Goal: Task Accomplishment & Management: Complete application form

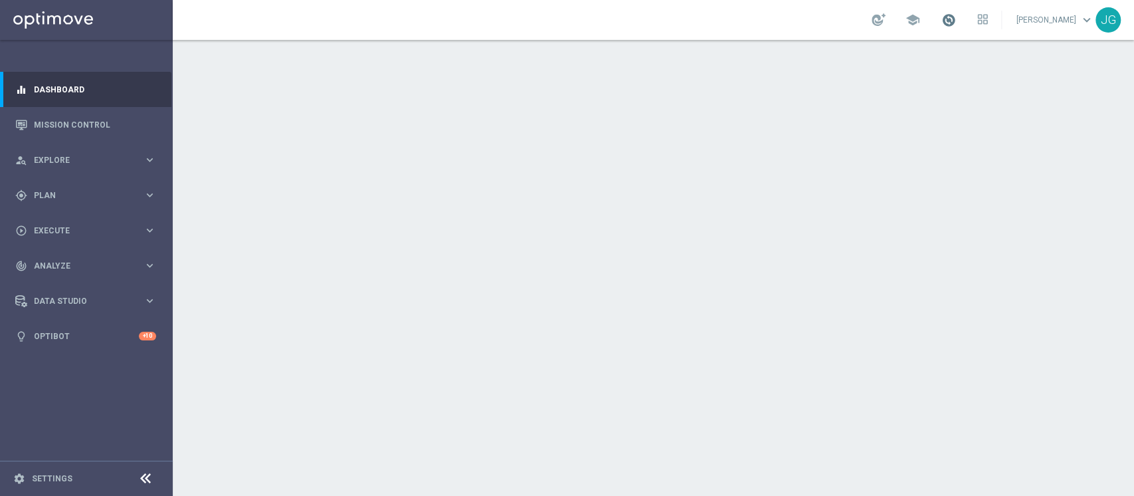
click at [941, 20] on span at bounding box center [948, 20] width 15 height 15
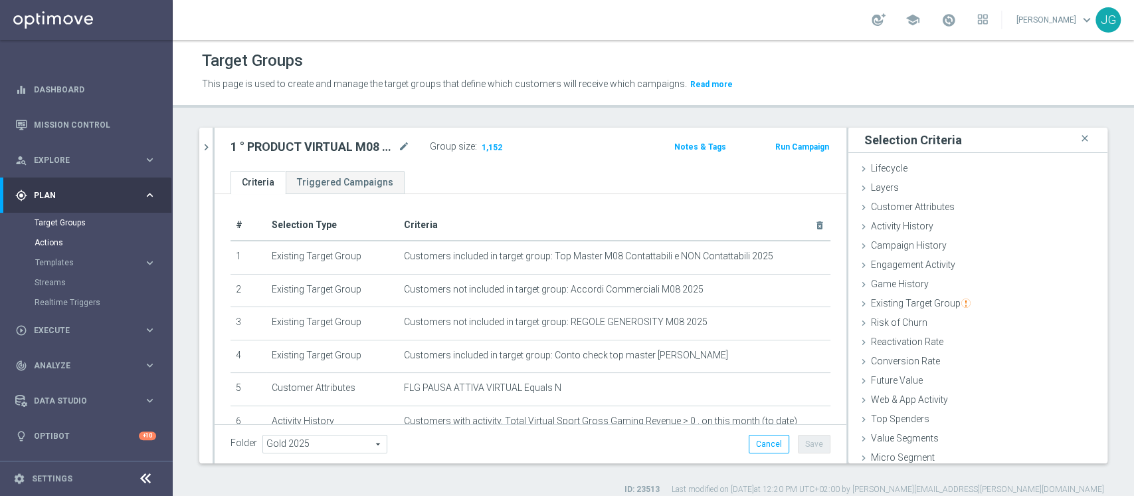
scroll to position [145, 0]
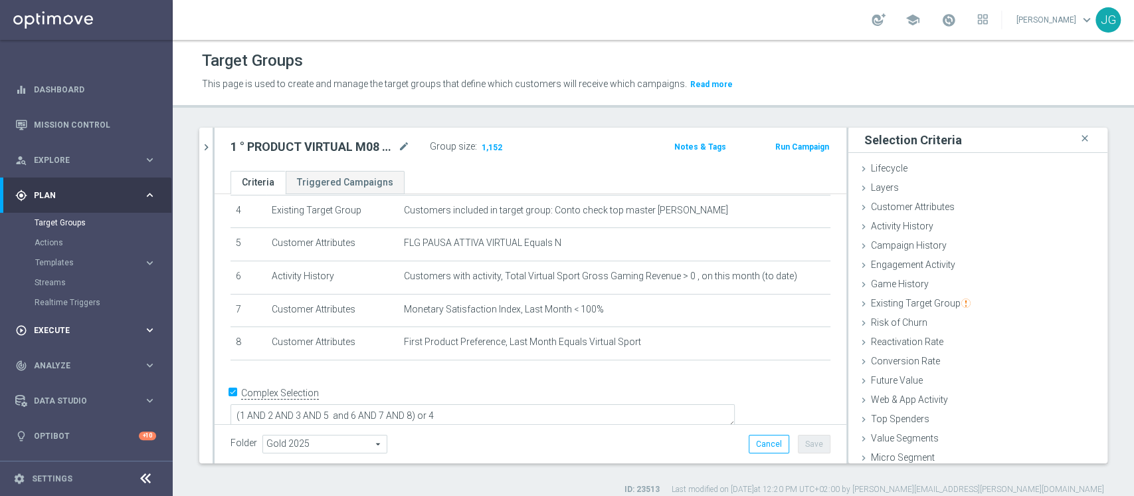
click at [44, 339] on div "play_circle_outline Execute keyboard_arrow_right" at bounding box center [85, 329] width 171 height 35
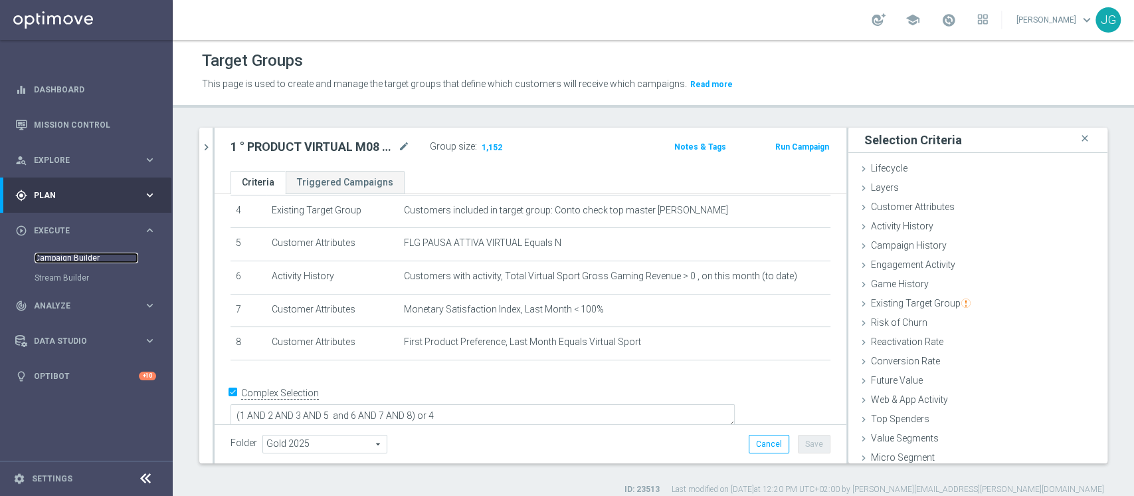
click at [74, 256] on link "Campaign Builder" at bounding box center [87, 257] width 104 height 11
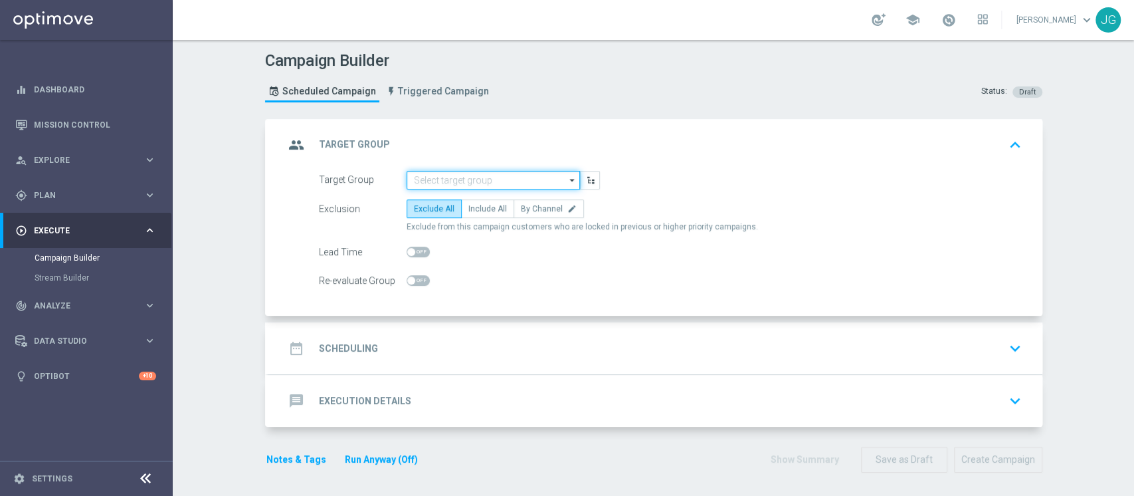
click at [470, 171] on input at bounding box center [493, 180] width 173 height 19
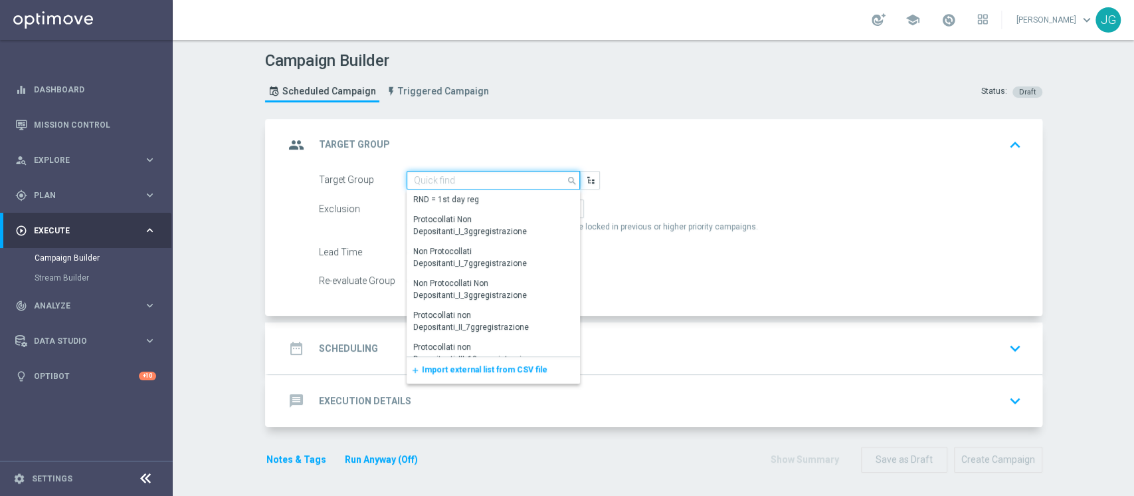
paste input "1^ PRODOTTO CASINO' - NO RICEVENTI PRIVATE M08 - GGR M08 CASINO' > 600 CONTATTA…"
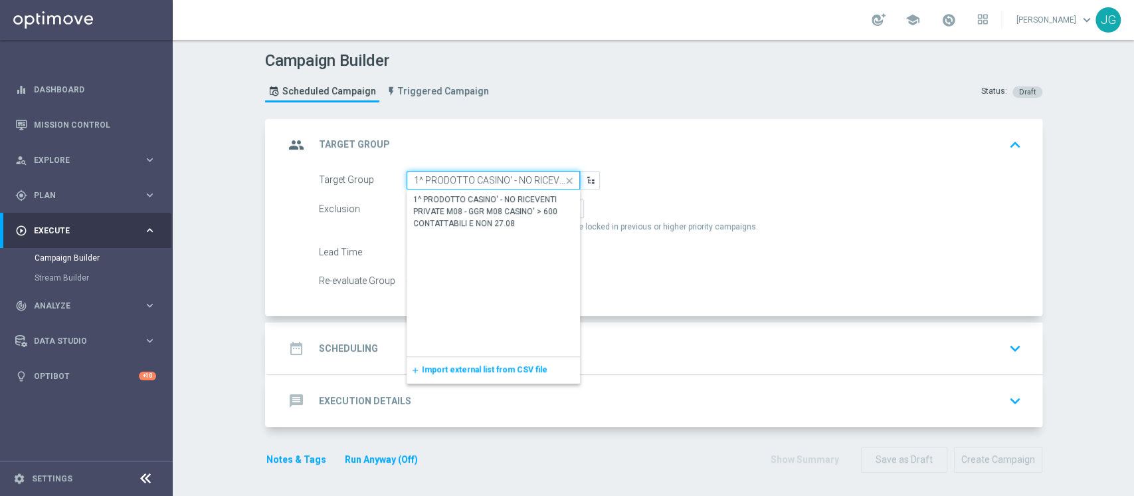
scroll to position [0, 271]
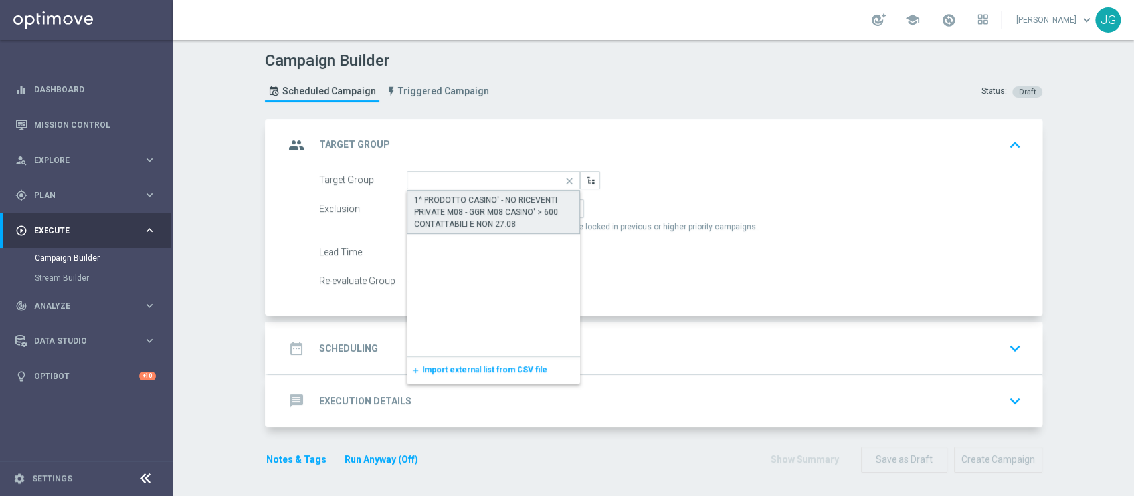
click at [485, 220] on div "1^ PRODOTTO CASINO' - NO RICEVENTI PRIVATE M08 - GGR M08 CASINO' > 600 CONTATTA…" at bounding box center [493, 212] width 159 height 36
type input "1^ PRODOTTO CASINO' - NO RICEVENTI PRIVATE M08 - GGR M08 CASINO' > 600 CONTATTA…"
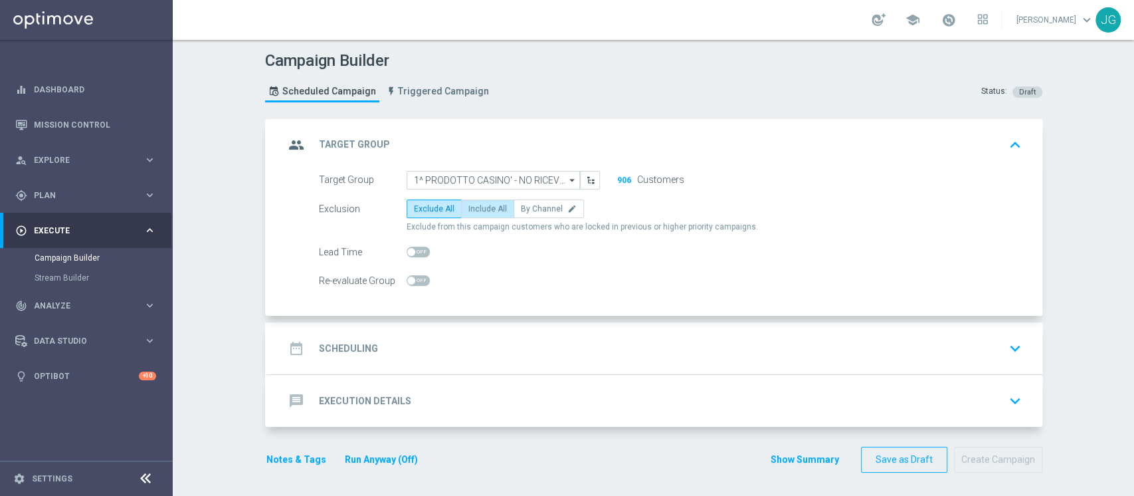
click at [484, 204] on span "Include All" at bounding box center [487, 208] width 39 height 9
click at [477, 207] on input "Include All" at bounding box center [472, 211] width 9 height 9
radio input "true"
click at [493, 345] on div "date_range Scheduling keyboard_arrow_down" at bounding box center [655, 348] width 742 height 25
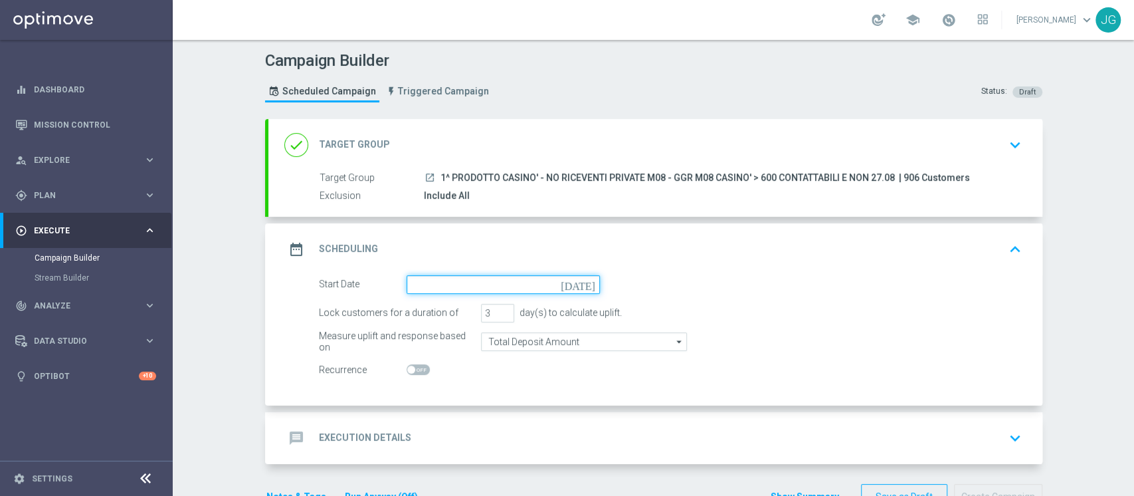
click at [489, 284] on input at bounding box center [503, 284] width 193 height 19
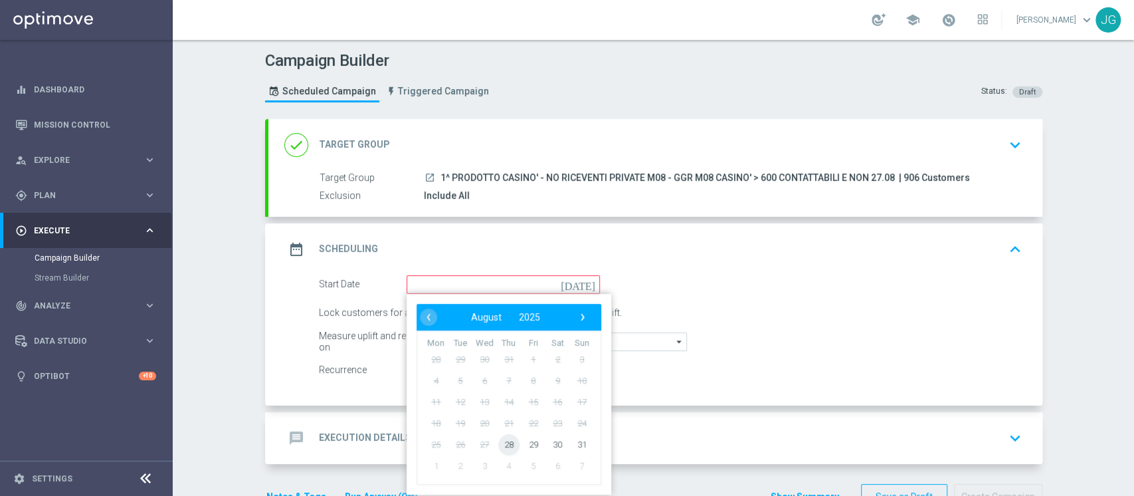
click at [498, 450] on span "28" at bounding box center [508, 443] width 21 height 21
type input "[DATE]"
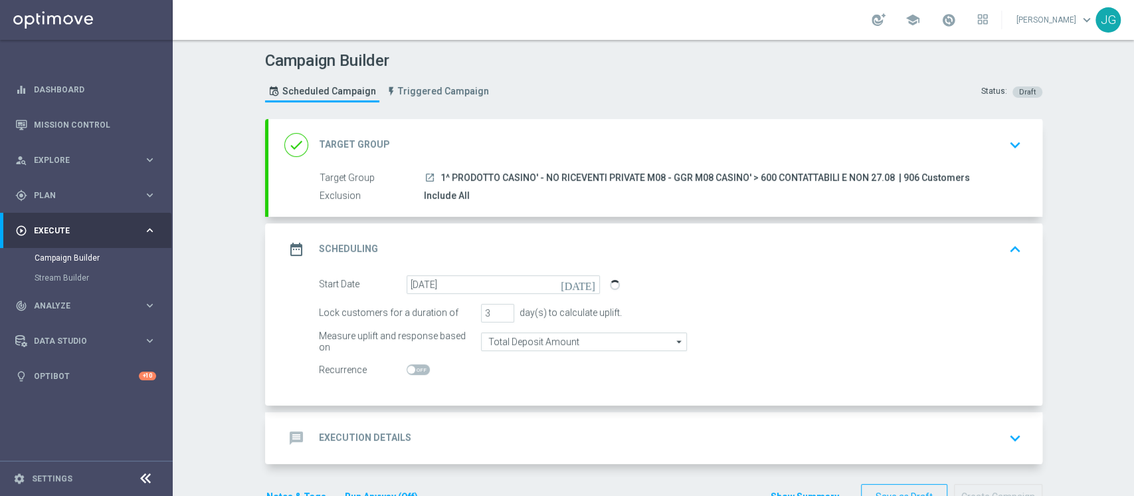
click at [465, 425] on div "message Execution Details keyboard_arrow_down" at bounding box center [655, 437] width 742 height 25
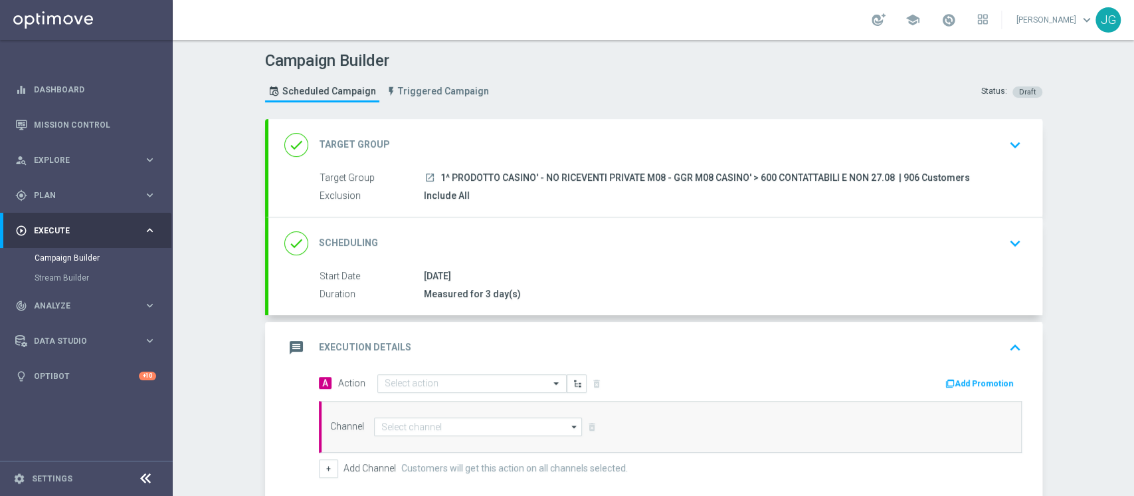
drag, startPoint x: 889, startPoint y: 175, endPoint x: 433, endPoint y: 175, distance: 456.4
click at [440, 175] on span "1^ PRODOTTO CASINO' - NO RICEVENTI PRIVATE M08 - GGR M08 CASINO' > 600 CONTATTA…" at bounding box center [667, 178] width 454 height 12
copy span "1^ PRODOTTO CASINO' - NO RICEVENTI PRIVATE M08 - GGR M08 CASINO' > 600 CONTATTA…"
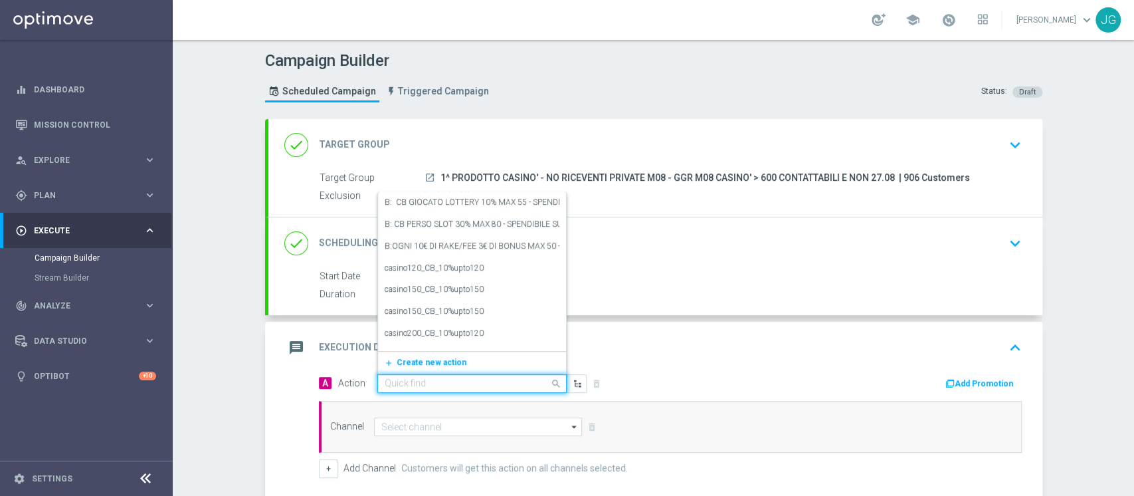
click at [425, 383] on input "text" at bounding box center [459, 383] width 148 height 11
paste input "RICARICA 50% MAX 500 - SPENDIBILE SLOT"
type input "RICARICA 50% MAX 500 - SPENDIBILE SLOT"
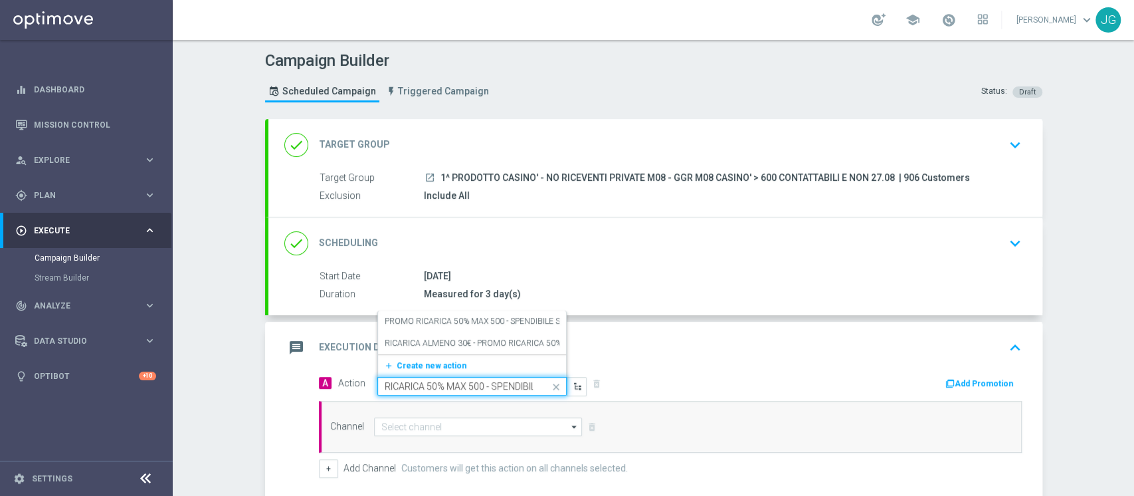
scroll to position [0, 32]
click at [495, 318] on label "PROMO RICARICA 50% MAX 500 - SPENDIBILE SLOT" at bounding box center [480, 321] width 190 height 11
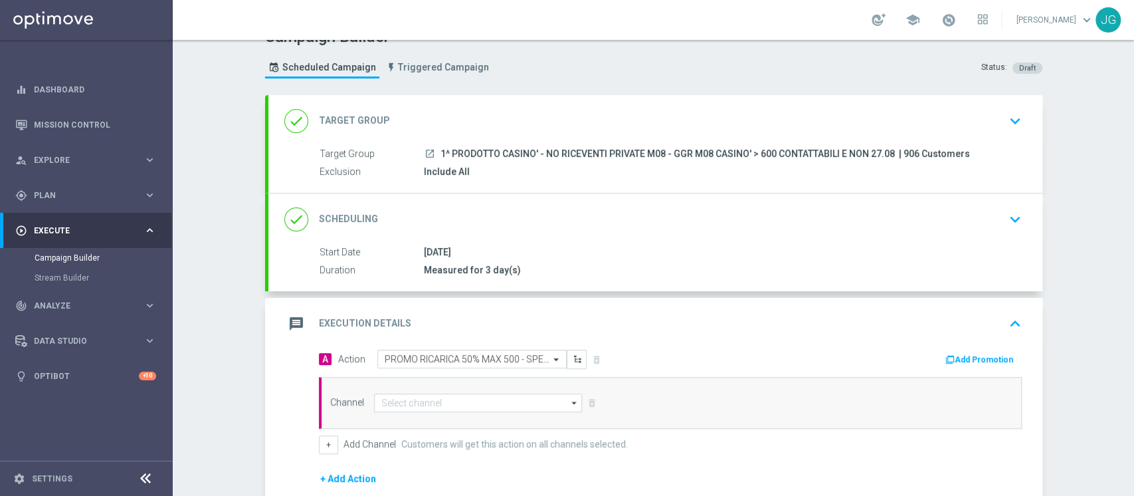
scroll to position [25, 0]
click at [962, 355] on button "Add Promotion" at bounding box center [981, 358] width 74 height 15
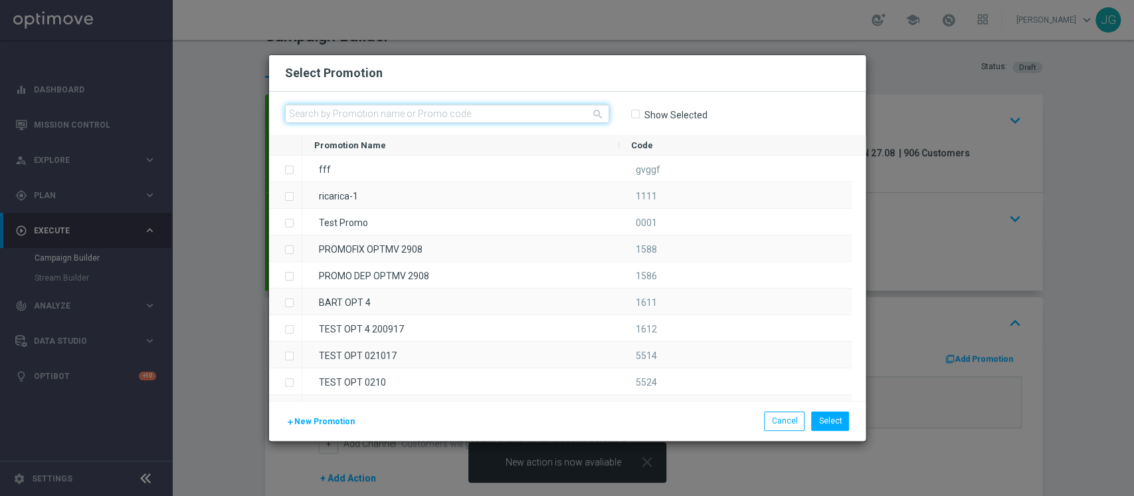
click at [506, 113] on input "text" at bounding box center [447, 113] width 324 height 19
paste input "333626"
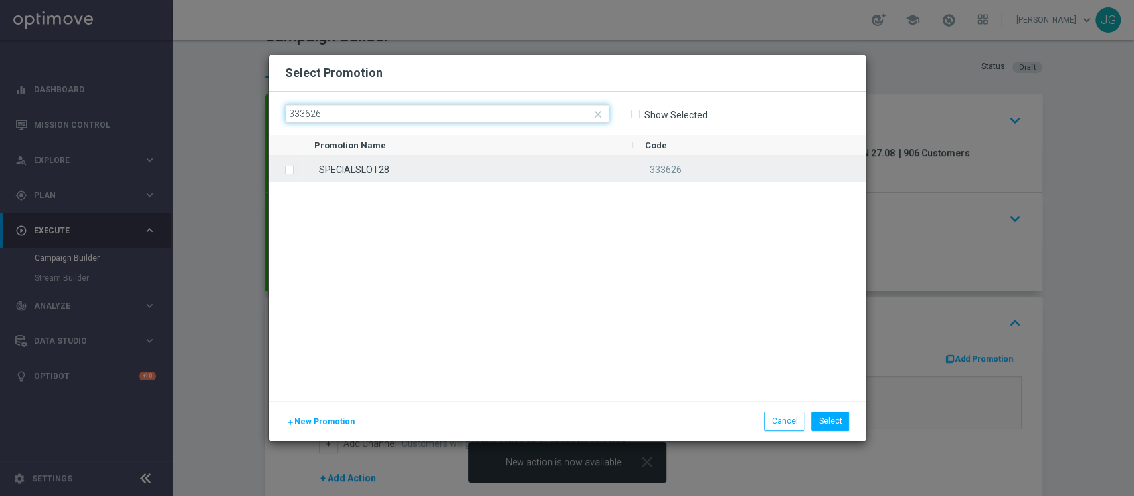
type input "333626"
click at [486, 174] on div "SPECIALSLOT28" at bounding box center [467, 168] width 331 height 26
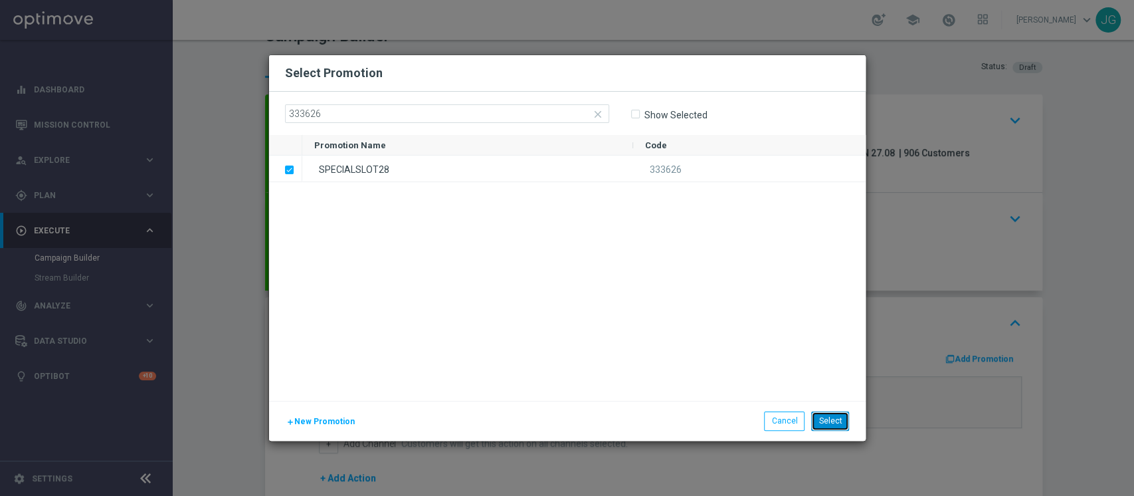
click at [829, 425] on button "Select" at bounding box center [830, 420] width 38 height 19
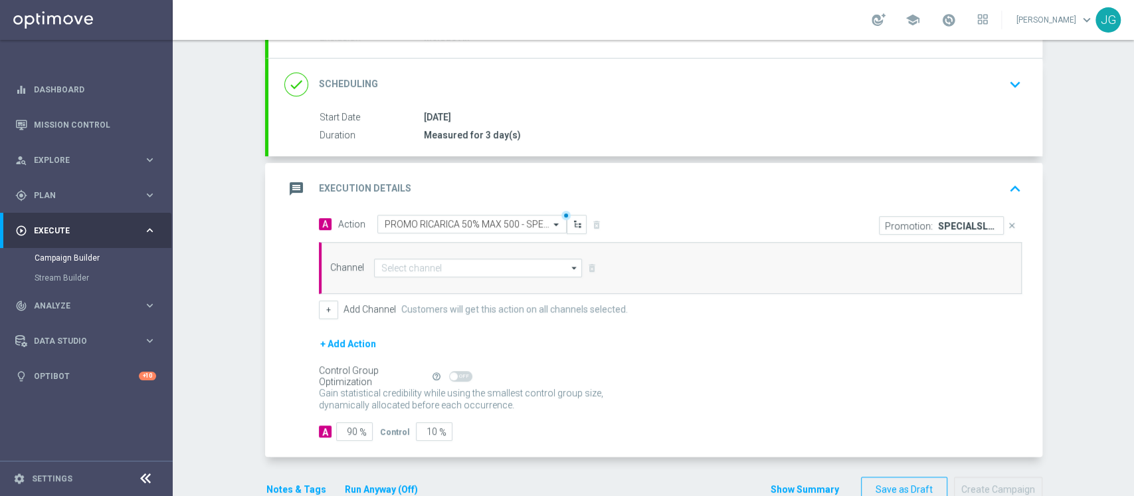
scroll to position [159, 0]
click at [473, 270] on input at bounding box center [478, 267] width 209 height 19
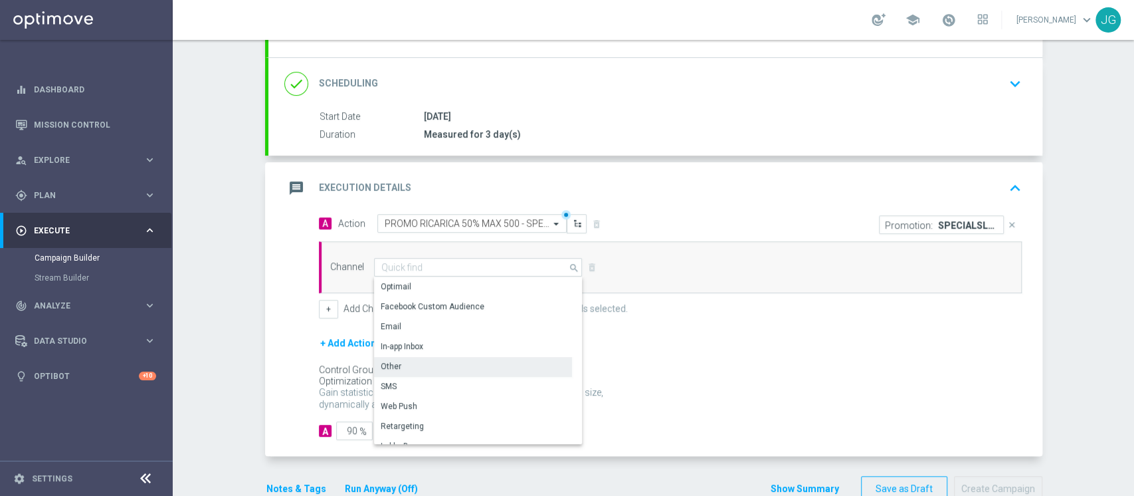
click at [401, 366] on div "Other" at bounding box center [473, 366] width 198 height 19
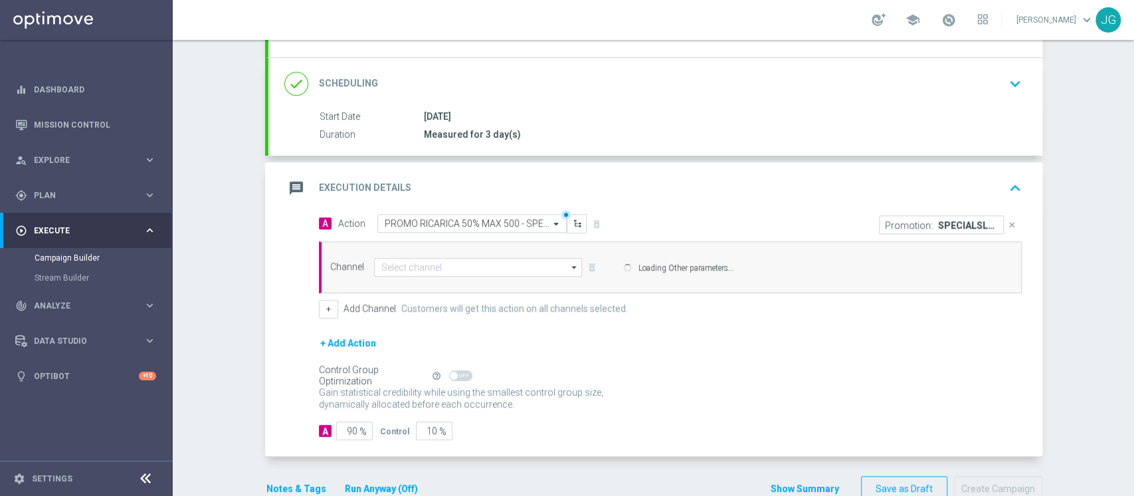
type input "Other"
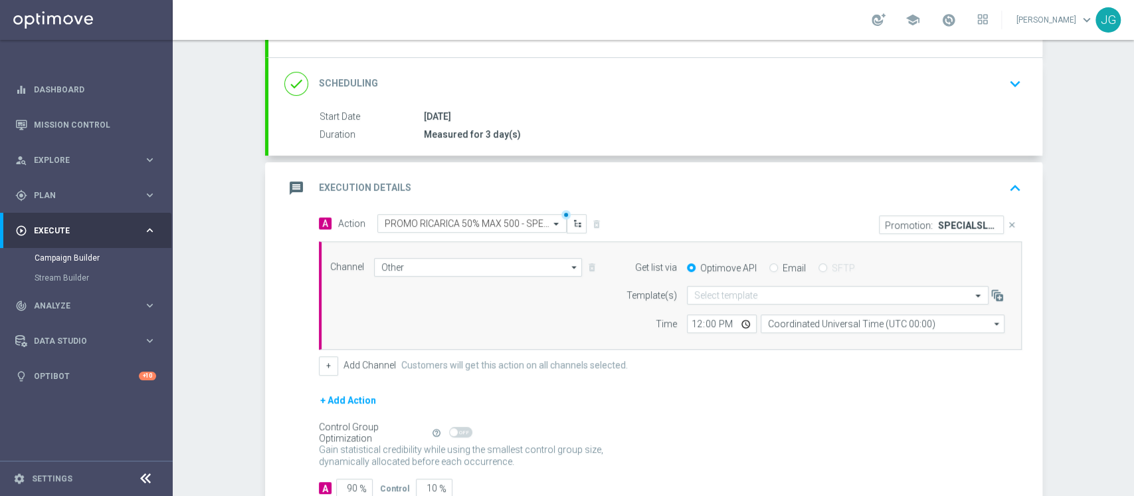
scroll to position [247, 0]
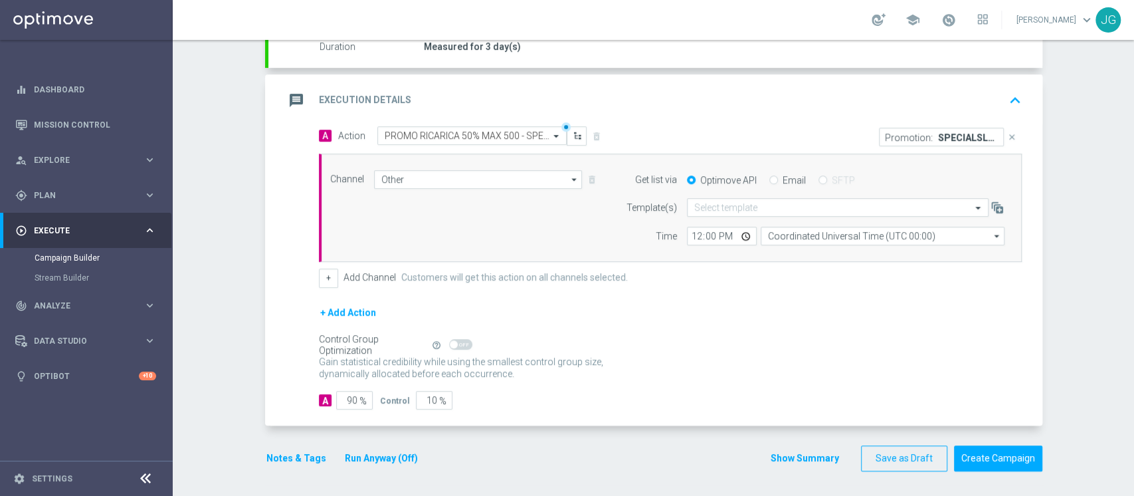
click at [769, 177] on input "Email" at bounding box center [773, 181] width 9 height 9
radio input "true"
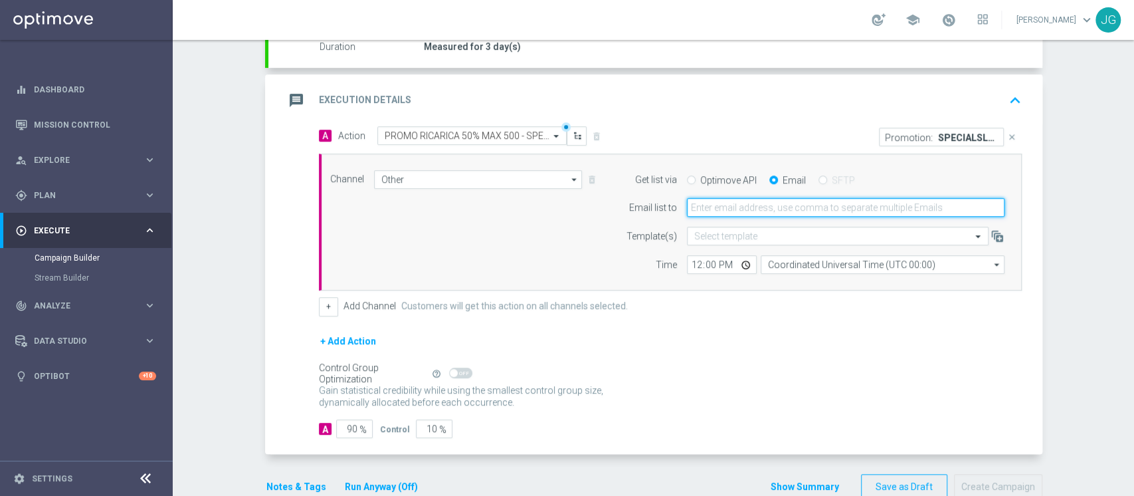
click at [751, 210] on input "email" at bounding box center [846, 207] width 318 height 19
type input "[PERSON_NAME][EMAIL_ADDRESS][PERSON_NAME][DOMAIN_NAME]"
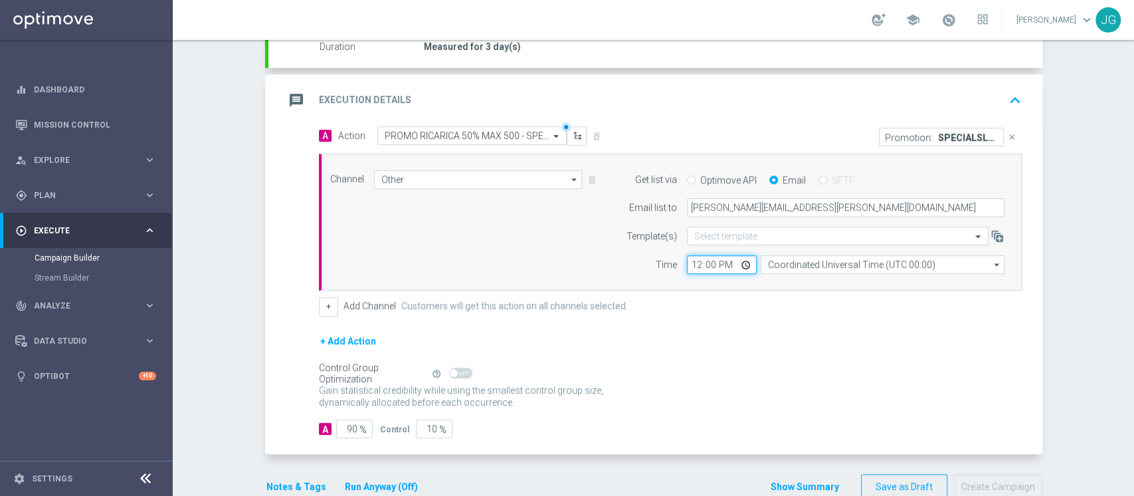
click at [744, 265] on input "12:00" at bounding box center [722, 264] width 70 height 19
type input "16:00"
click at [340, 441] on div "A Action Select action PROMO RICARICA 50% MAX 500 - SPENDIBILE SLOT delete_fore…" at bounding box center [655, 290] width 774 height 328
click at [342, 428] on input "90" at bounding box center [354, 428] width 37 height 19
type input "0"
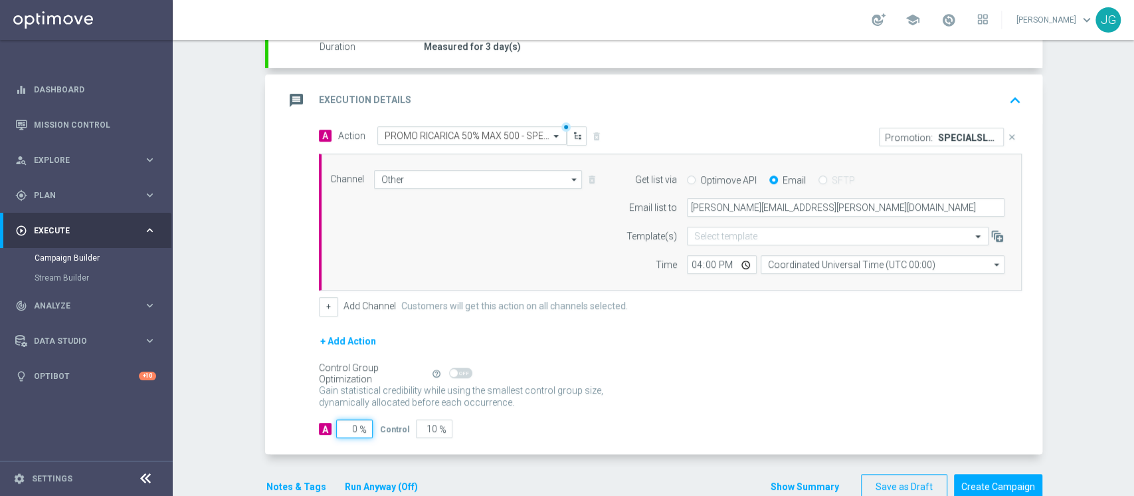
type input "100"
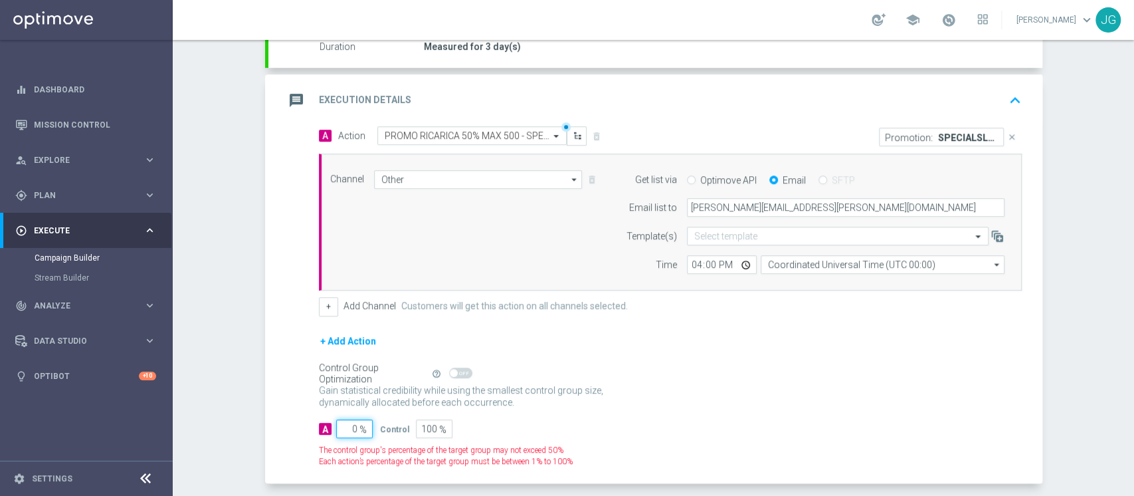
type input "10"
type input "90"
type input "100"
type input "0"
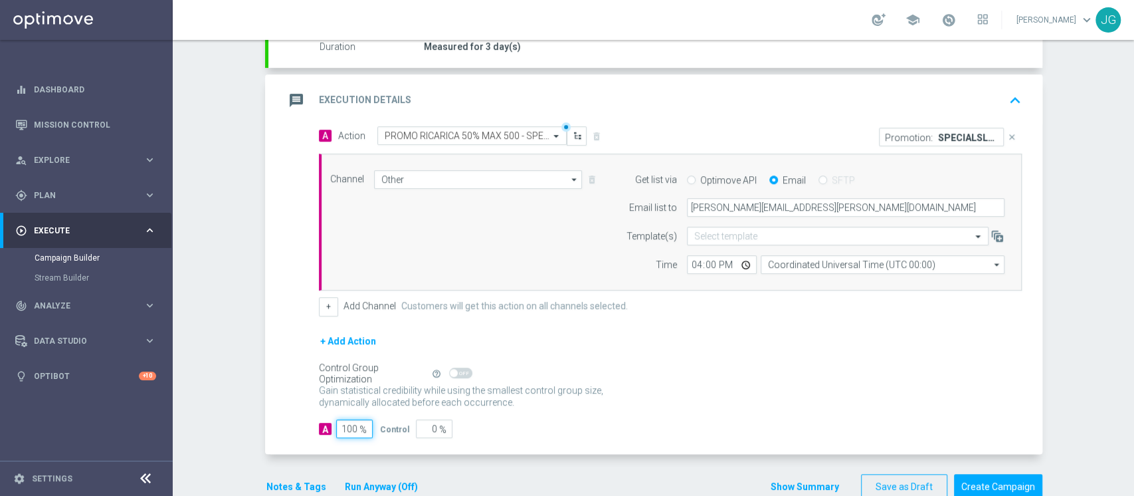
type input "100"
click at [728, 104] on div "message Execution Details keyboard_arrow_up" at bounding box center [655, 100] width 742 height 25
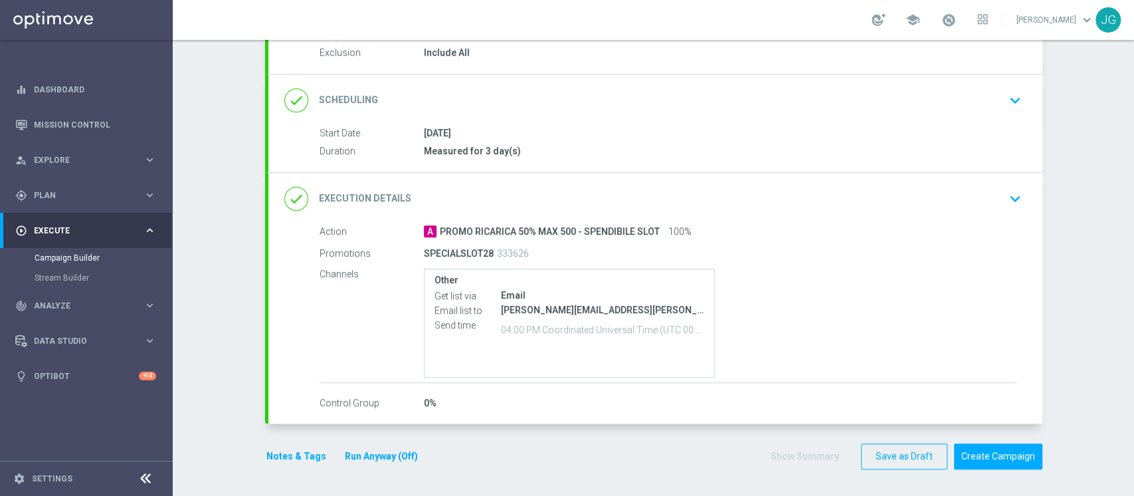
scroll to position [142, 0]
click at [298, 455] on button "Notes & Tags" at bounding box center [296, 458] width 62 height 17
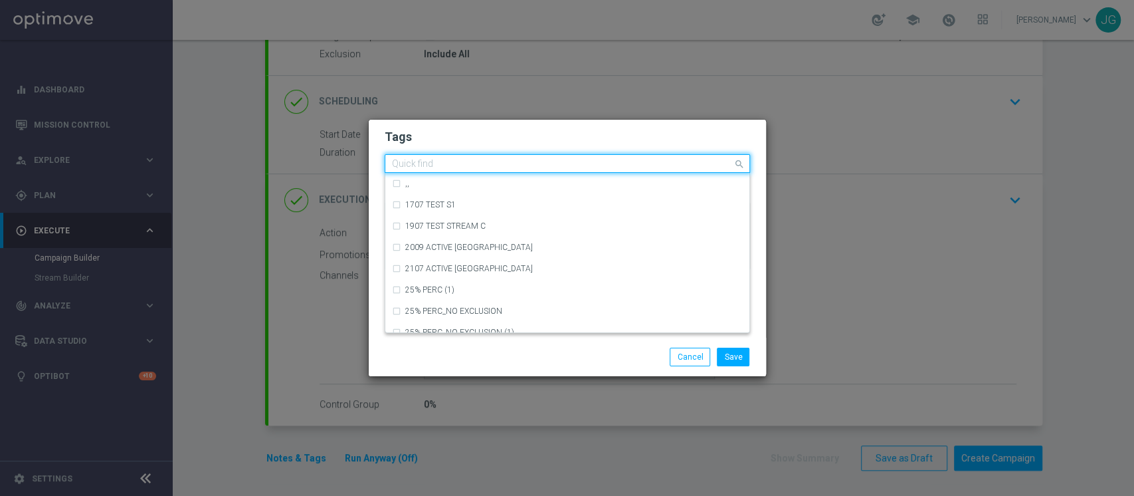
click at [489, 163] on input "text" at bounding box center [562, 164] width 341 height 11
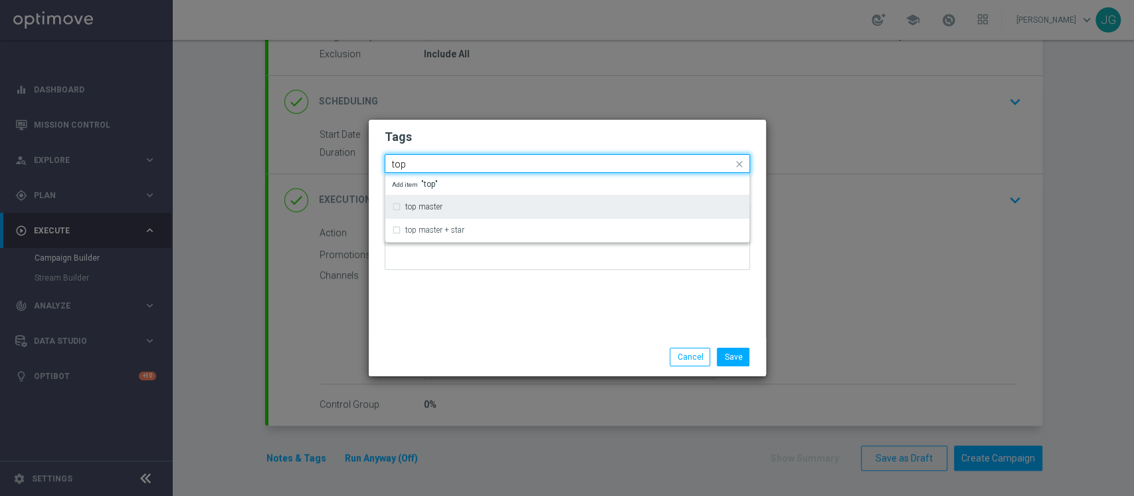
click at [427, 210] on label "top master" at bounding box center [423, 207] width 37 height 8
type input "top"
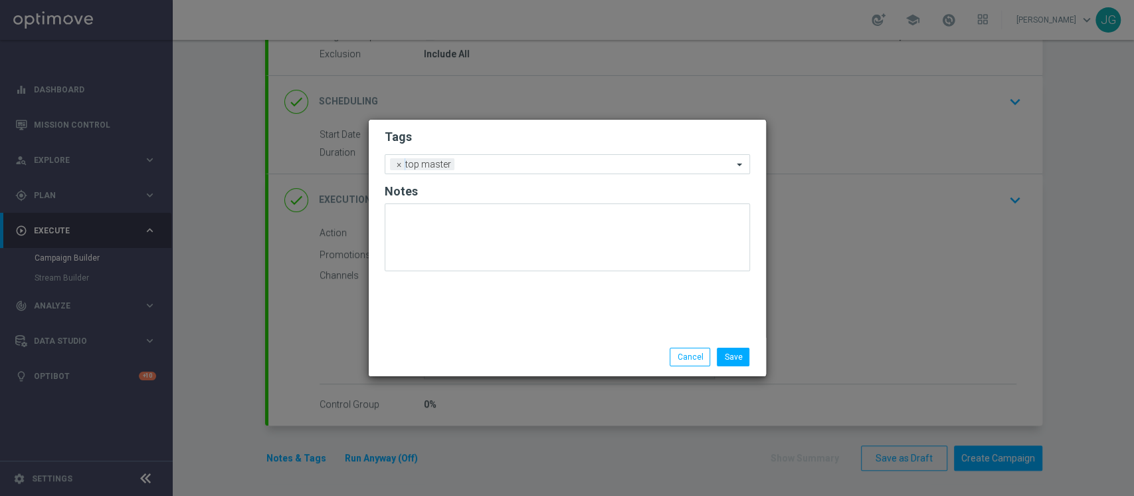
click at [492, 316] on div "Tags Add a new tag × top master Notes" at bounding box center [567, 229] width 397 height 218
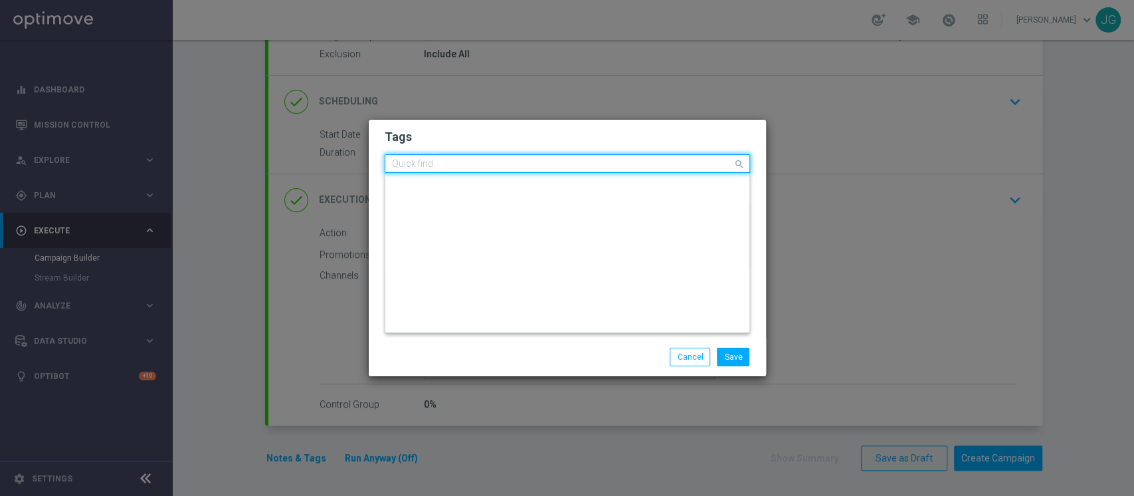
click at [530, 171] on div at bounding box center [561, 165] width 343 height 13
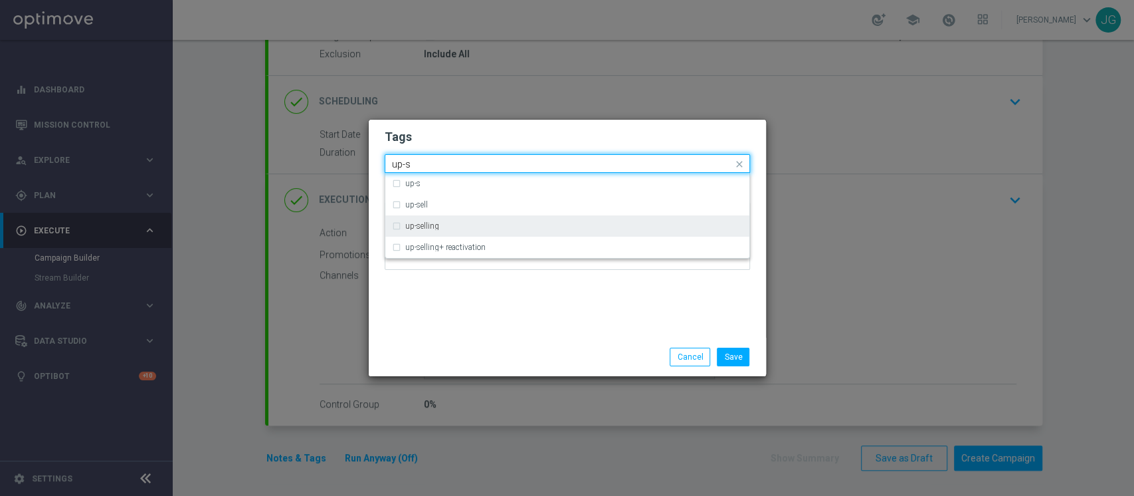
click at [453, 222] on div "up-selling" at bounding box center [574, 226] width 338 height 8
type input "up-s"
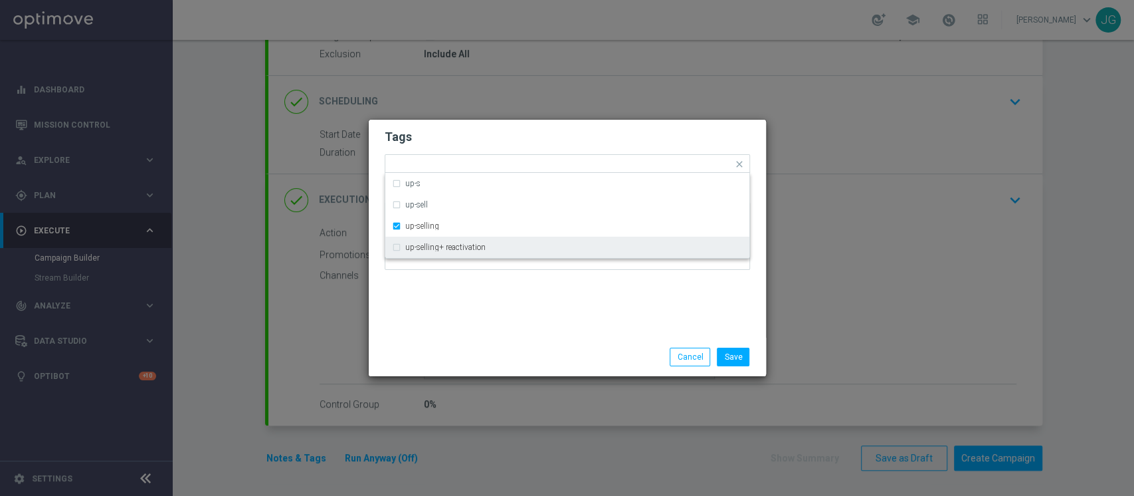
click at [491, 338] on div "Save Cancel" at bounding box center [567, 357] width 397 height 39
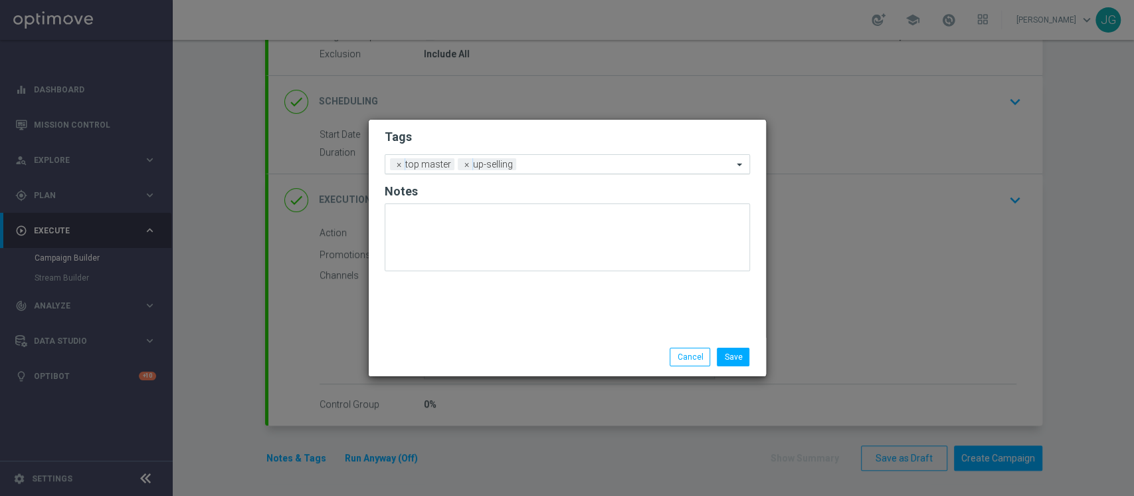
click at [572, 166] on input "text" at bounding box center [627, 164] width 211 height 11
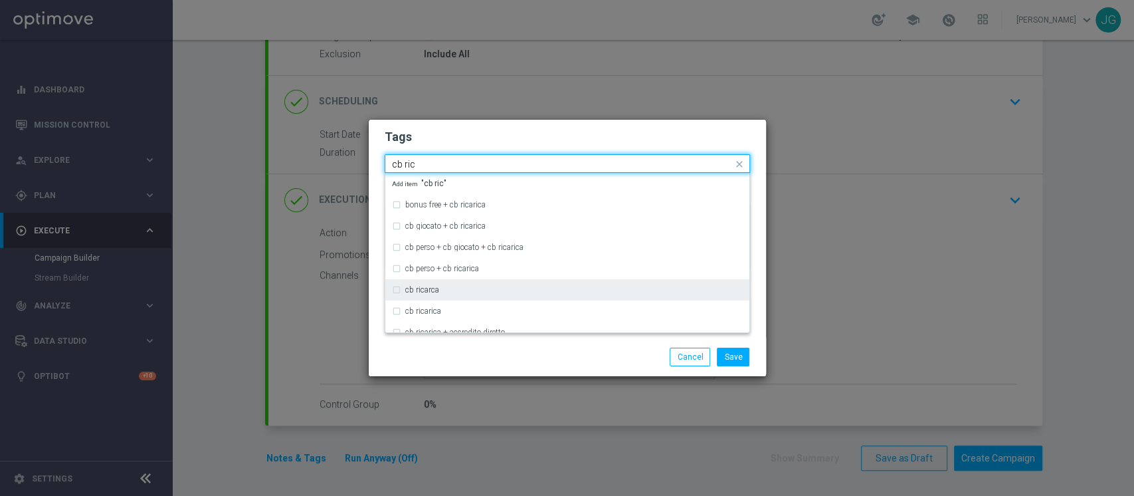
click at [472, 292] on div "cb ricarca" at bounding box center [574, 290] width 338 height 8
type input "cb ric"
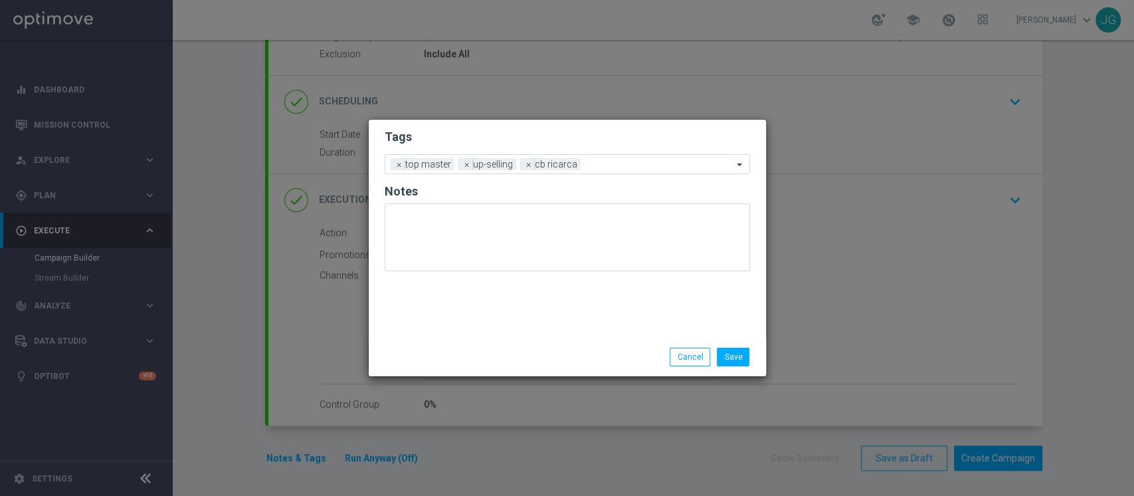
click at [525, 364] on div "Save Cancel" at bounding box center [631, 356] width 257 height 19
click at [624, 169] on input "text" at bounding box center [659, 164] width 147 height 11
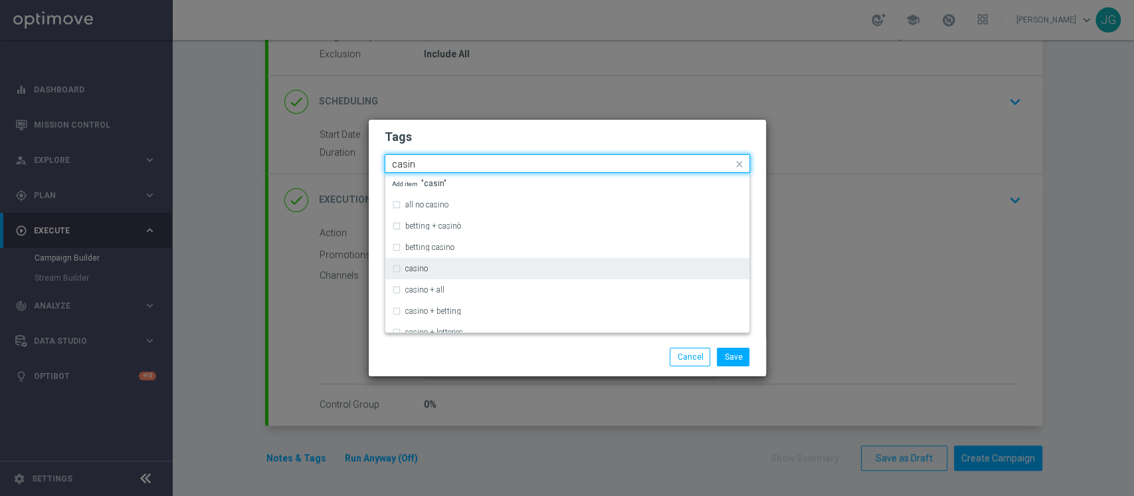
click at [492, 268] on div "casino" at bounding box center [574, 268] width 338 height 8
type input "casin"
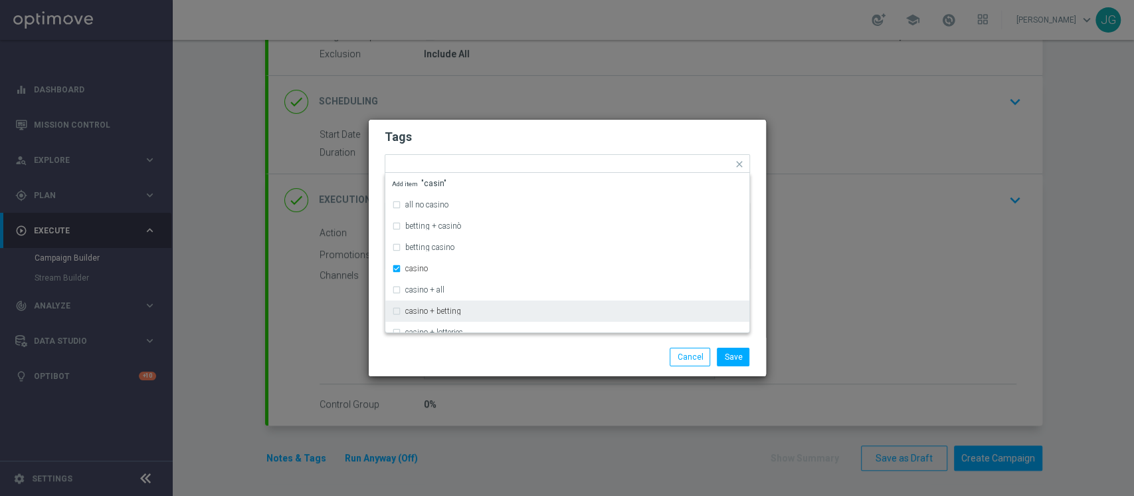
click at [528, 353] on div "Save Cancel" at bounding box center [631, 356] width 257 height 19
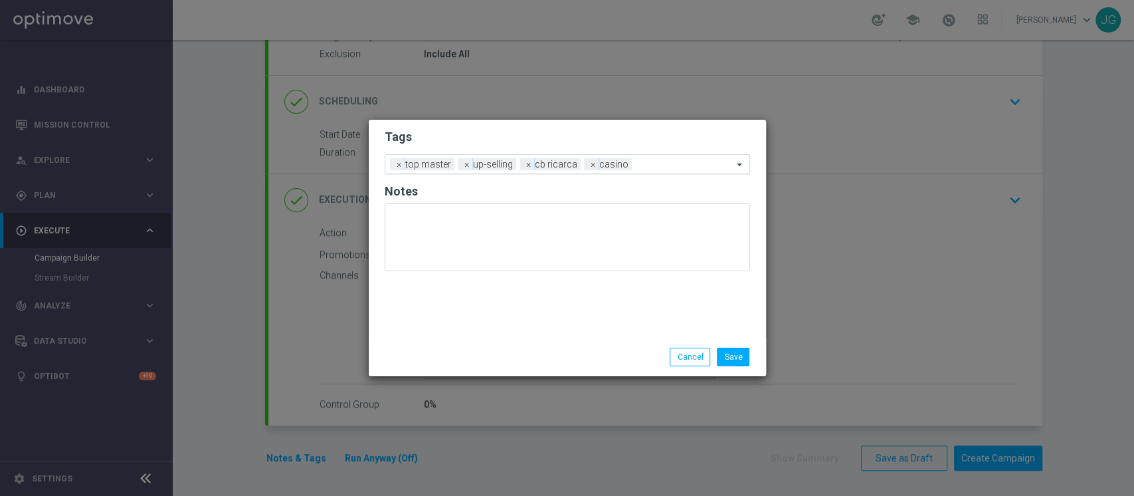
click at [650, 165] on input "text" at bounding box center [685, 164] width 96 height 11
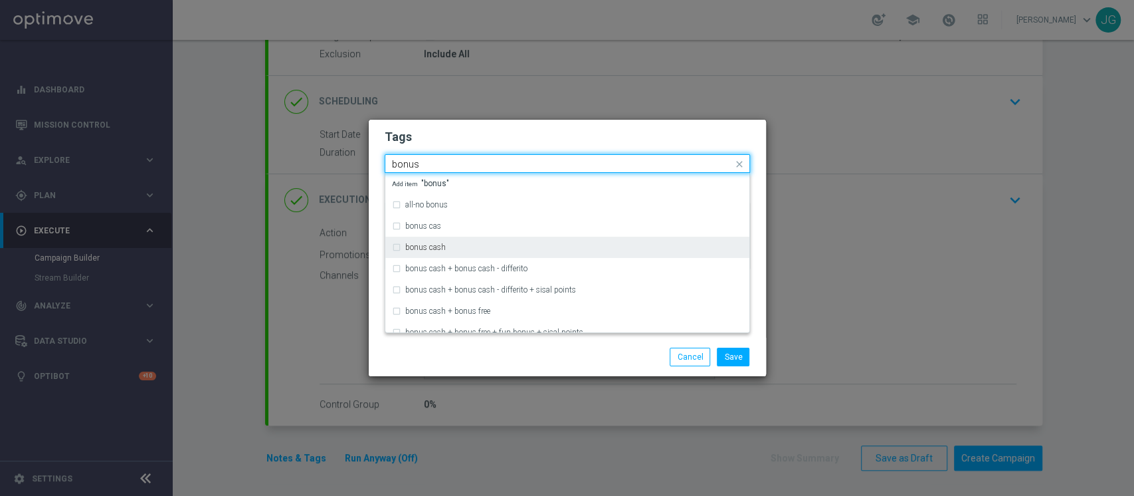
click at [486, 241] on div "bonus cash" at bounding box center [567, 247] width 351 height 21
type input "bonus"
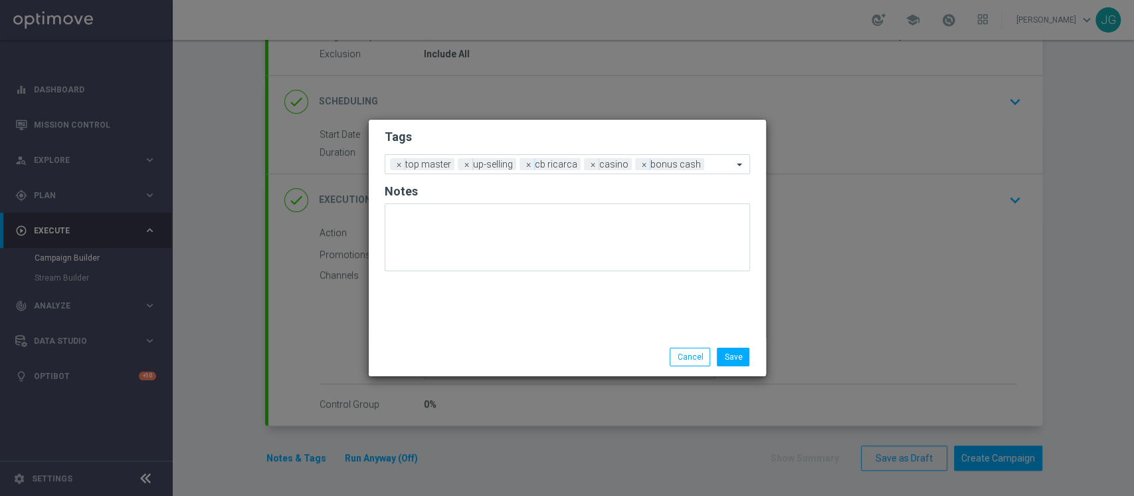
click at [572, 362] on div "Save Cancel" at bounding box center [631, 356] width 257 height 19
click at [729, 359] on button "Save" at bounding box center [733, 356] width 33 height 19
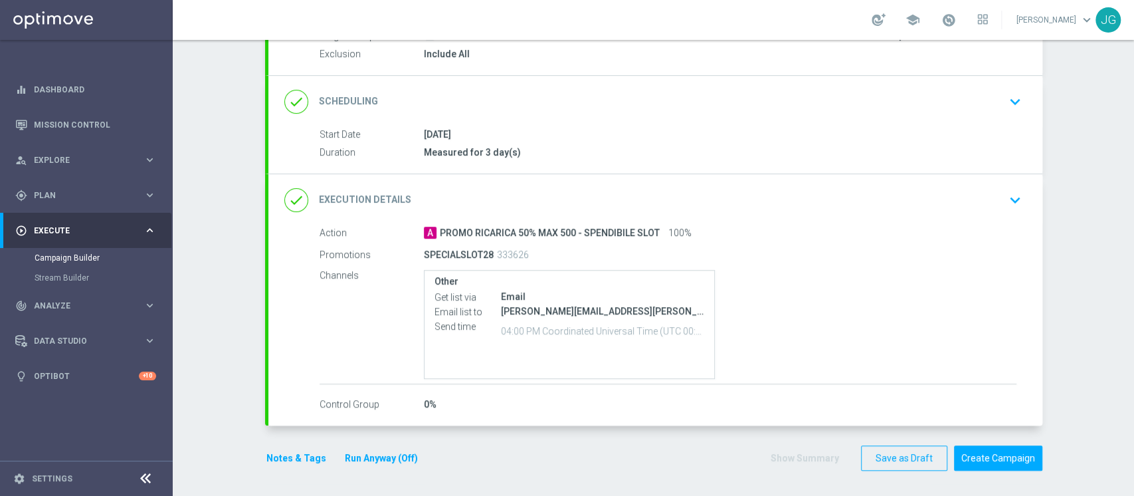
click at [381, 456] on button "Run Anyway (Off)" at bounding box center [381, 458] width 76 height 17
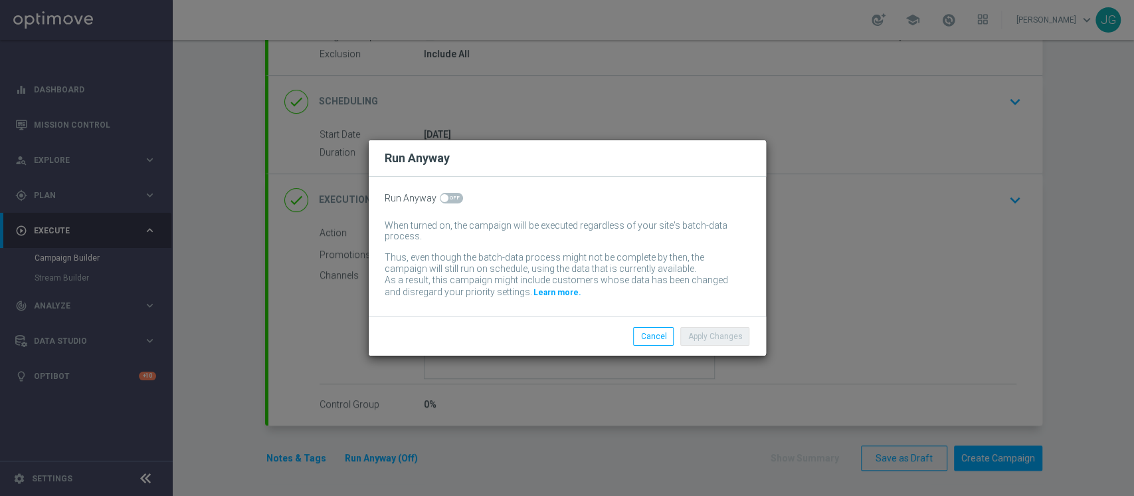
click at [446, 195] on span at bounding box center [451, 198] width 23 height 11
click at [446, 195] on input "checkbox" at bounding box center [451, 198] width 23 height 11
checkbox input "true"
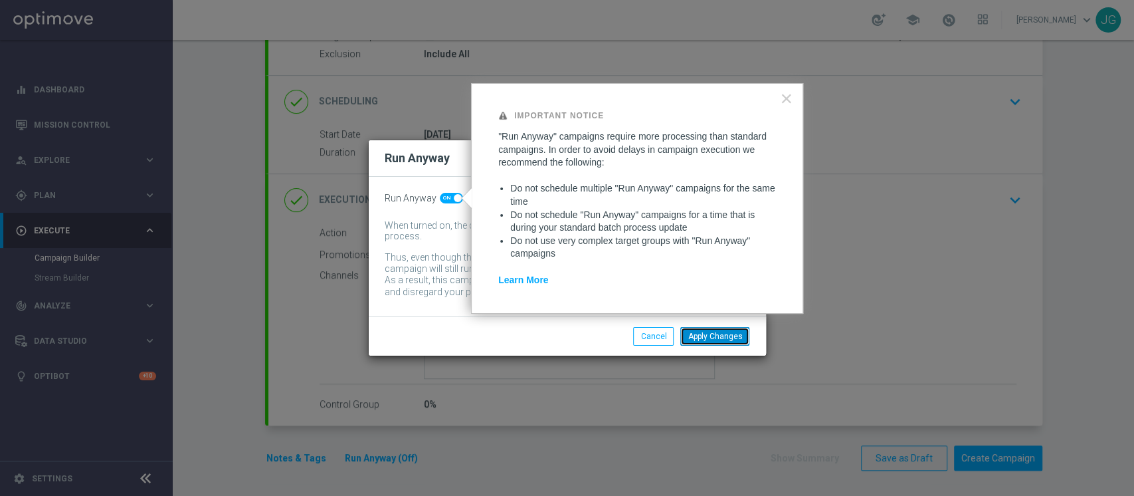
click at [712, 340] on button "Apply Changes" at bounding box center [714, 336] width 69 height 19
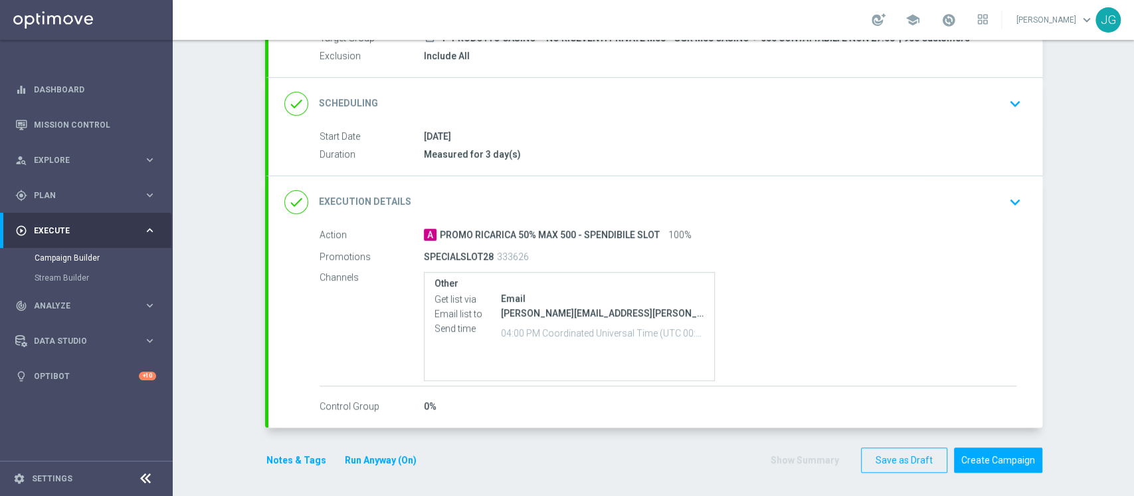
scroll to position [142, 0]
click at [986, 454] on button "Create Campaign" at bounding box center [998, 458] width 88 height 26
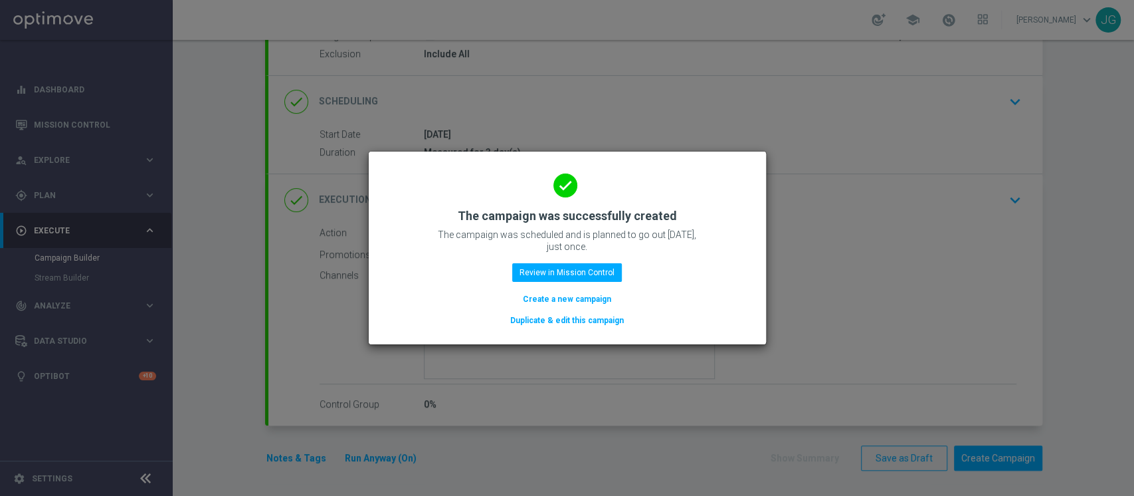
click at [598, 262] on div "done The campaign was successfully created The campaign was scheduled and is pl…" at bounding box center [567, 245] width 365 height 163
click at [566, 268] on button "Review in Mission Control" at bounding box center [567, 272] width 110 height 19
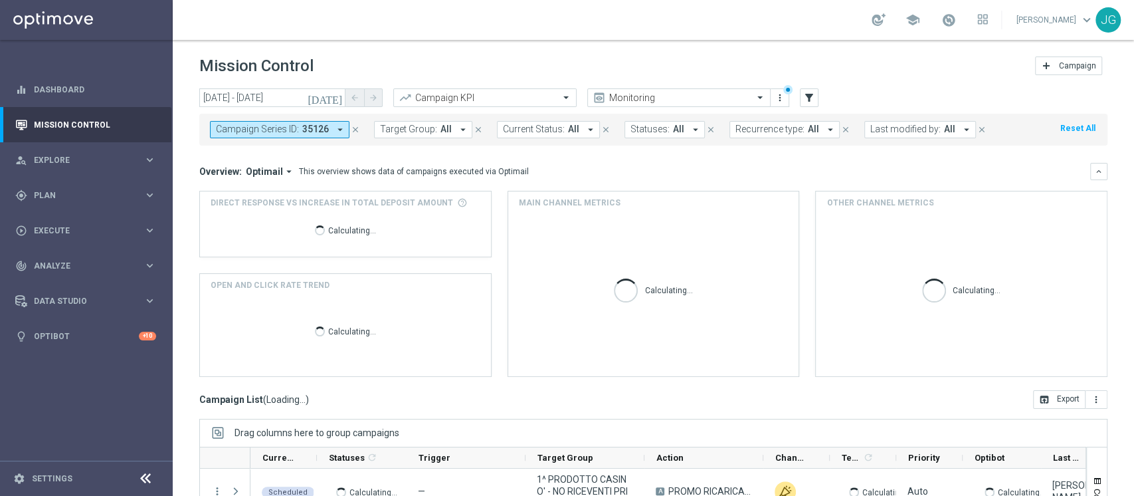
scroll to position [168, 0]
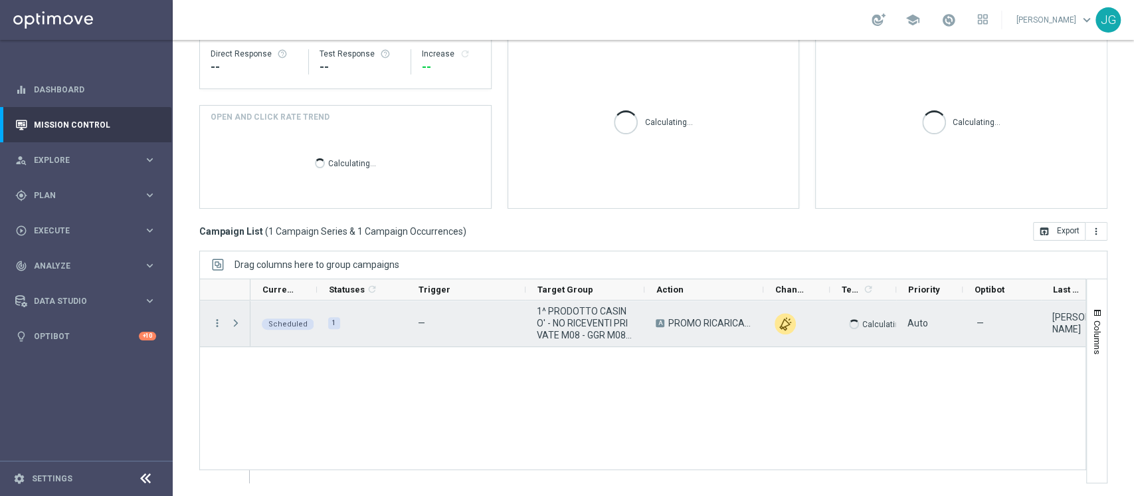
click at [0, 0] on span "play_arrow" at bounding box center [0, 0] width 0 height 0
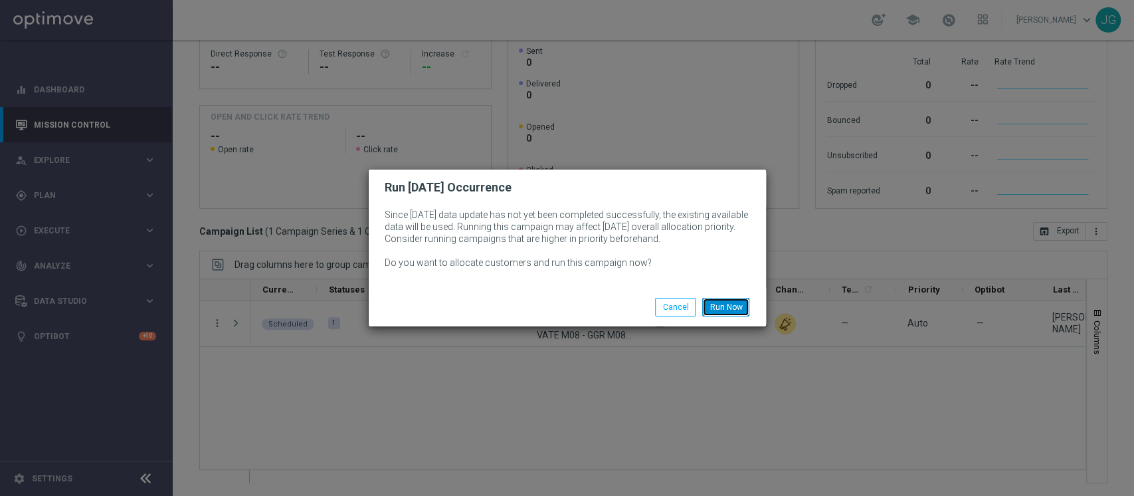
click at [719, 314] on button "Run Now" at bounding box center [725, 307] width 47 height 19
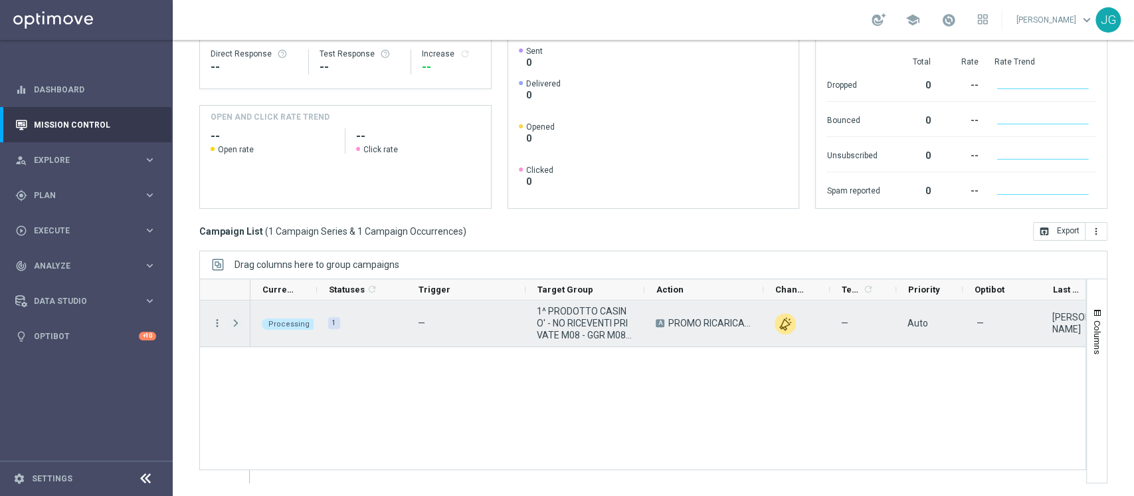
click at [238, 322] on span "Press SPACE to select this row." at bounding box center [236, 323] width 12 height 11
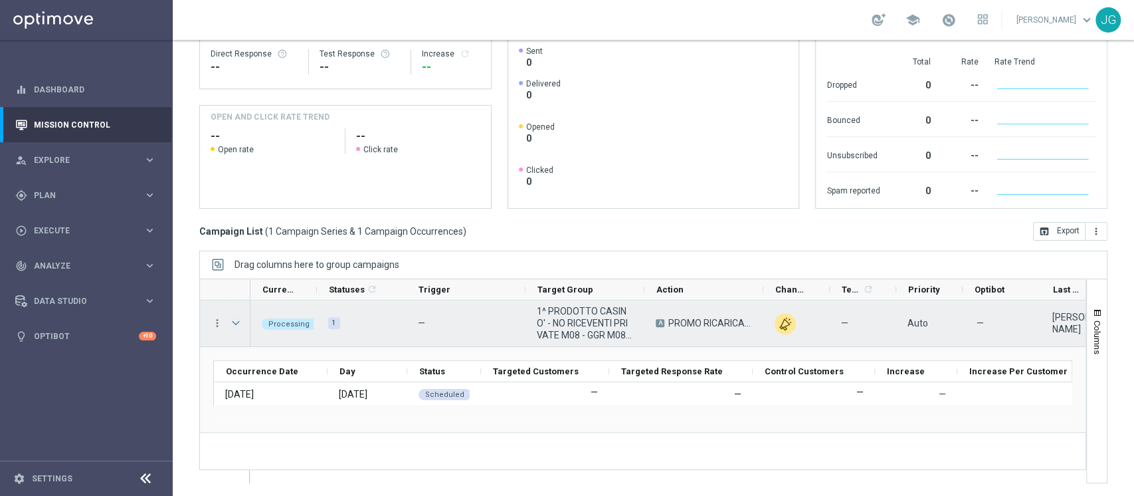
click at [239, 322] on span "Press SPACE to select this row." at bounding box center [236, 323] width 12 height 11
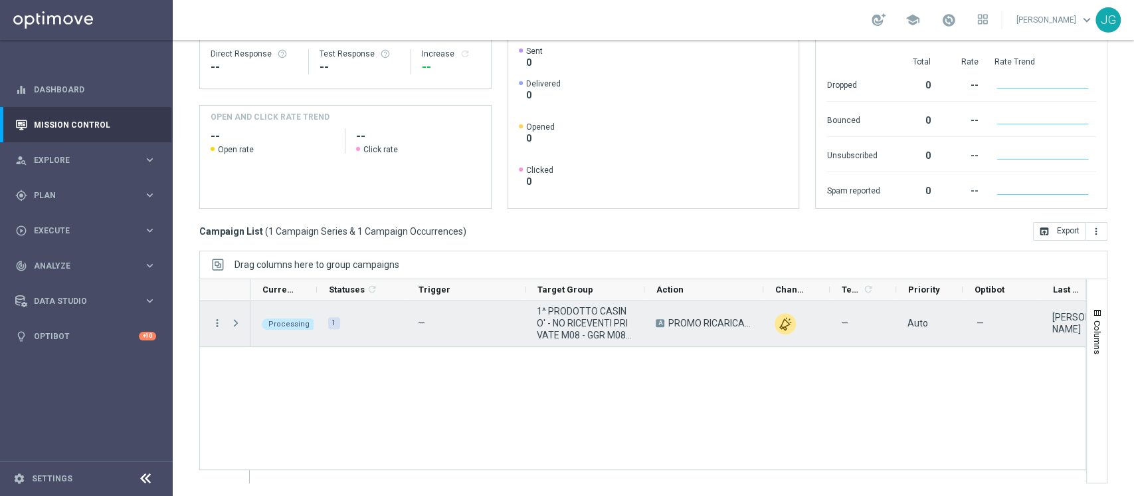
click at [239, 322] on span "Press SPACE to select this row." at bounding box center [236, 323] width 12 height 11
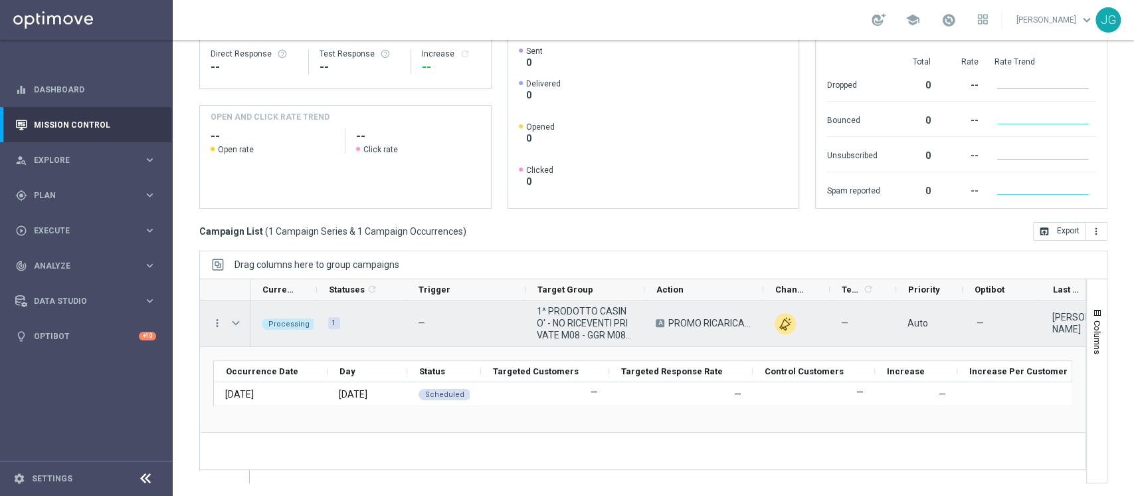
click at [236, 324] on span "Press SPACE to select this row." at bounding box center [236, 323] width 12 height 11
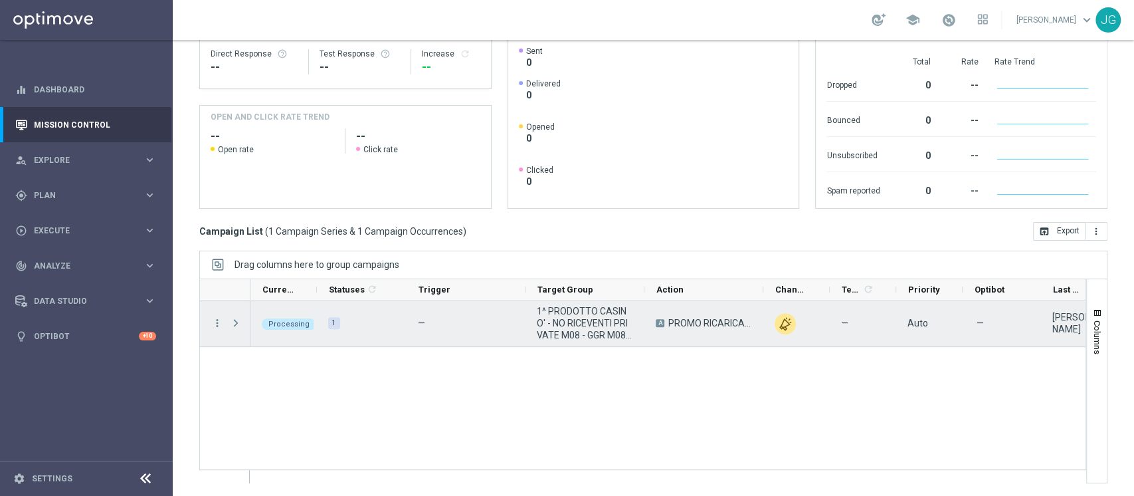
click at [236, 324] on span "Press SPACE to select this row." at bounding box center [236, 323] width 12 height 11
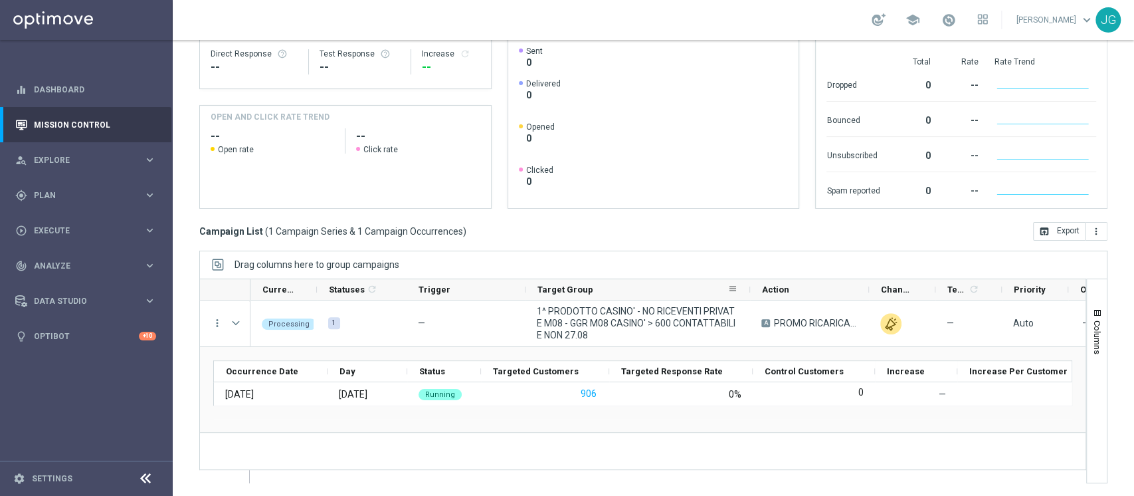
drag, startPoint x: 643, startPoint y: 290, endPoint x: 749, endPoint y: 286, distance: 105.7
click at [749, 286] on div at bounding box center [749, 289] width 5 height 21
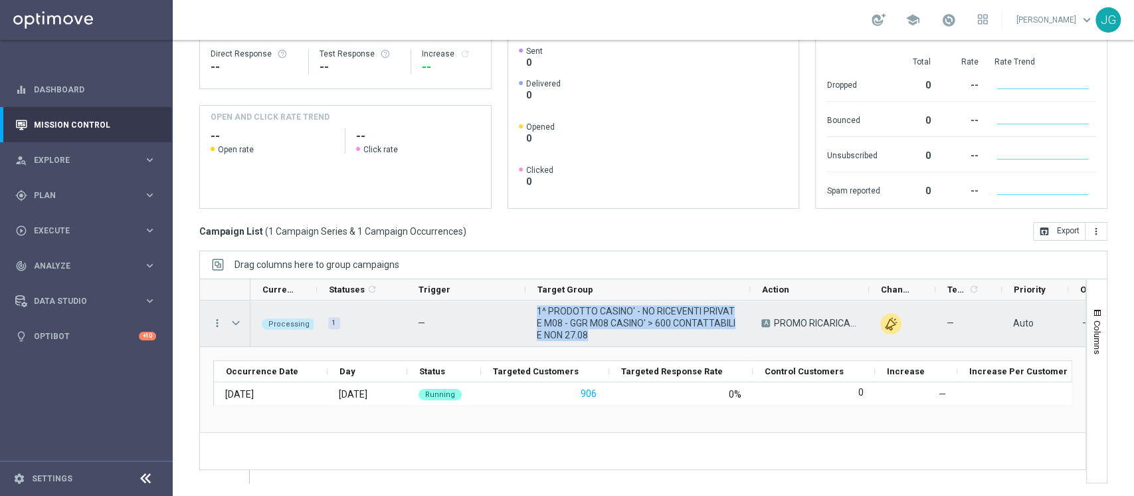
drag, startPoint x: 621, startPoint y: 334, endPoint x: 536, endPoint y: 310, distance: 88.3
click at [537, 310] on span "1^ PRODOTTO CASINO' - NO RICEVENTI PRIVATE M08 - GGR M08 CASINO' > 600 CONTATTA…" at bounding box center [638, 323] width 202 height 36
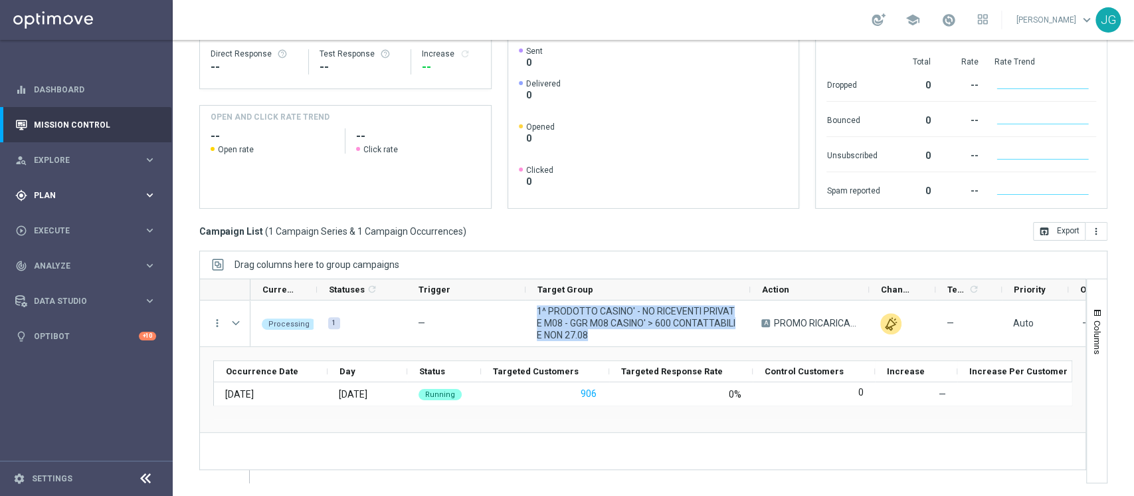
click at [56, 192] on span "Plan" at bounding box center [89, 195] width 110 height 8
click at [59, 217] on link "Target Groups" at bounding box center [87, 222] width 104 height 11
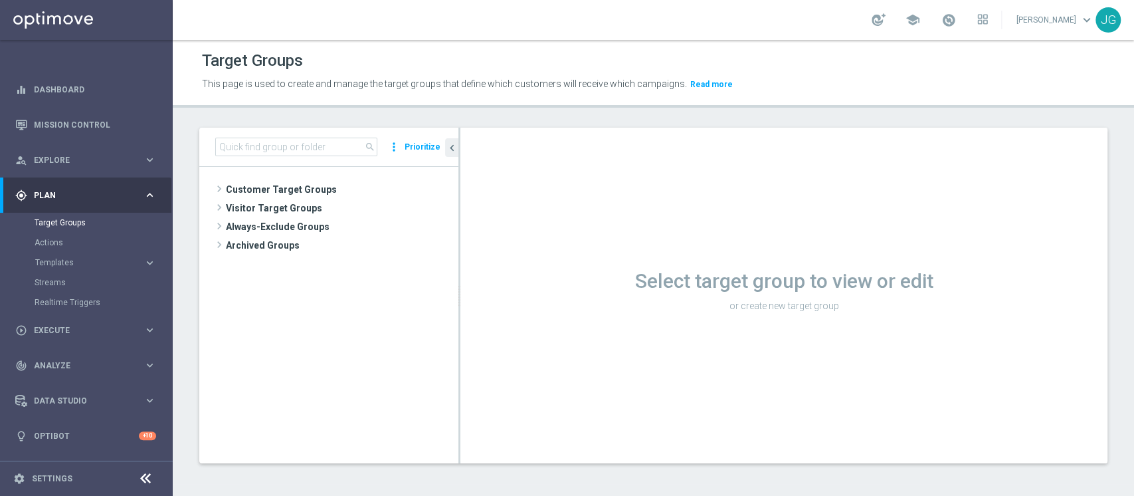
click at [316, 157] on div "search more_vert Prioritize" at bounding box center [328, 147] width 259 height 39
click at [316, 149] on input at bounding box center [296, 147] width 162 height 19
paste input "1^ PRODOTTO CASINO' - NO RICEVENTI PRIVATE M08 - GGR M08 CASINO' > 600 CONTATTA…"
type input "1^ PRODOTTO CASINO' - NO RICEVENTI PRIVATE M08 - GGR M08 CASINO' > 600 CONTATTA…"
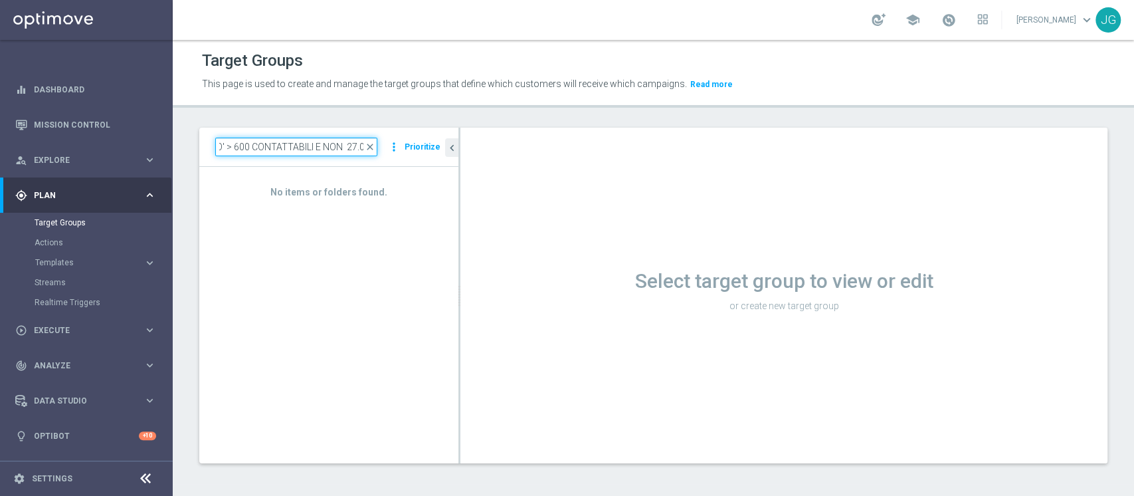
click at [316, 149] on input "1^ PRODOTTO CASINO' - NO RICEVENTI PRIVATE M08 - GGR M08 CASINO' > 600 CONTATTA…" at bounding box center [296, 147] width 162 height 19
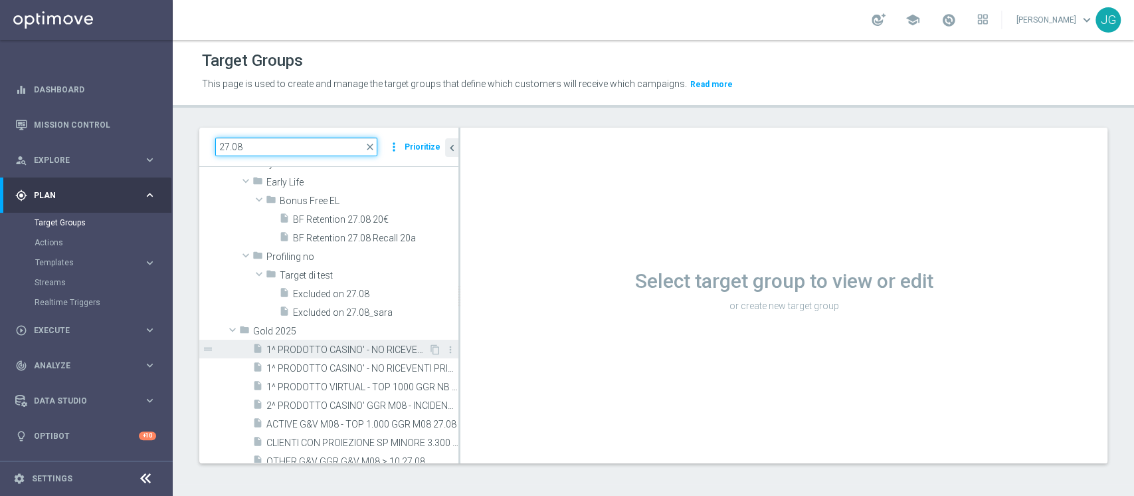
scroll to position [49, 0]
click at [348, 343] on span "1^ PRODOTTO CASINO' - NO RICEVENTI PRIVATE M08 - GGR M08 CASINO' > 600 CONTATTA…" at bounding box center [347, 345] width 162 height 11
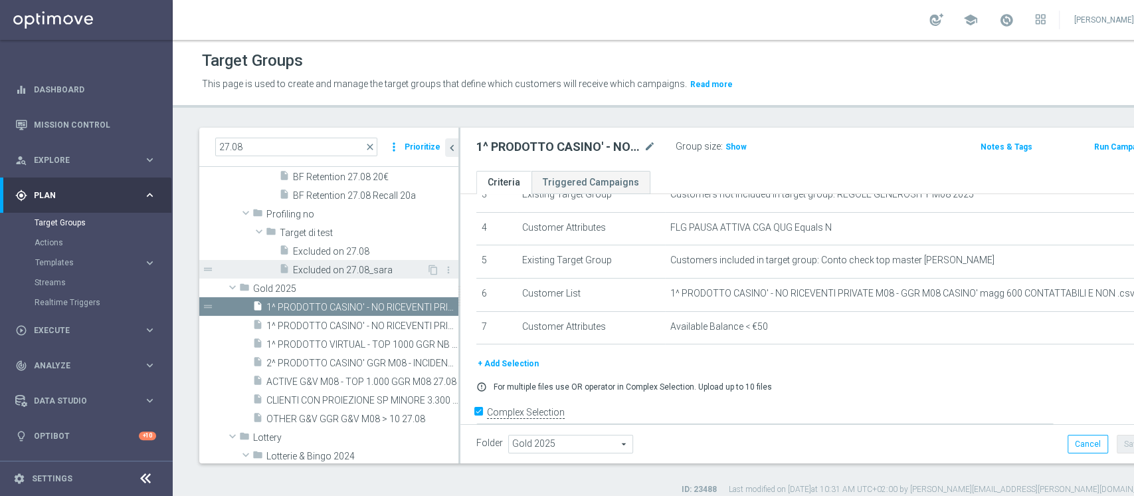
scroll to position [90, 0]
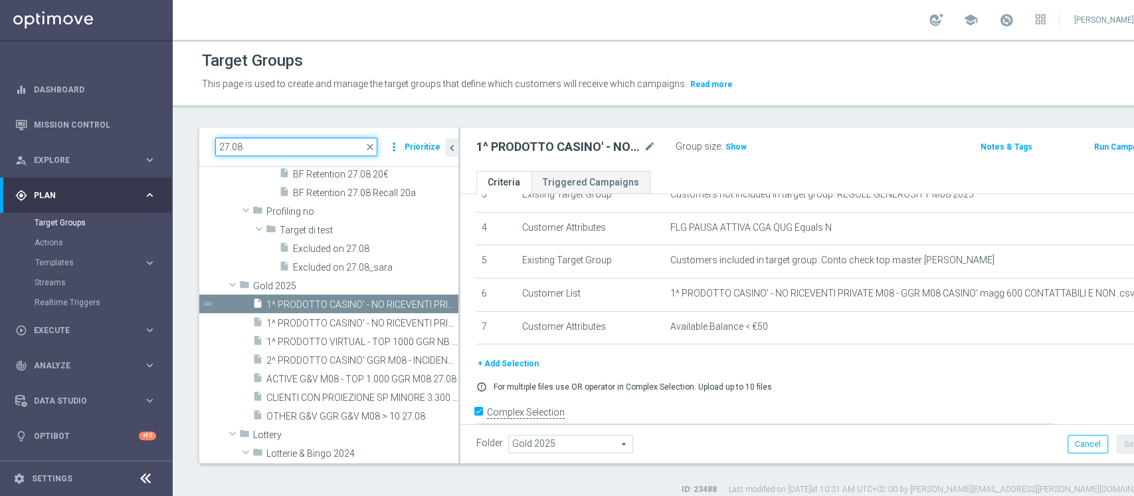
click at [263, 144] on input "27.08" at bounding box center [296, 147] width 162 height 19
type input "2"
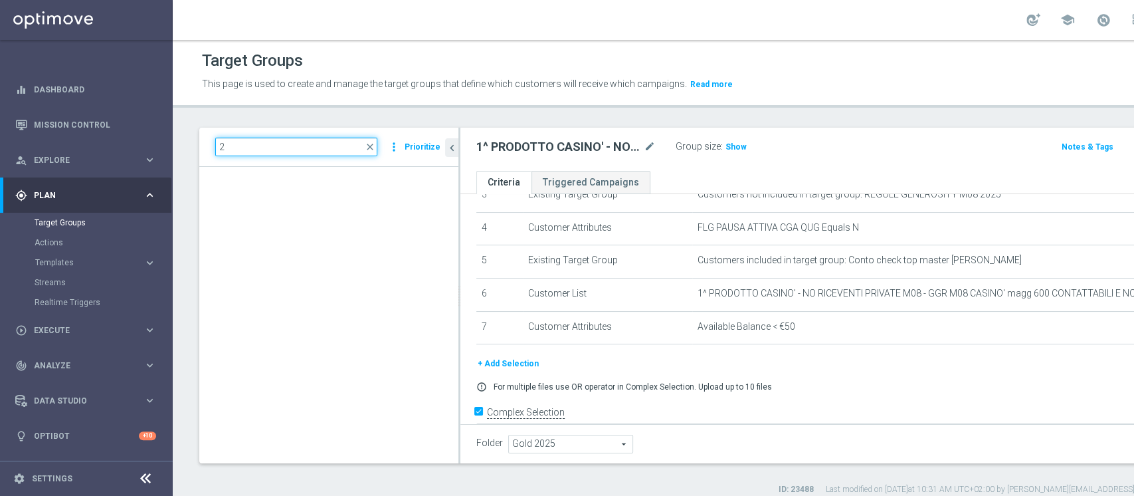
scroll to position [19631, 0]
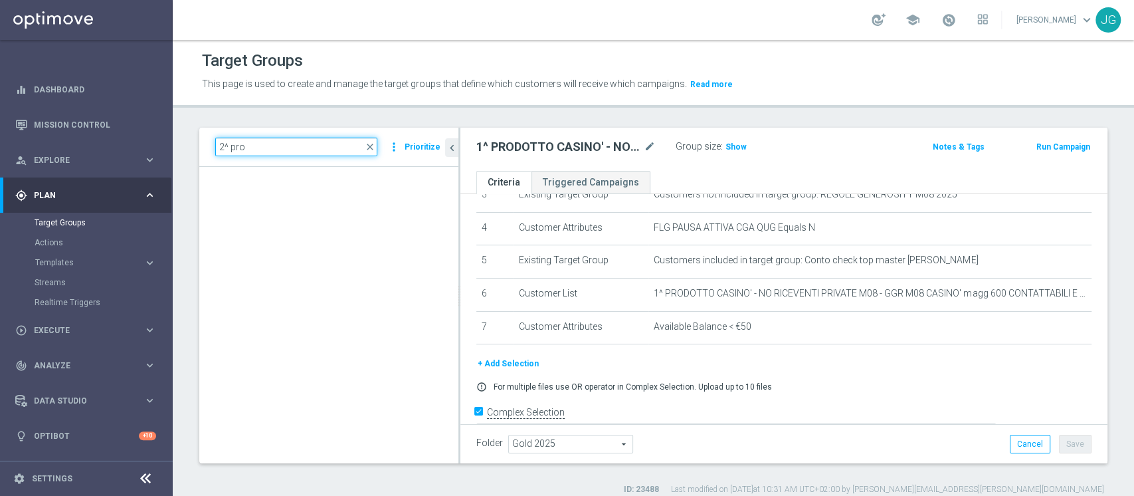
click at [320, 149] on input "2^ pro" at bounding box center [296, 147] width 162 height 19
click at [302, 146] on input "2^ pro" at bounding box center [296, 147] width 162 height 19
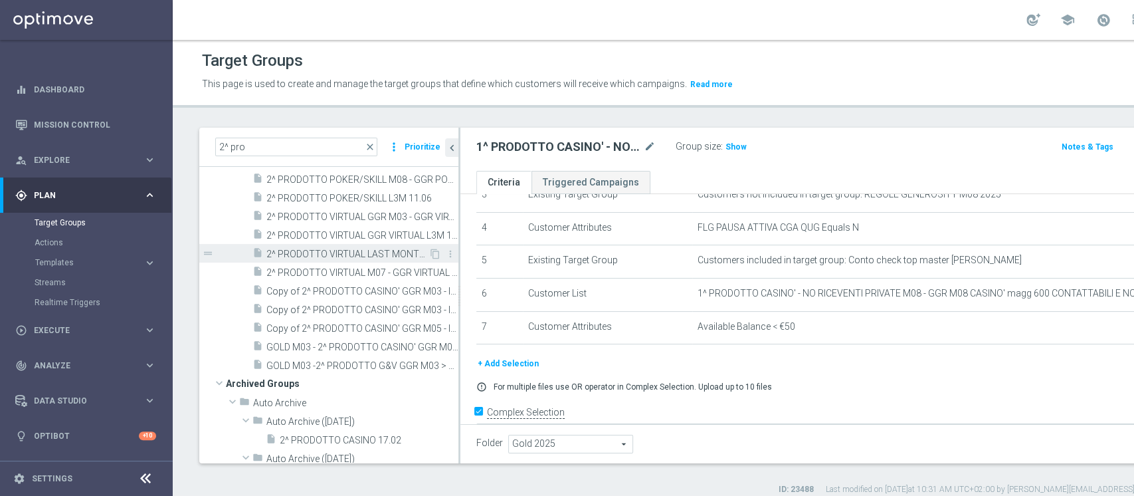
scroll to position [670, 0]
click at [297, 150] on input "2^ pro" at bounding box center [296, 147] width 162 height 19
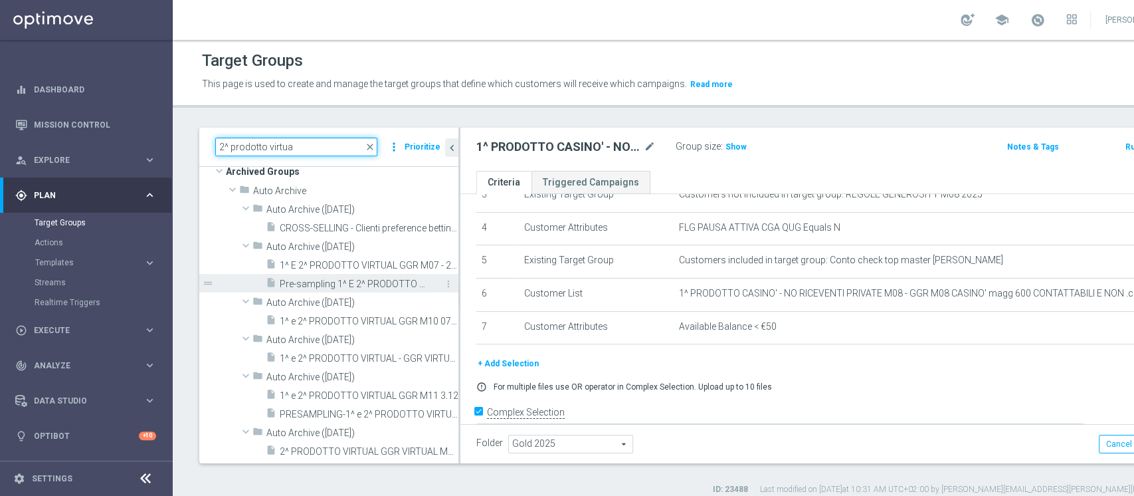
scroll to position [0, 0]
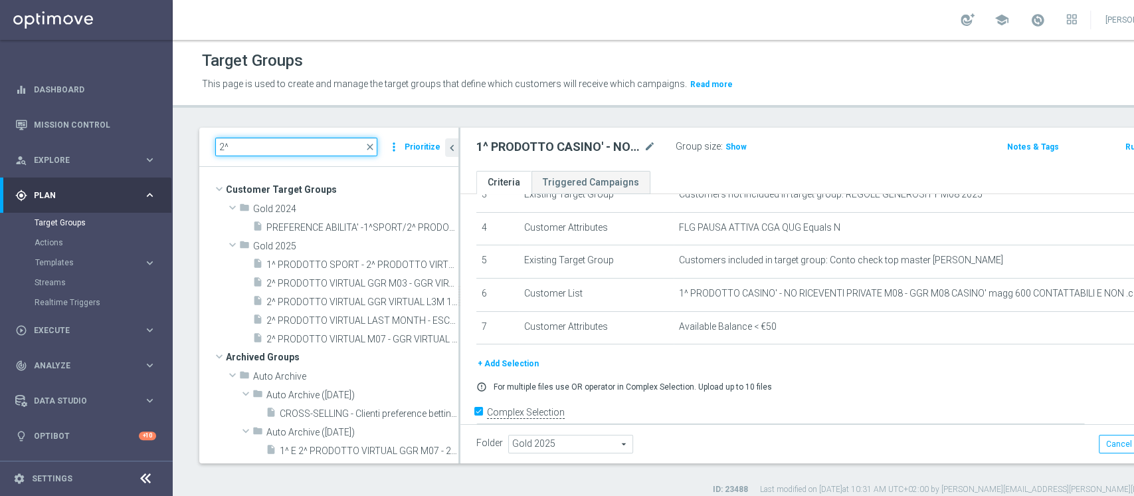
type input "2"
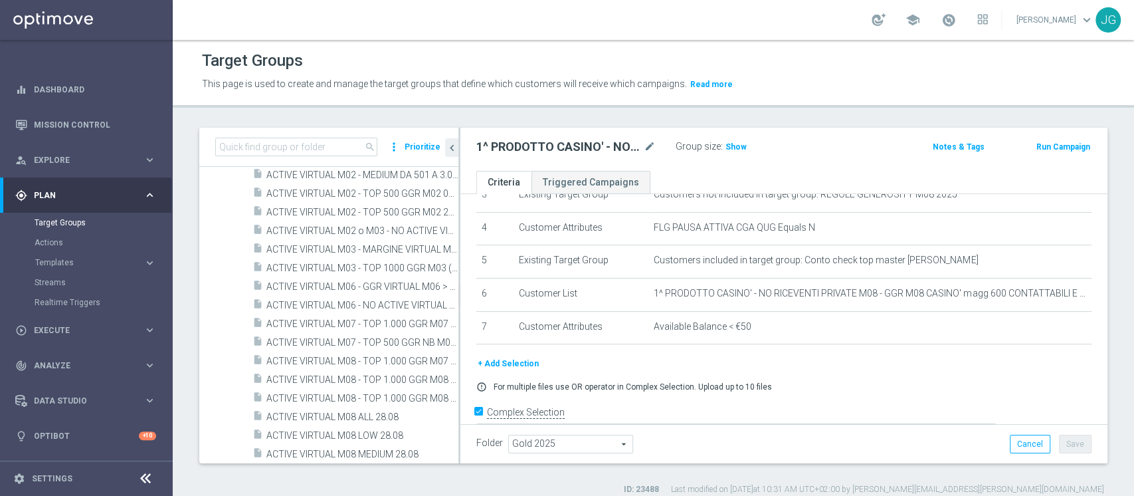
scroll to position [37969, 0]
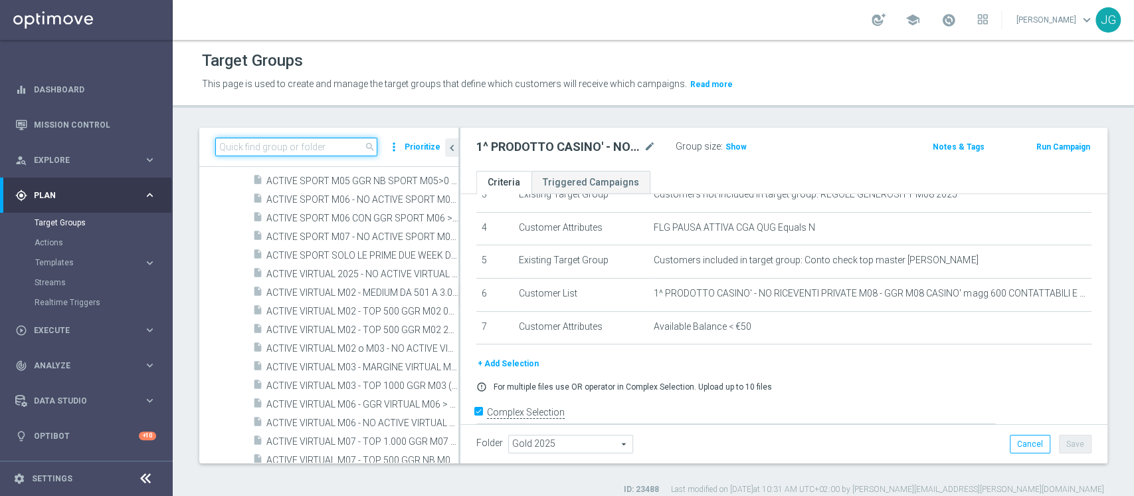
click at [298, 150] on input at bounding box center [296, 147] width 162 height 19
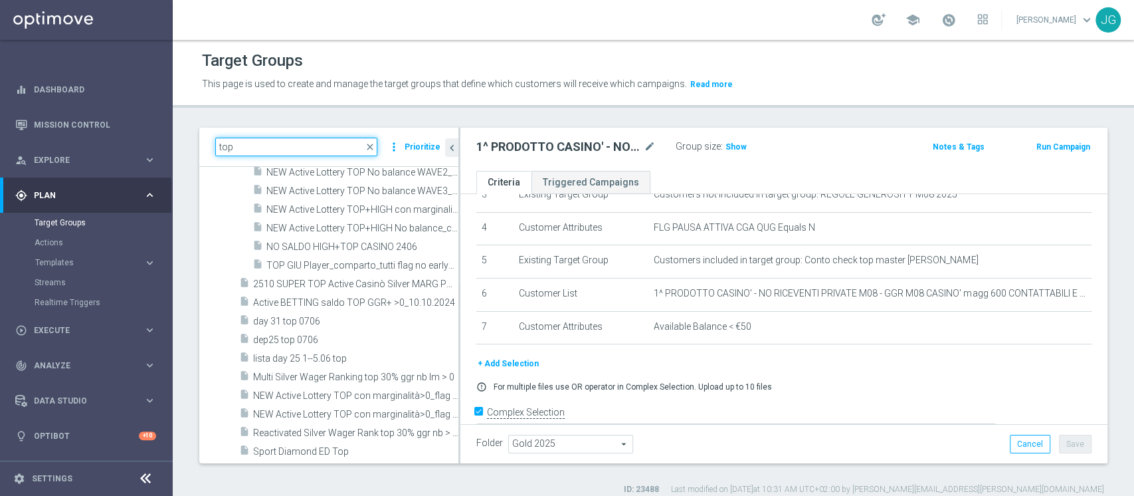
scroll to position [28171, 0]
type input "t"
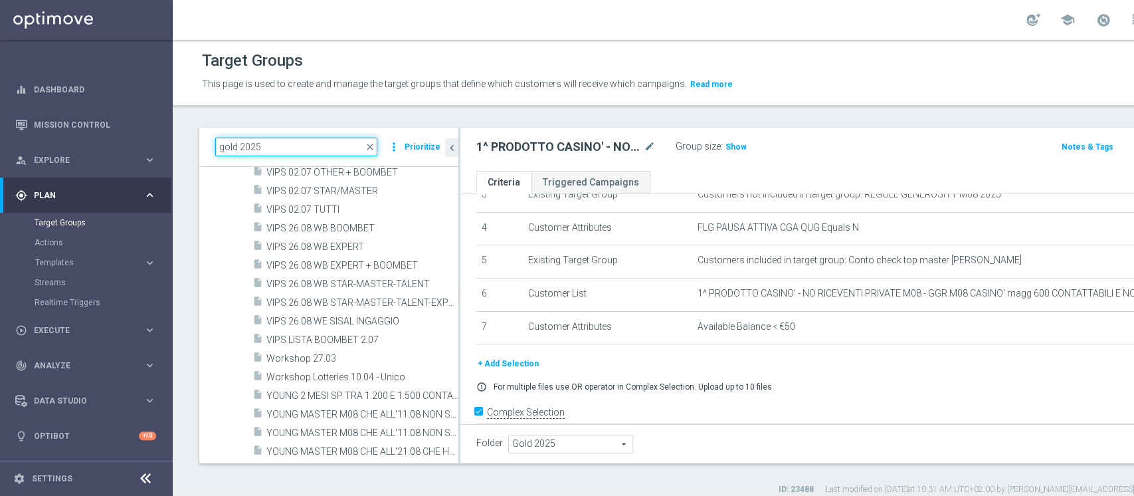
scroll to position [13003, 0]
type input "gold 2025"
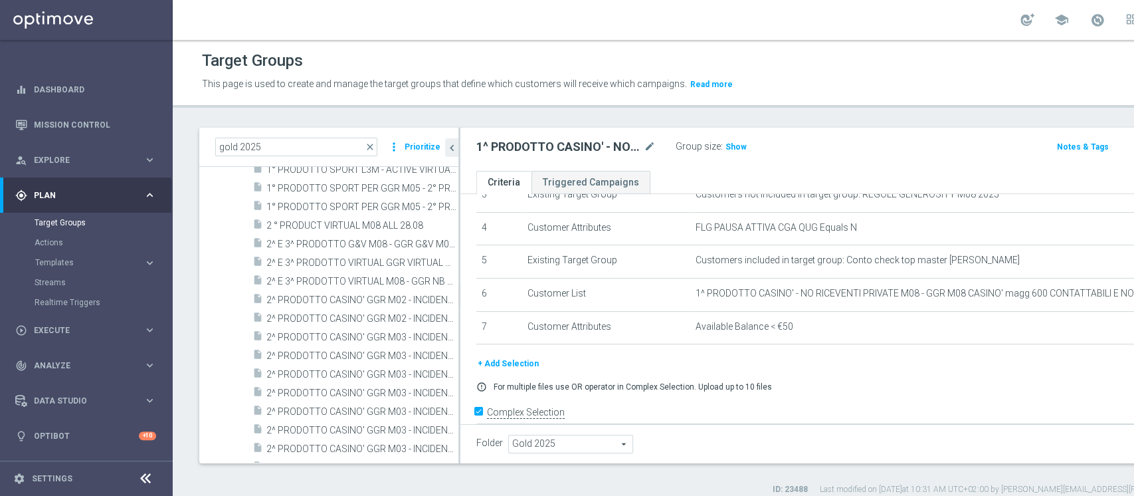
scroll to position [2585, 0]
click at [326, 225] on span "2 ° PRODUCT VIRTUAL M08 ALL 28.08" at bounding box center [346, 224] width 160 height 11
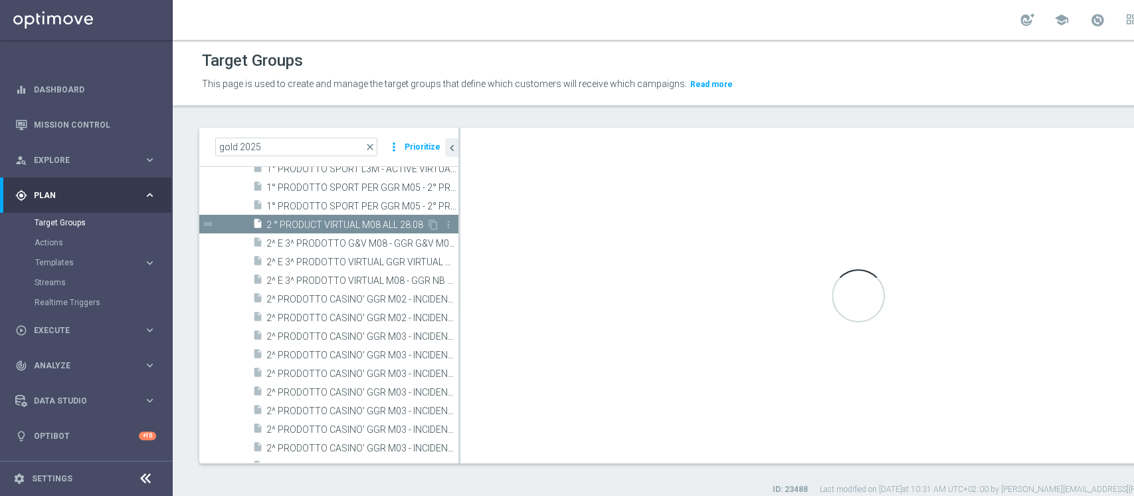
type textarea "(1 AND 2 AND 3 AND 5 and 6 AND 7 AND 8) or 4"
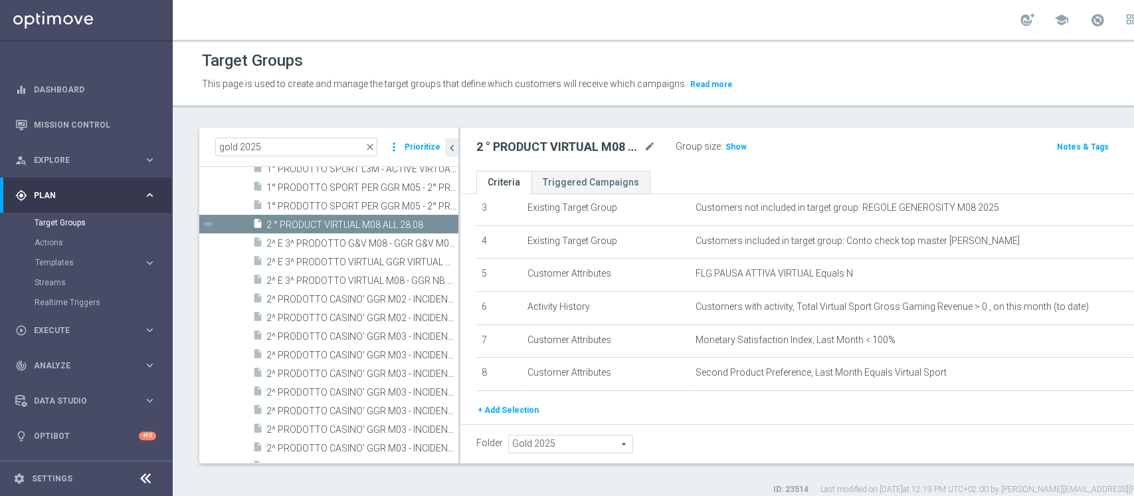
scroll to position [117, 0]
click at [733, 142] on span "Show" at bounding box center [736, 146] width 21 height 9
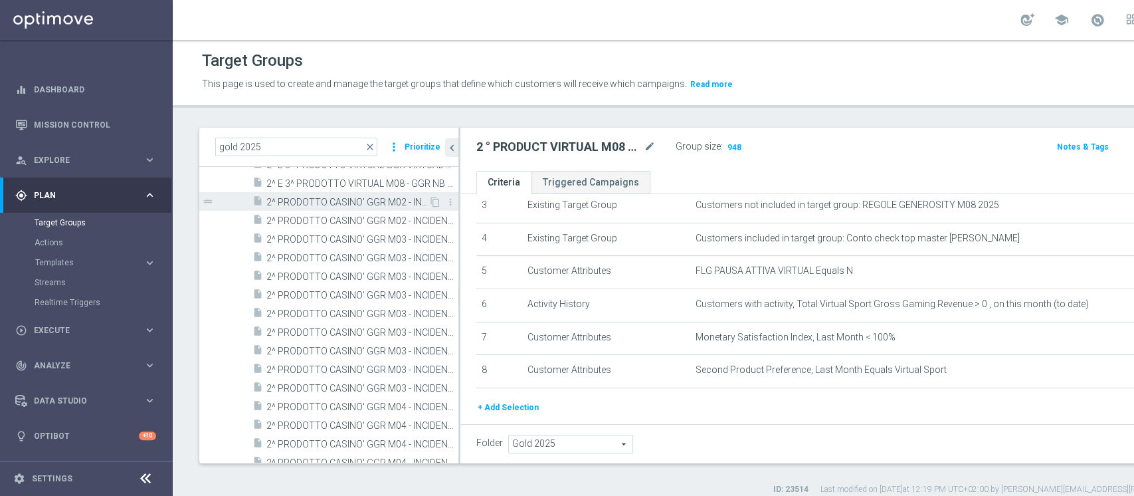
scroll to position [2675, 0]
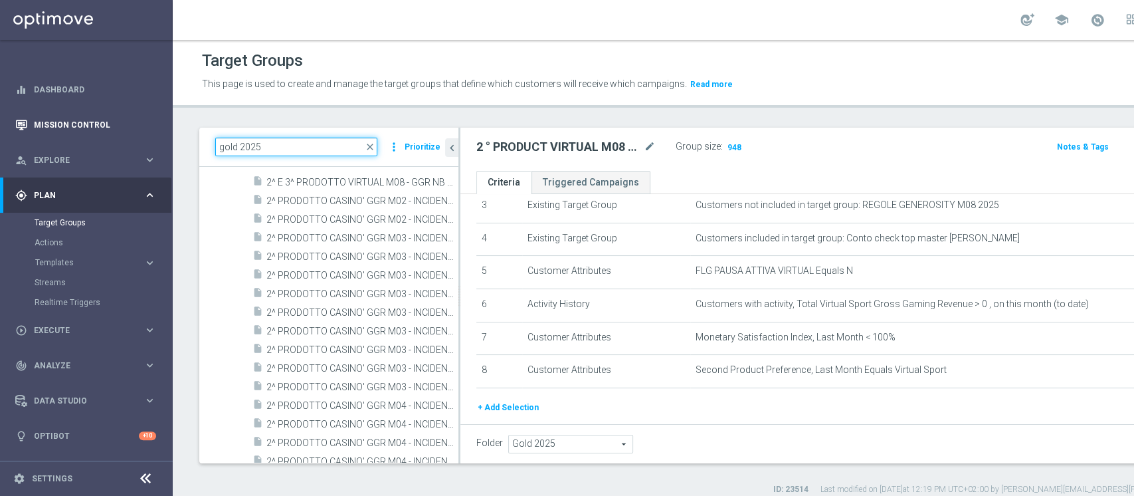
drag, startPoint x: 298, startPoint y: 144, endPoint x: 131, endPoint y: 130, distance: 167.3
click at [131, 130] on main "equalizer Dashboard Mission Control" at bounding box center [567, 248] width 1134 height 496
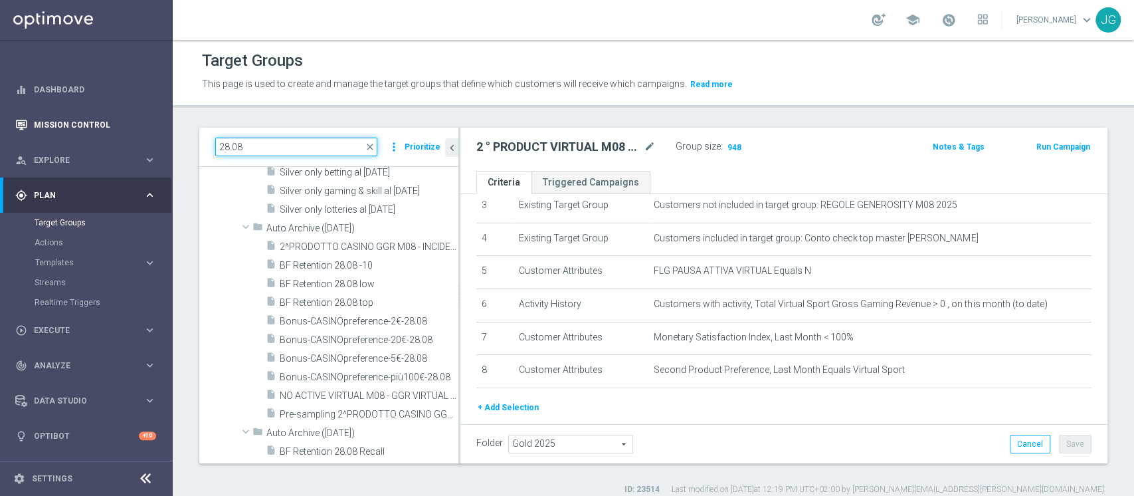
scroll to position [298, 0]
type input "28.08"
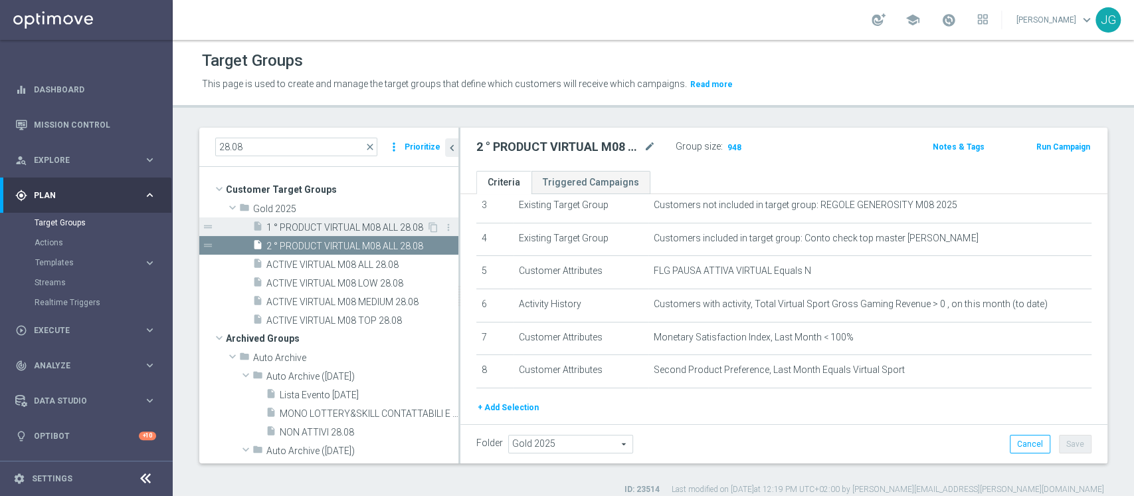
click at [334, 230] on span "1 ° PRODUCT VIRTUAL M08 ALL 28.08" at bounding box center [346, 227] width 160 height 11
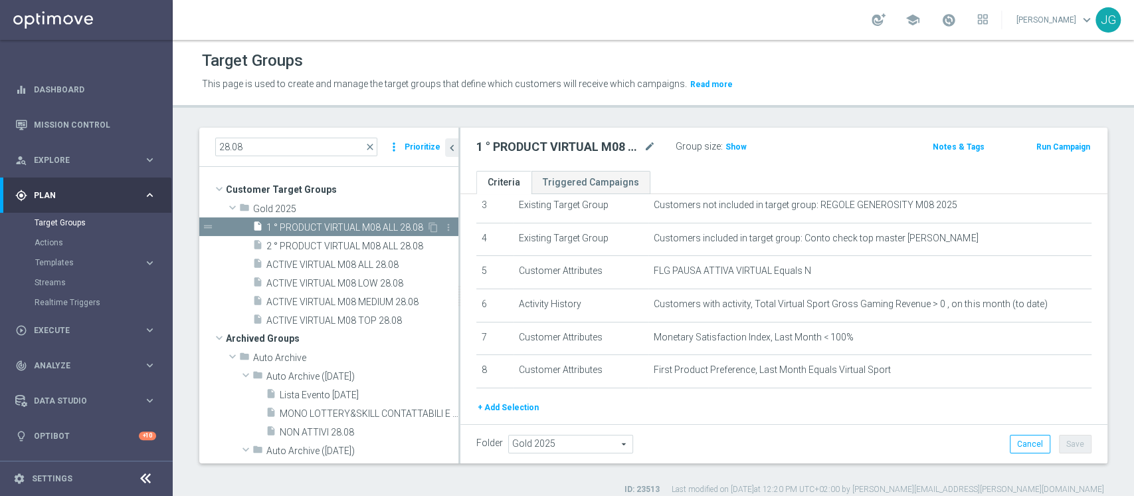
click at [334, 230] on span "1 ° PRODUCT VIRTUAL M08 ALL 28.08" at bounding box center [346, 227] width 160 height 11
click at [428, 227] on icon "content_copy" at bounding box center [433, 227] width 11 height 11
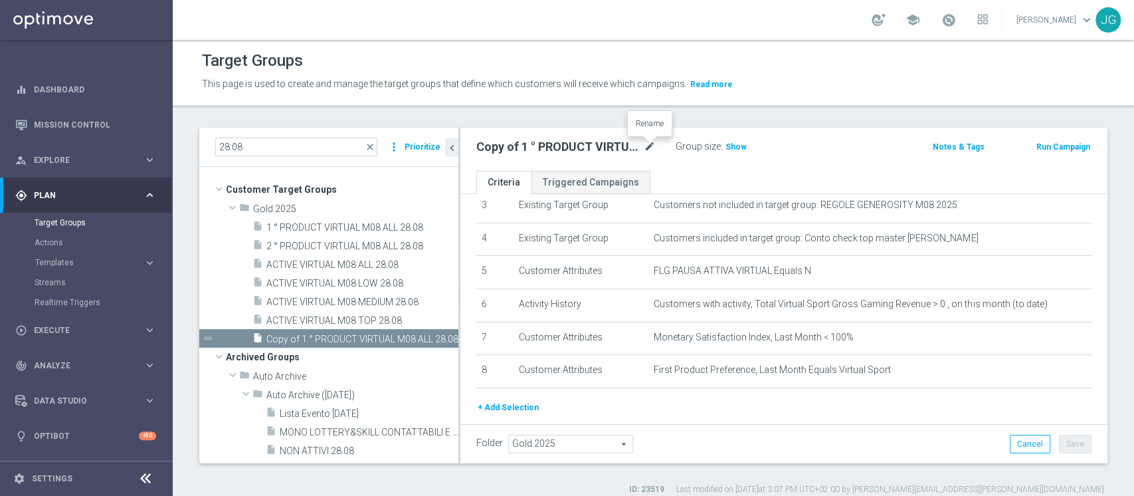
click at [650, 146] on icon "mode_edit" at bounding box center [650, 147] width 12 height 16
click at [496, 145] on input "Copy of 1 ° PRODUCT VIRTUAL M08 ALL 28.08" at bounding box center [565, 148] width 179 height 19
click at [609, 149] on input "1 ° PRODUCT VIRTUAL M08 ALL 28.08" at bounding box center [565, 148] width 179 height 19
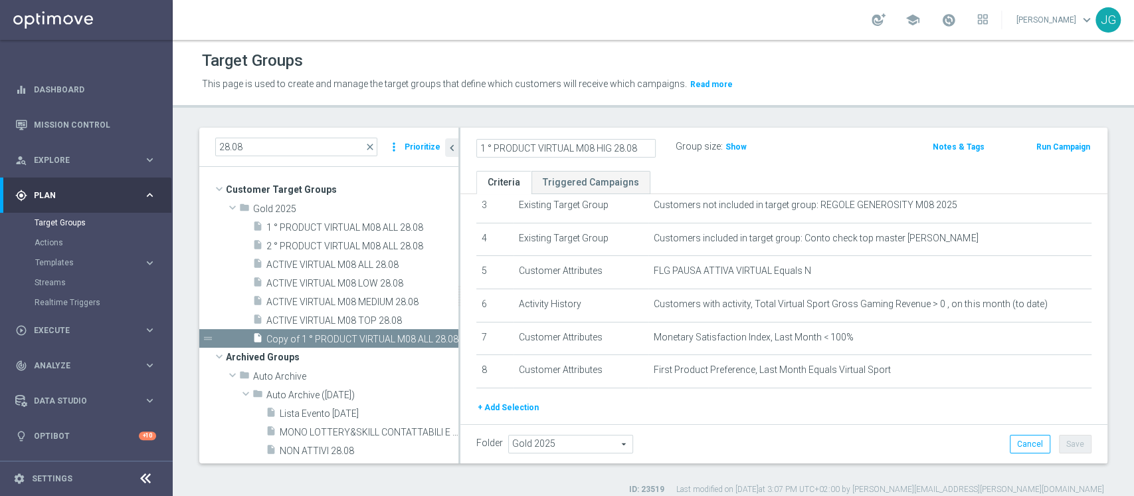
type input "1 ° PRODUCT VIRTUAL M08 HIG 28.08"
click at [673, 167] on div "1 ° PRODUCT VIRTUAL M08 HIG 28.08 Group size : Show Notes & Tags Run Campaign" at bounding box center [783, 149] width 647 height 43
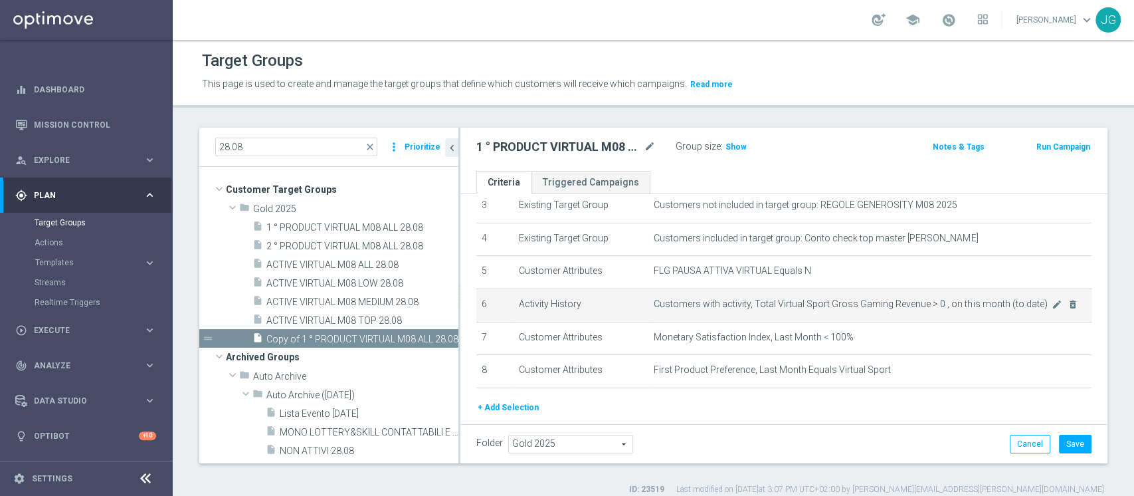
click at [1025, 306] on span "Customers with activity, Total Virtual Sport Gross Gaming Revenue > 0 , on this…" at bounding box center [853, 303] width 398 height 11
click at [1052, 306] on icon "mode_edit" at bounding box center [1057, 304] width 11 height 11
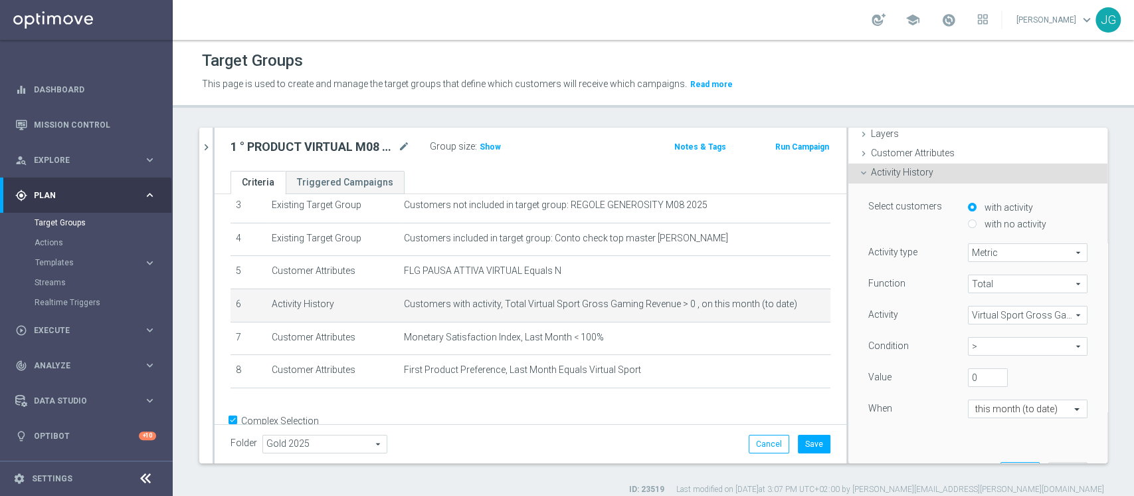
scroll to position [56, 0]
click at [968, 371] on input "0" at bounding box center [988, 375] width 40 height 19
type input "1100"
click at [1013, 347] on span ">" at bounding box center [1028, 344] width 118 height 17
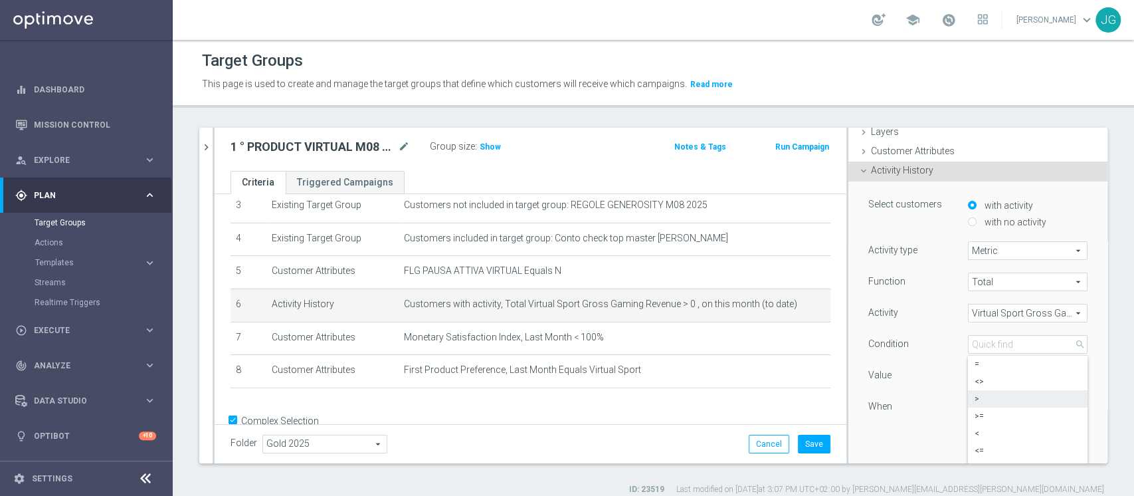
scroll to position [0, 0]
click at [975, 421] on label ">=" at bounding box center [1028, 415] width 120 height 17
type input ">="
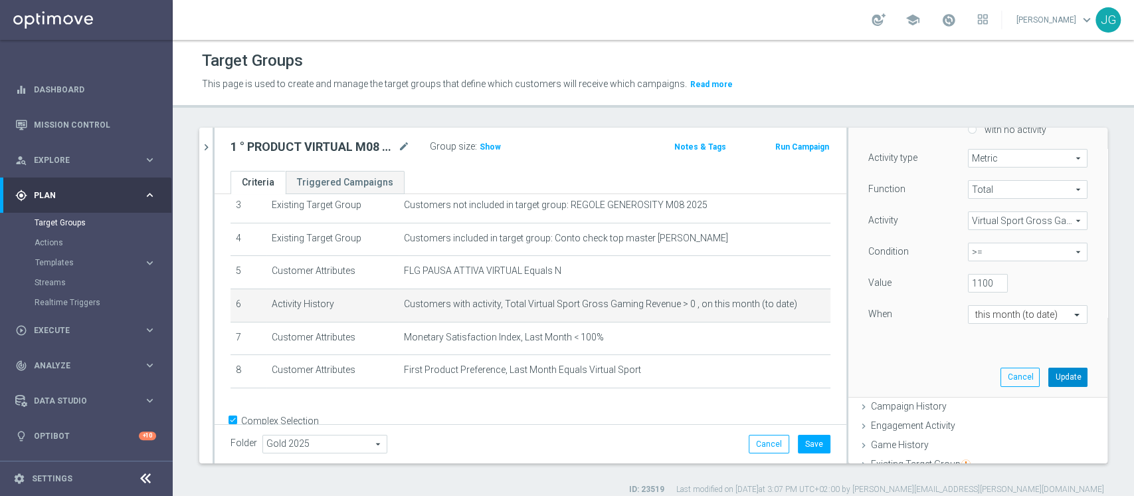
click at [1048, 378] on button "Update" at bounding box center [1067, 376] width 39 height 19
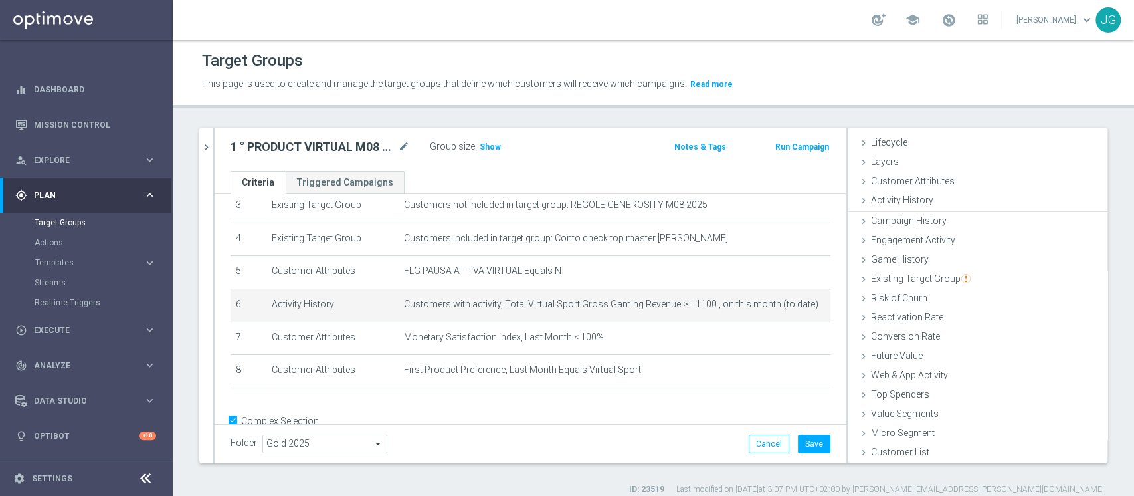
scroll to position [25, 0]
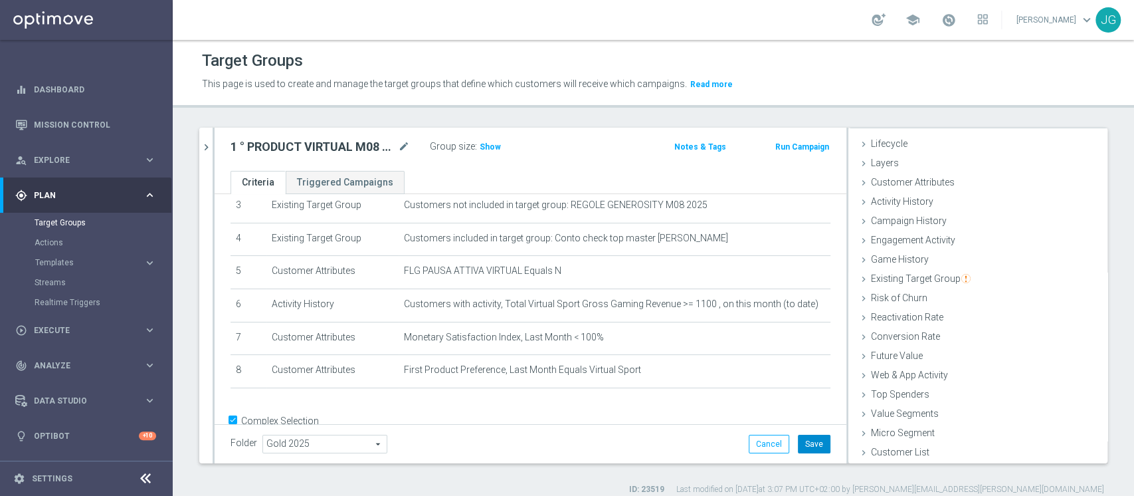
click at [811, 446] on button "Save" at bounding box center [814, 444] width 33 height 19
click at [487, 147] on span "Show" at bounding box center [490, 146] width 21 height 9
click at [205, 146] on icon "chevron_right" at bounding box center [206, 147] width 13 height 13
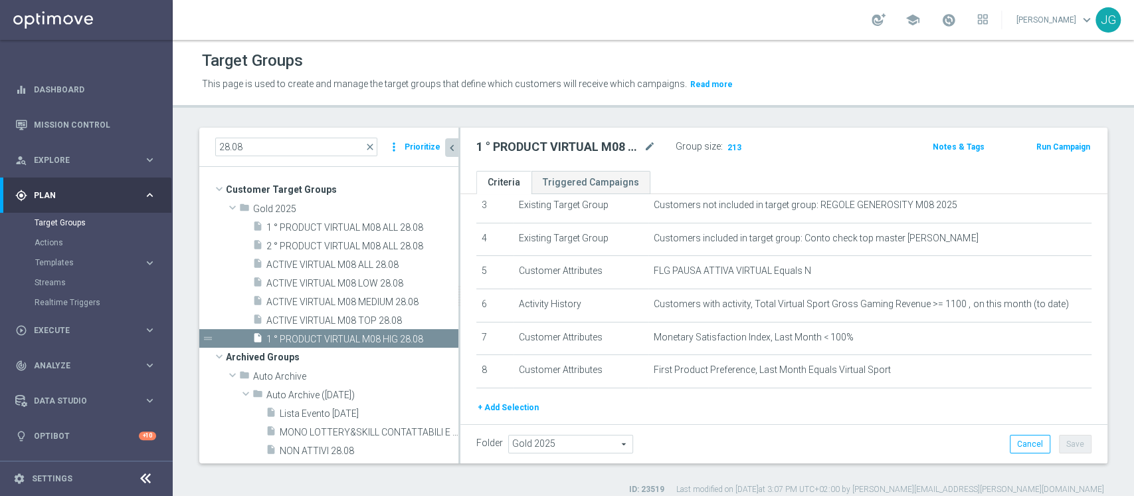
scroll to position [50, 0]
click at [595, 146] on h2 "1 ° PRODUCT VIRTUAL M08 HIG 28.08" at bounding box center [558, 147] width 165 height 16
click at [345, 338] on span "1 ° PRODUCT VIRTUAL M08 HIG 28.08" at bounding box center [346, 339] width 160 height 11
click at [428, 338] on icon "content_copy" at bounding box center [433, 339] width 11 height 11
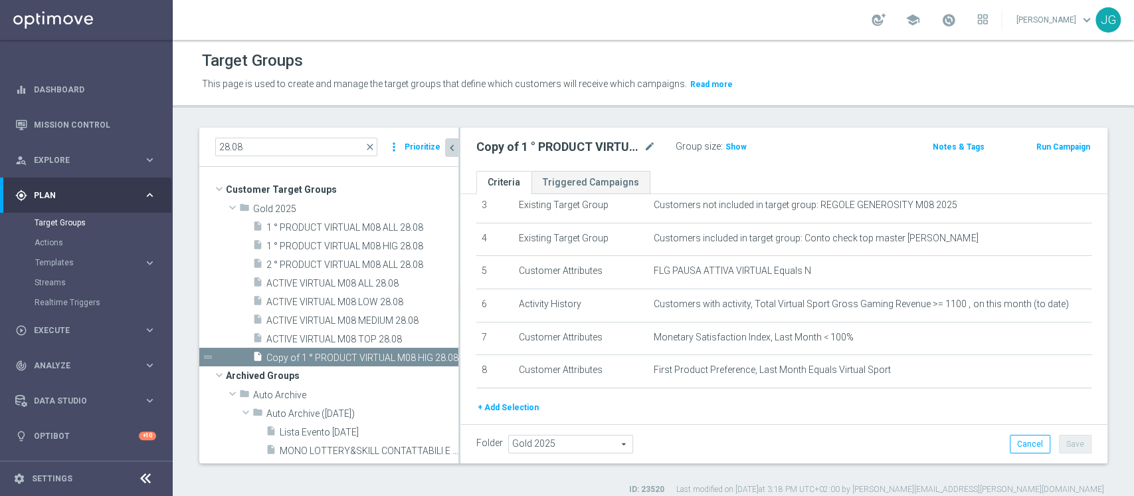
click at [640, 146] on h2 "Copy of 1 ° PRODUCT VIRTUAL M08 HIG 28.08" at bounding box center [558, 147] width 165 height 16
click at [648, 146] on icon "mode_edit" at bounding box center [650, 147] width 12 height 16
click at [627, 145] on input "Copy of 1 ° PRODUCT VIRTUAL M08 HIG 28.08" at bounding box center [565, 148] width 179 height 19
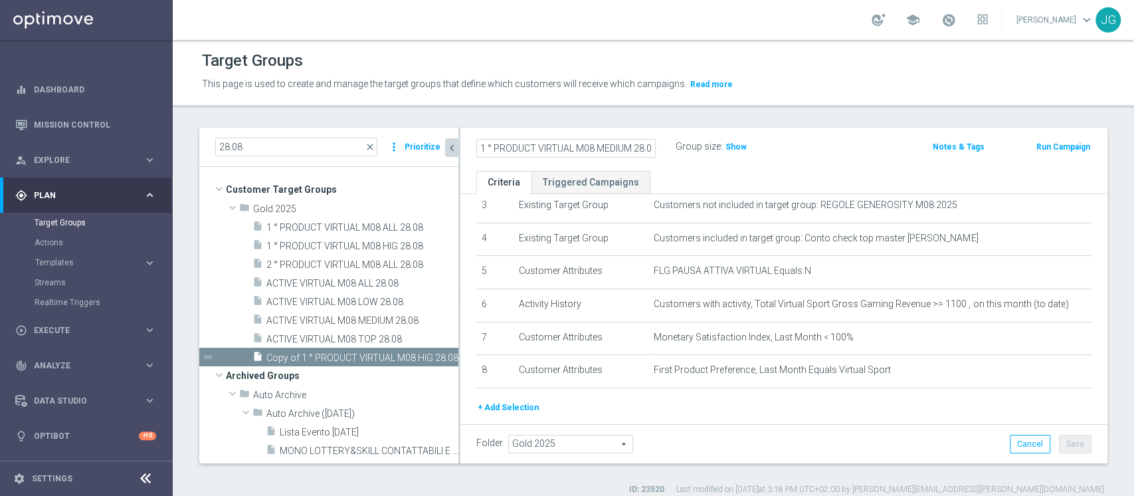
type input "1 ° PRODUCT VIRTUAL M08 MEDIUM 28.08"
click at [733, 167] on div "1 ° PRODUCT VIRTUAL M08 MEDIUM 28.08 Group size : Show Notes & Tags Run Campaign" at bounding box center [783, 149] width 647 height 43
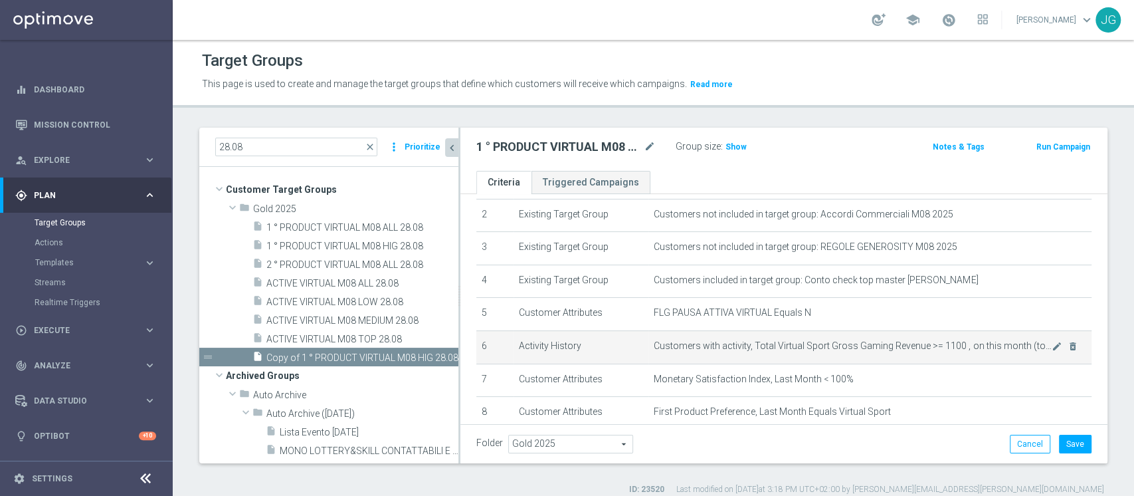
scroll to position [76, 0]
click at [1052, 348] on icon "mode_edit" at bounding box center [1057, 345] width 11 height 11
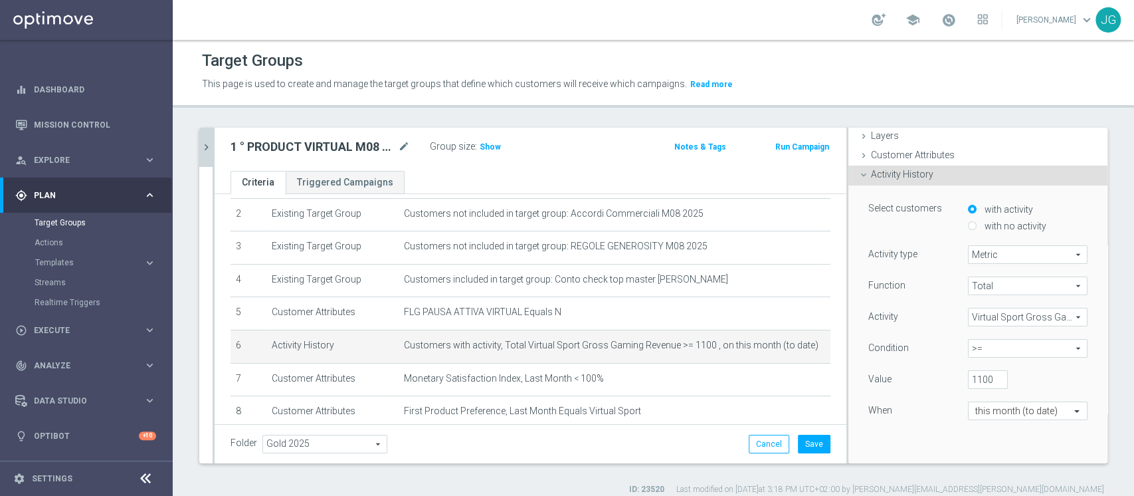
scroll to position [94, 0]
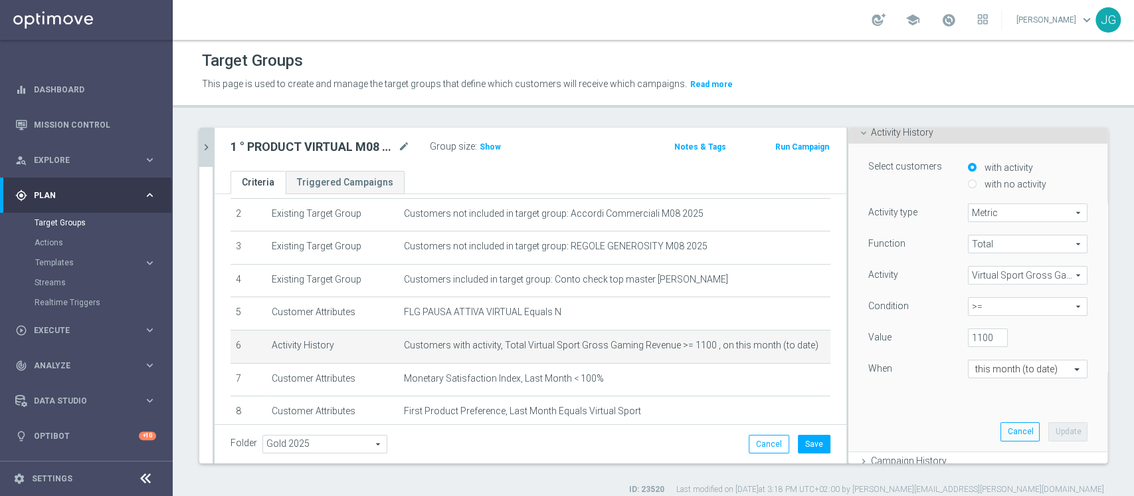
click at [1003, 306] on span ">=" at bounding box center [1028, 306] width 118 height 17
click at [975, 425] on span "between" at bounding box center [1028, 430] width 106 height 11
type input "between"
click at [968, 337] on input "1100" at bounding box center [988, 337] width 40 height 19
type input "450"
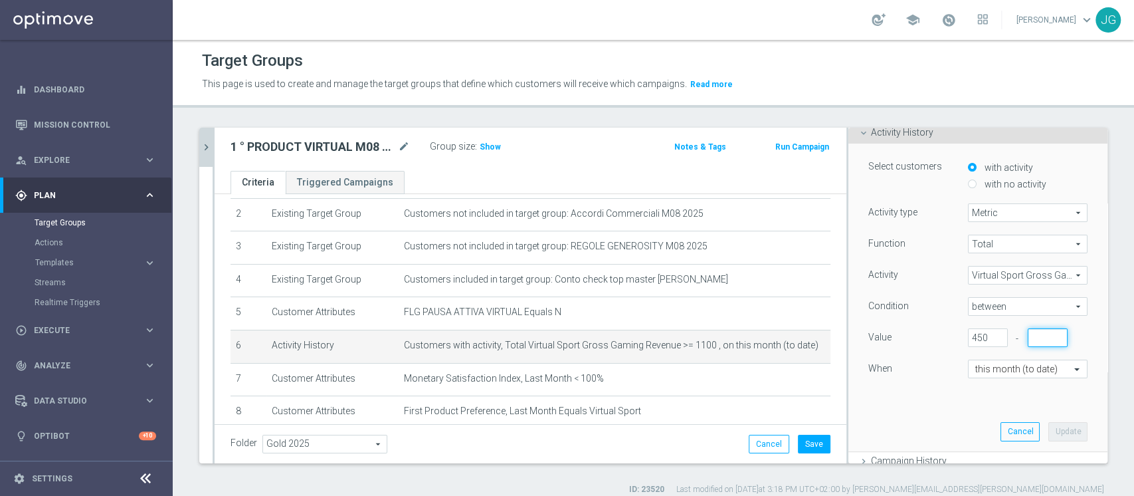
click at [1028, 337] on input "number" at bounding box center [1048, 337] width 40 height 19
type input "1099"
click at [1048, 428] on button "Update" at bounding box center [1067, 431] width 39 height 19
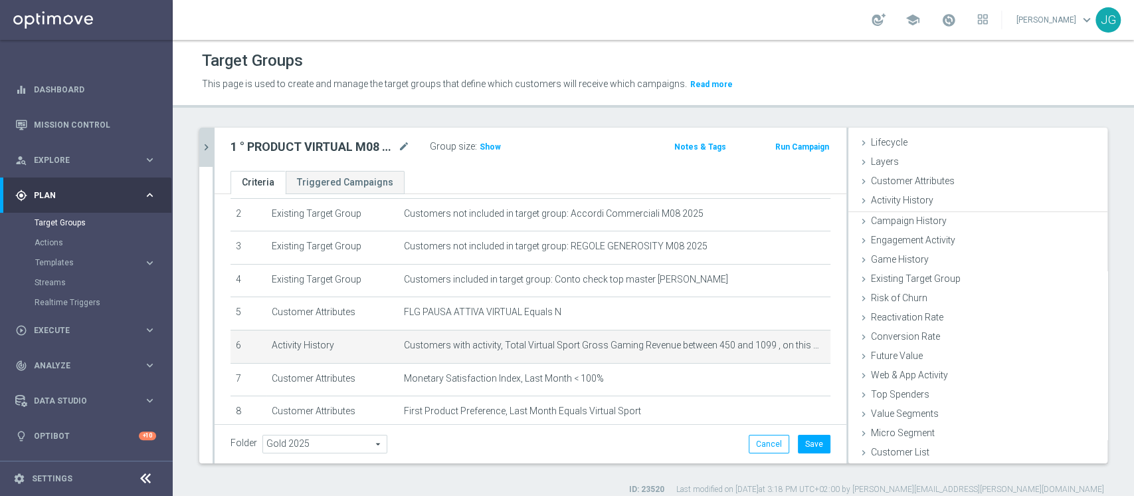
scroll to position [25, 0]
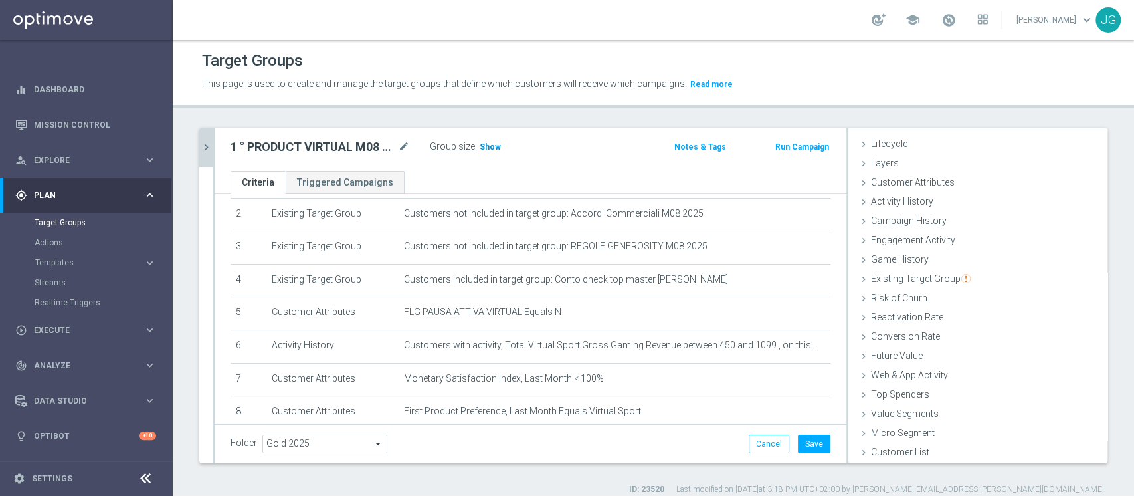
click at [480, 149] on span "Show" at bounding box center [490, 146] width 21 height 9
click at [207, 145] on icon "chevron_right" at bounding box center [206, 147] width 13 height 13
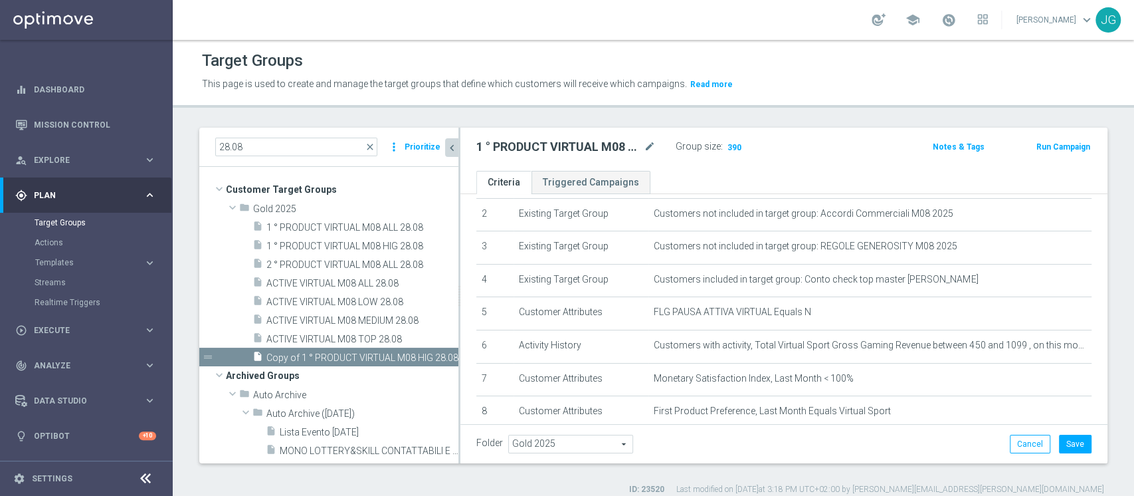
scroll to position [50, 0]
click at [1059, 445] on button "Save" at bounding box center [1075, 444] width 33 height 19
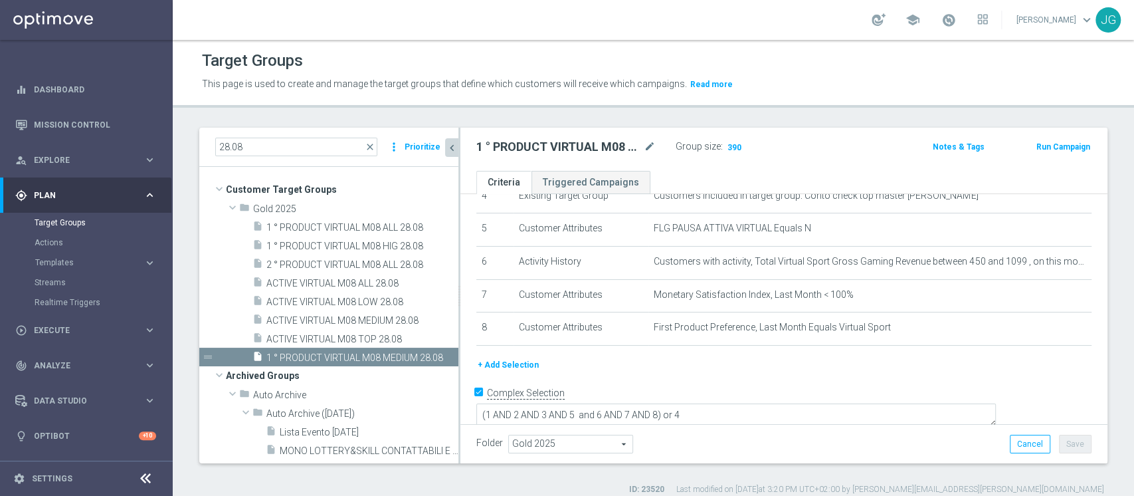
scroll to position [11, 0]
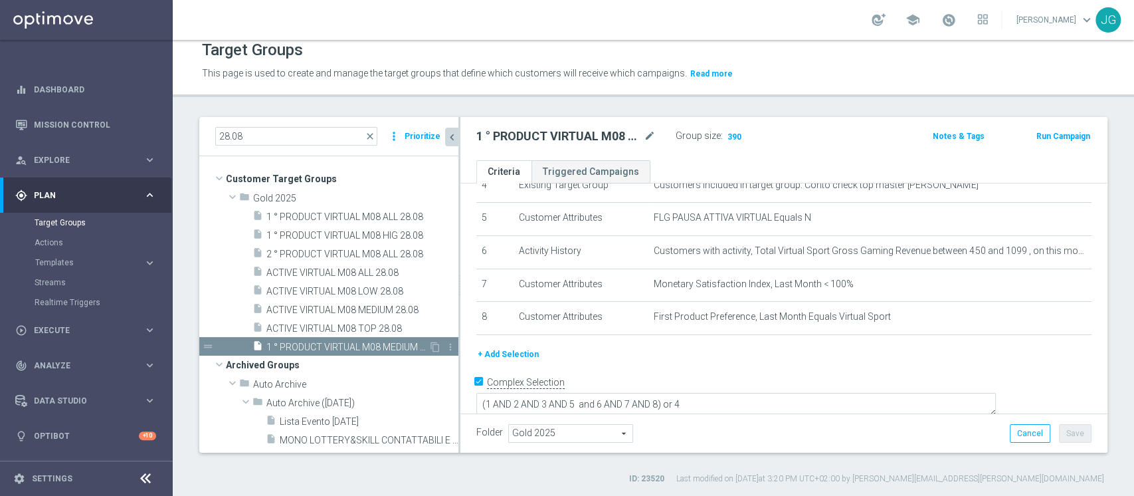
click at [371, 346] on span "1 ° PRODUCT VIRTUAL M08 MEDIUM 28.08" at bounding box center [347, 347] width 162 height 11
click at [430, 348] on icon "content_copy" at bounding box center [435, 347] width 11 height 11
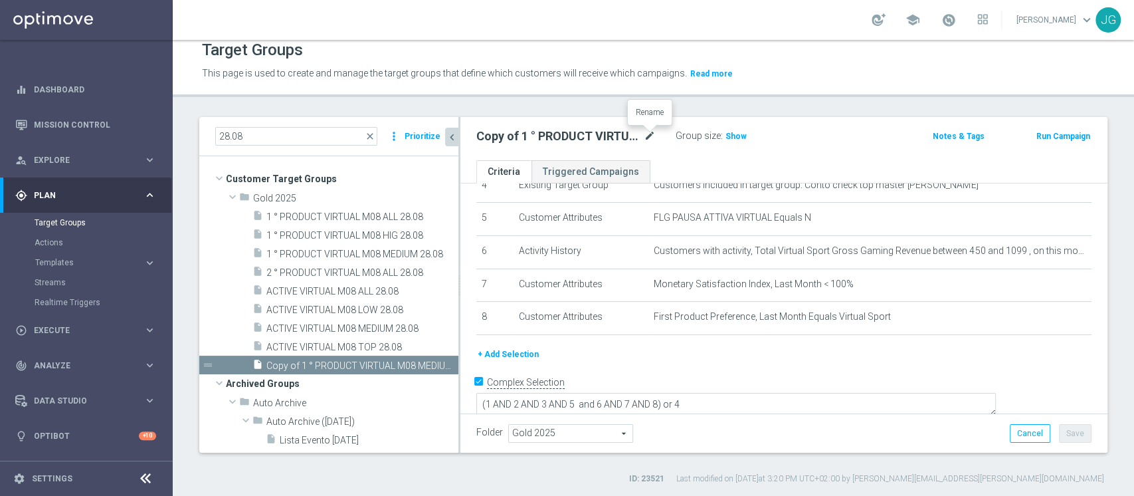
click at [652, 136] on icon "mode_edit" at bounding box center [650, 136] width 12 height 16
click at [532, 135] on input "Copy of 1 ° PRODUCT VIRTUAL M08 MEDIUM 28.08" at bounding box center [565, 137] width 179 height 19
click at [636, 136] on input "1 ° PRODUCT VIRTUAL M08 MEDIUM 28.08" at bounding box center [565, 137] width 179 height 19
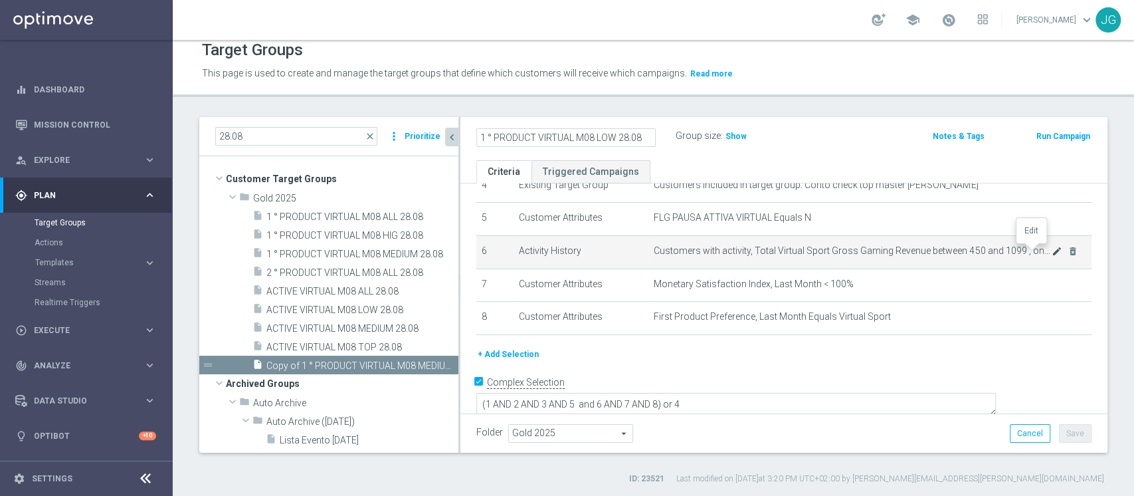
type input "1 ° PRODUCT VIRTUAL M08 LOW 28.08"
click at [1052, 253] on icon "mode_edit" at bounding box center [1057, 251] width 11 height 11
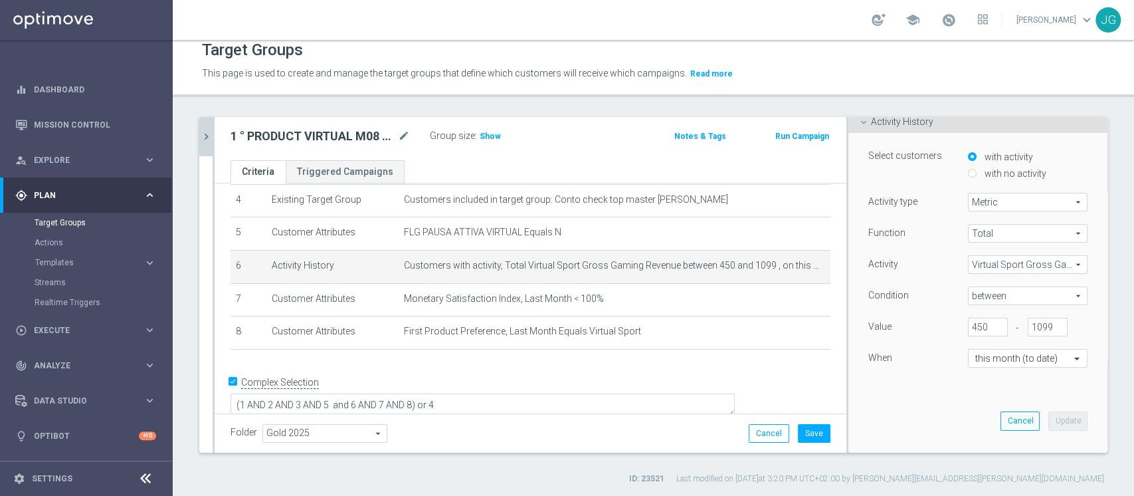
scroll to position [94, 0]
click at [968, 327] on input "450" at bounding box center [988, 327] width 40 height 19
type input "4"
type input "0"
click at [1028, 325] on input "1099" at bounding box center [1048, 327] width 40 height 19
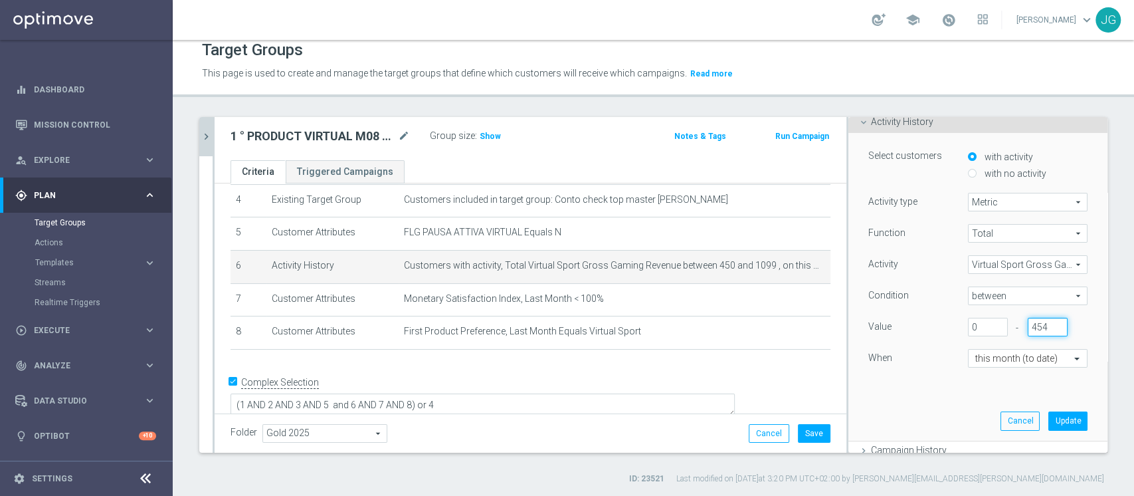
click at [1028, 322] on input "454" at bounding box center [1048, 327] width 40 height 19
type input "449"
click at [1048, 417] on button "Update" at bounding box center [1067, 420] width 39 height 19
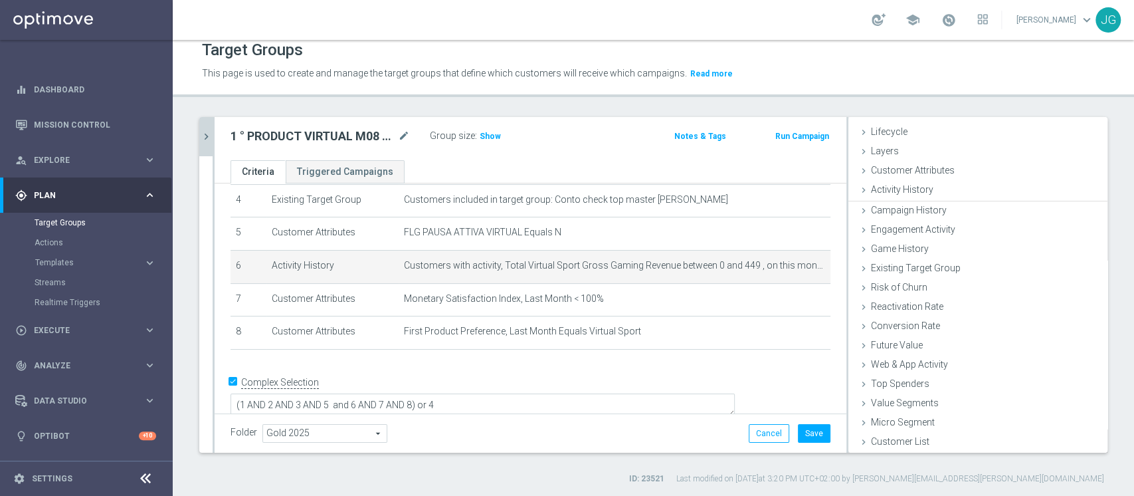
scroll to position [25, 0]
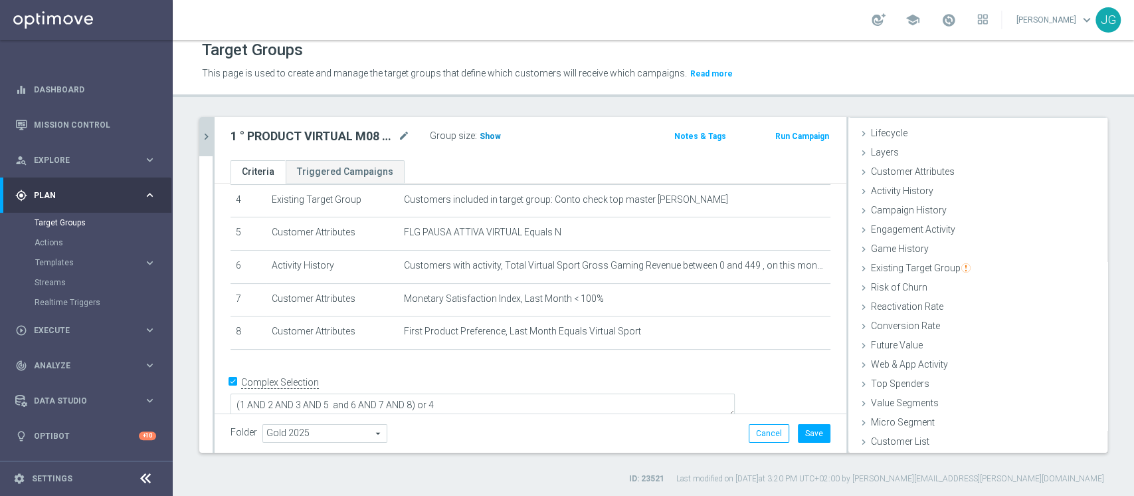
click at [481, 133] on span "Show" at bounding box center [490, 136] width 21 height 9
click at [803, 433] on button "Save" at bounding box center [814, 433] width 33 height 19
click at [203, 138] on icon "chevron_right" at bounding box center [206, 136] width 13 height 13
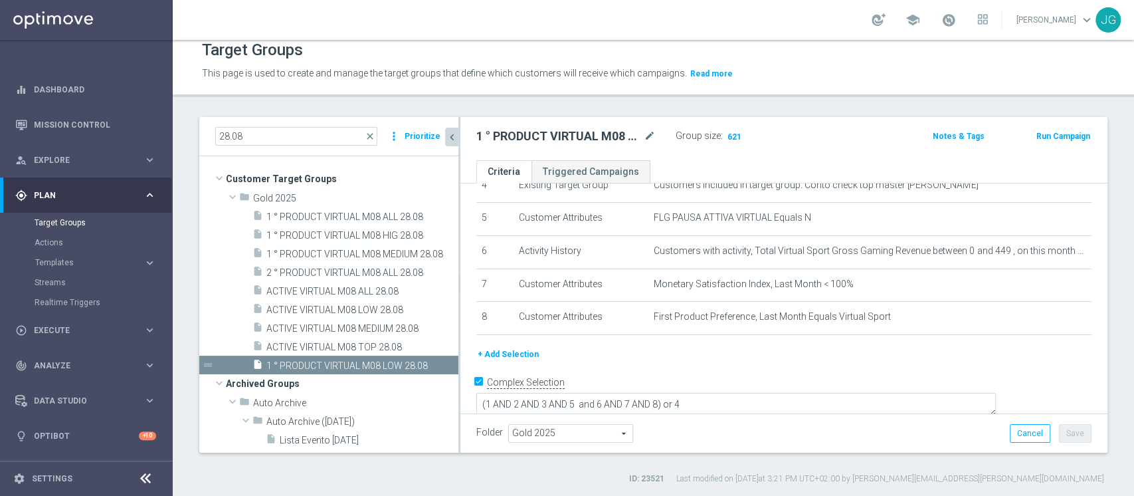
scroll to position [50, 0]
click at [335, 330] on span "ACTIVE VIRTUAL M08 MEDIUM 28.08" at bounding box center [346, 328] width 160 height 11
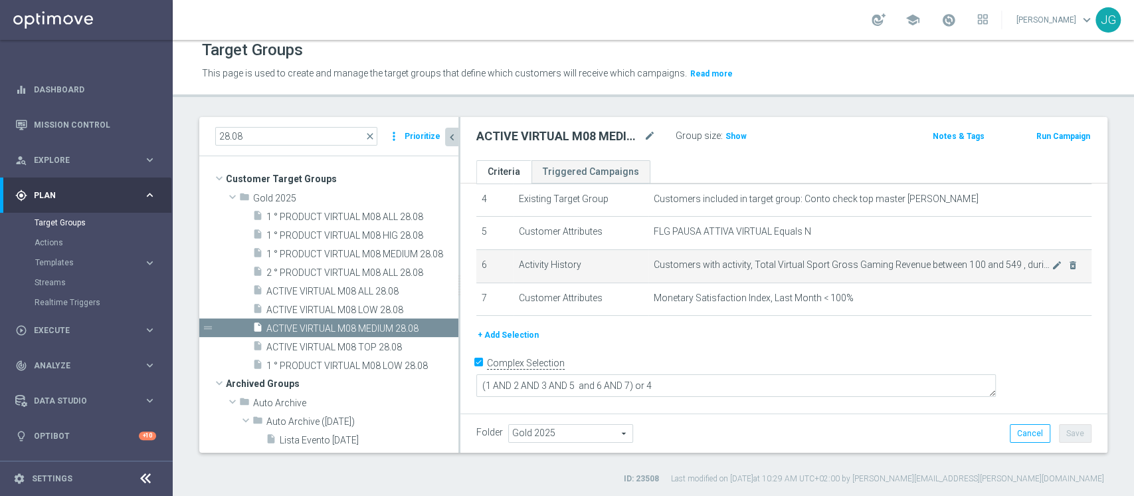
scroll to position [126, 0]
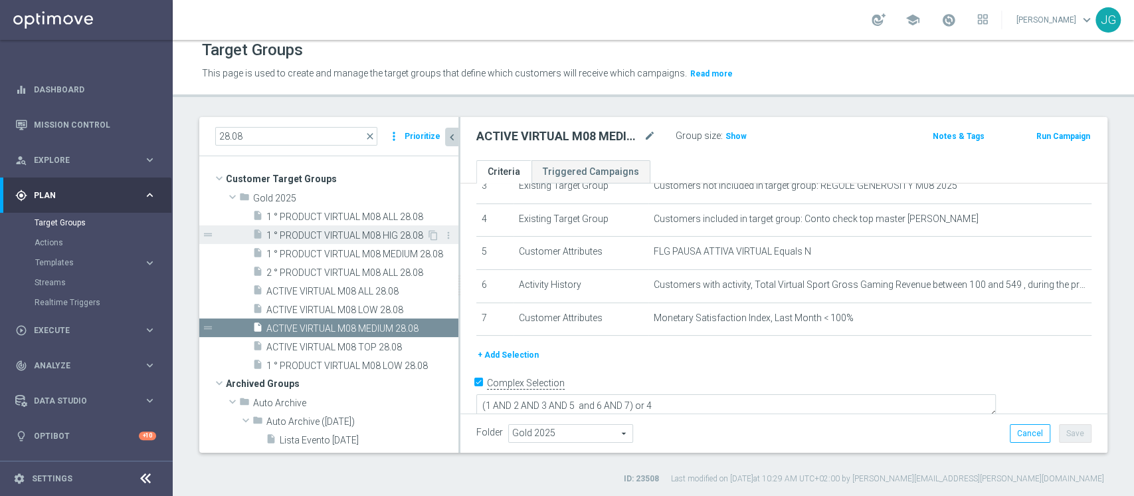
click at [318, 238] on span "1 ° PRODUCT VIRTUAL M08 HIG 28.08" at bounding box center [346, 235] width 160 height 11
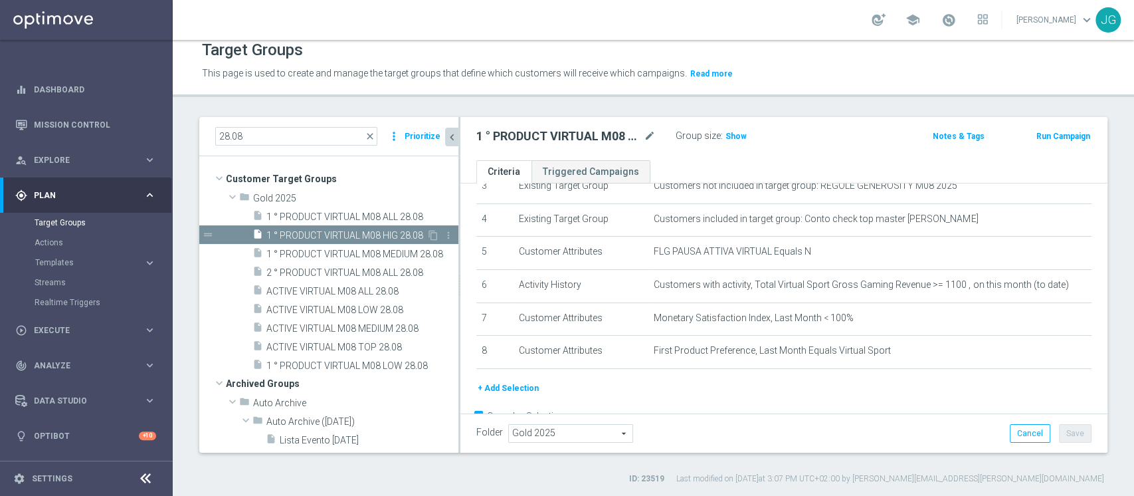
scroll to position [159, 0]
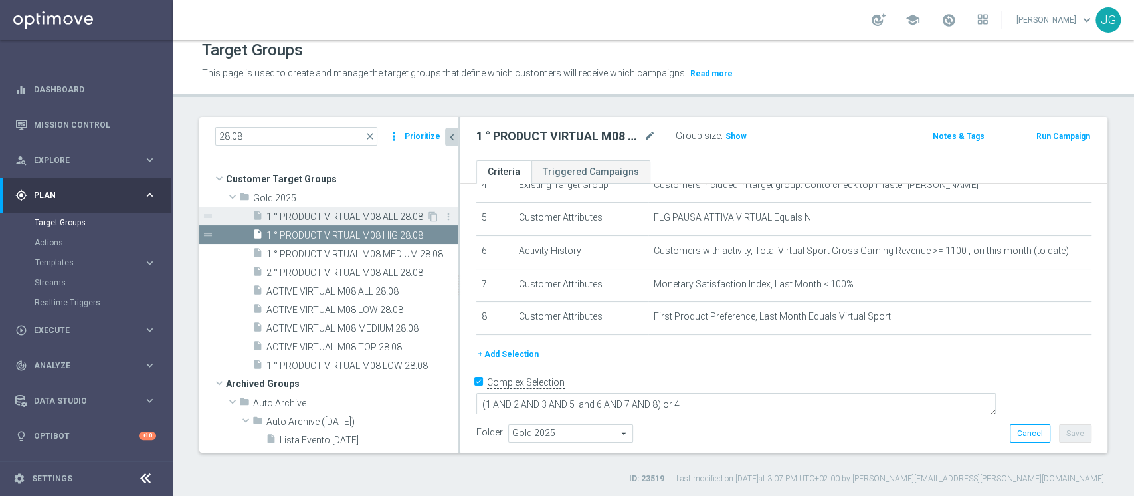
click at [304, 215] on span "1 ° PRODUCT VIRTUAL M08 ALL 28.08" at bounding box center [346, 216] width 160 height 11
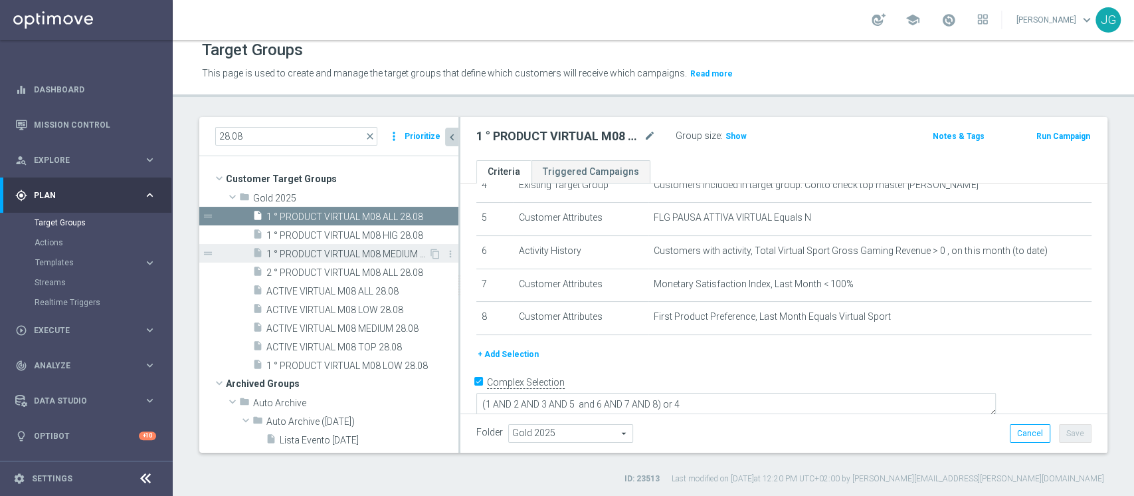
click at [357, 249] on span "1 ° PRODUCT VIRTUAL M08 MEDIUM 28.08" at bounding box center [347, 253] width 162 height 11
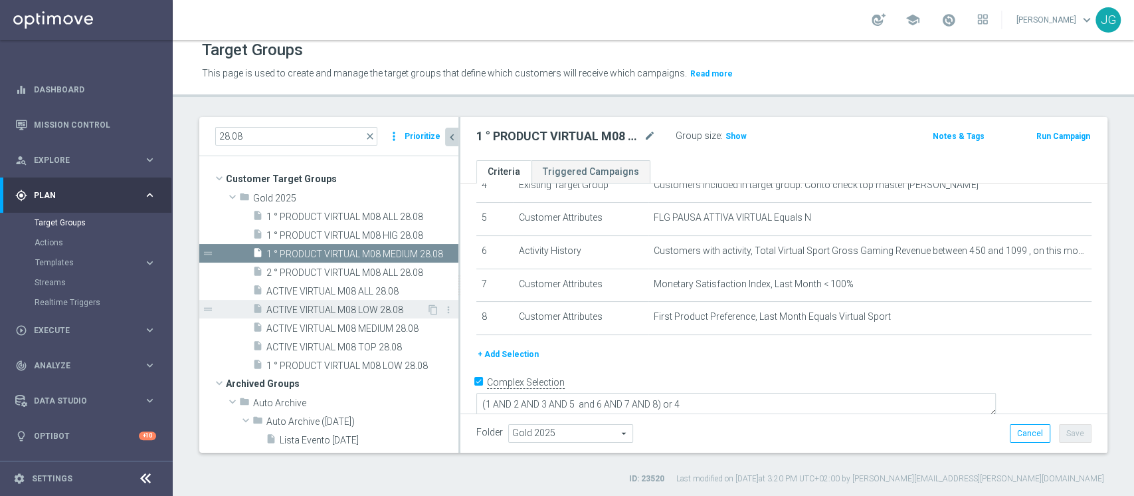
click at [355, 306] on span "ACTIVE VIRTUAL M08 LOW 28.08" at bounding box center [346, 309] width 160 height 11
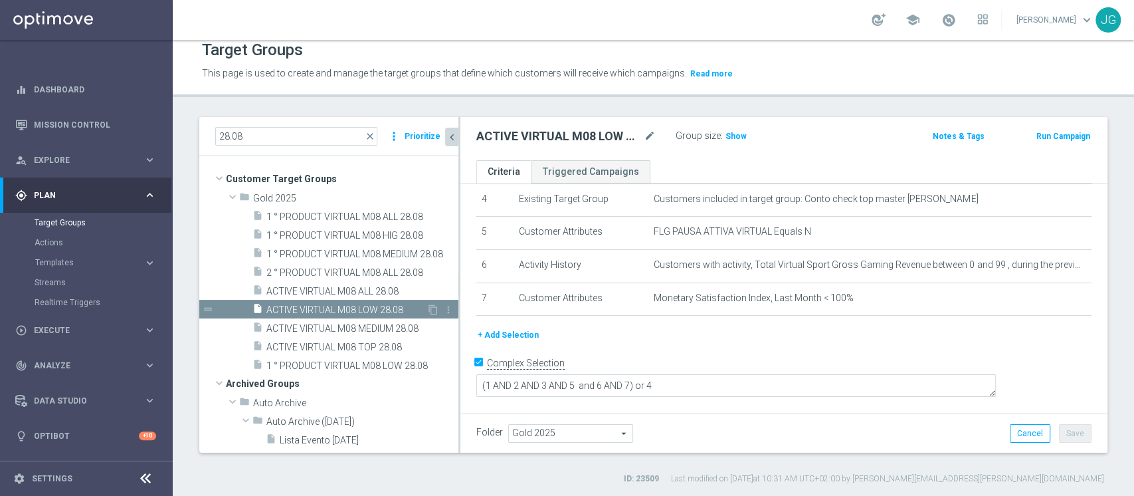
scroll to position [126, 0]
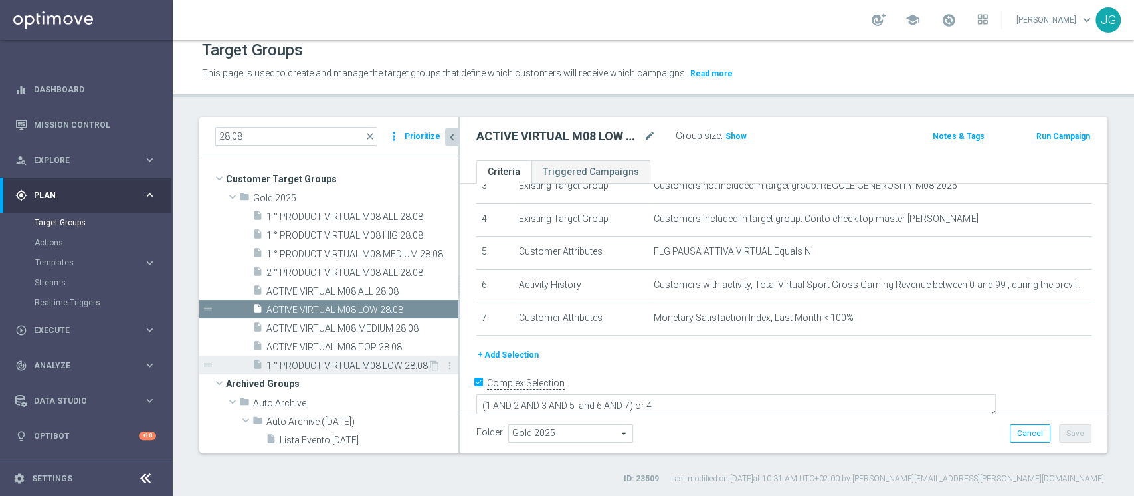
click at [379, 369] on span "1 ° PRODUCT VIRTUAL M08 LOW 28.08" at bounding box center [346, 365] width 161 height 11
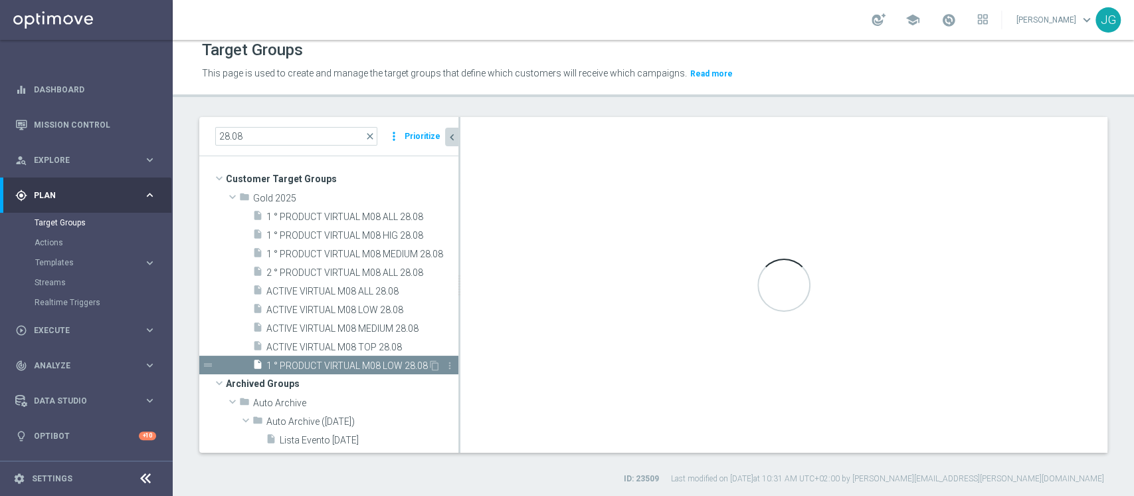
type textarea "(1 AND 2 AND 3 AND 5 and 6 AND 7 AND 8) or 4"
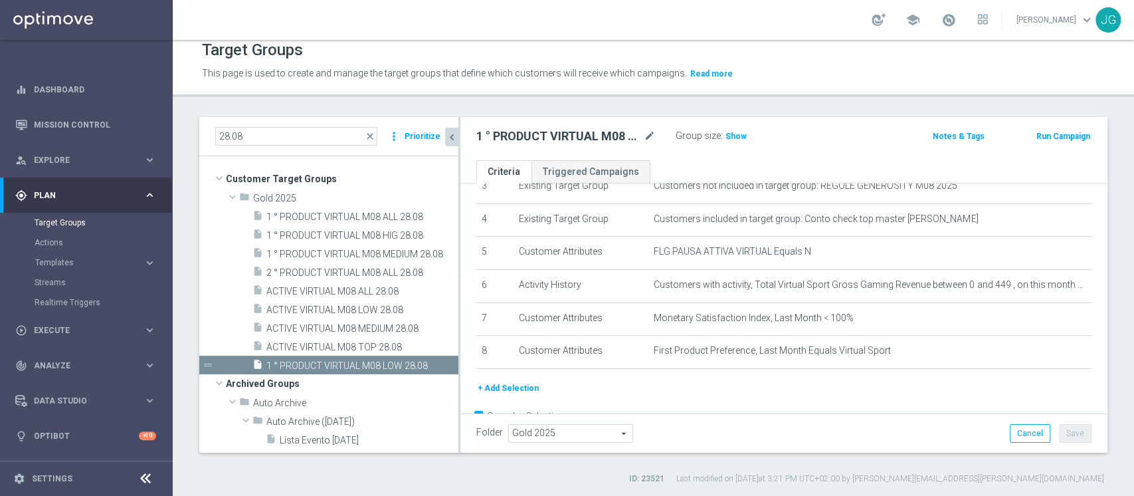
scroll to position [159, 0]
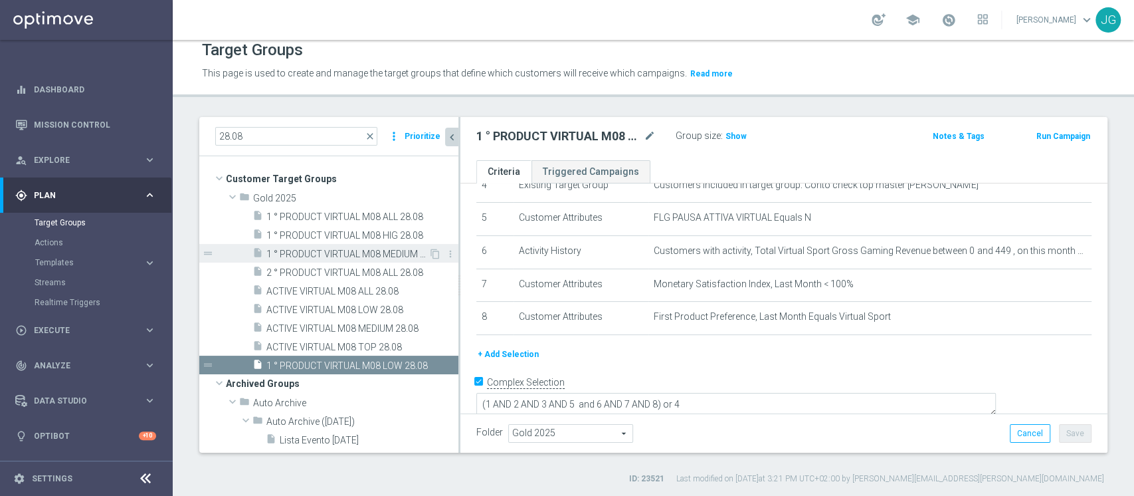
click at [351, 251] on span "1 ° PRODUCT VIRTUAL M08 MEDIUM 28.08" at bounding box center [347, 253] width 162 height 11
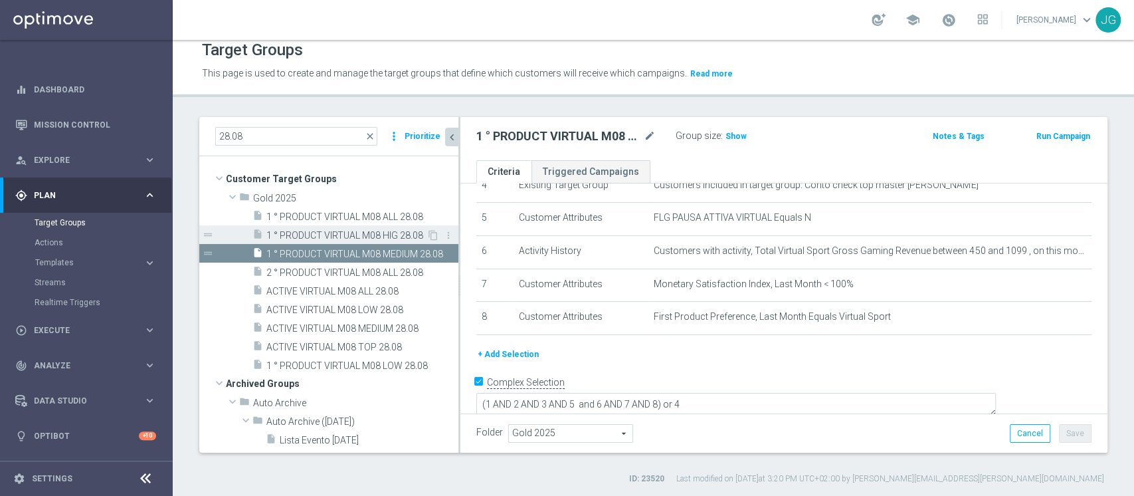
click at [348, 231] on span "1 ° PRODUCT VIRTUAL M08 HIG 28.08" at bounding box center [346, 235] width 160 height 11
